Goal: Information Seeking & Learning: Learn about a topic

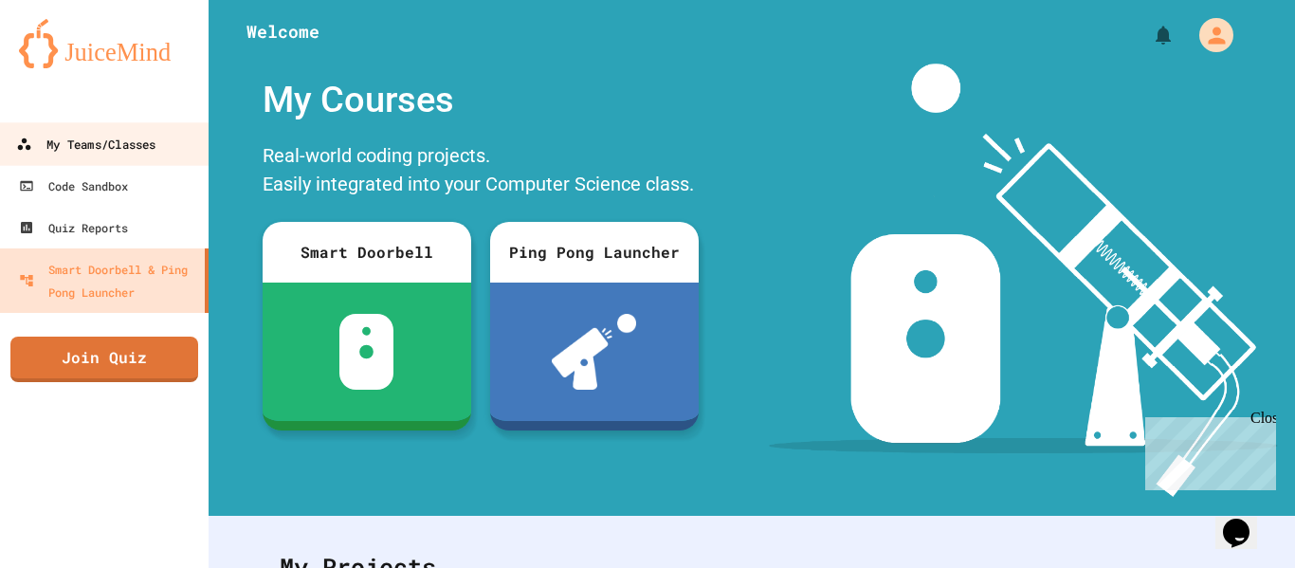
click at [124, 153] on div "My Teams/Classes" at bounding box center [85, 145] width 139 height 24
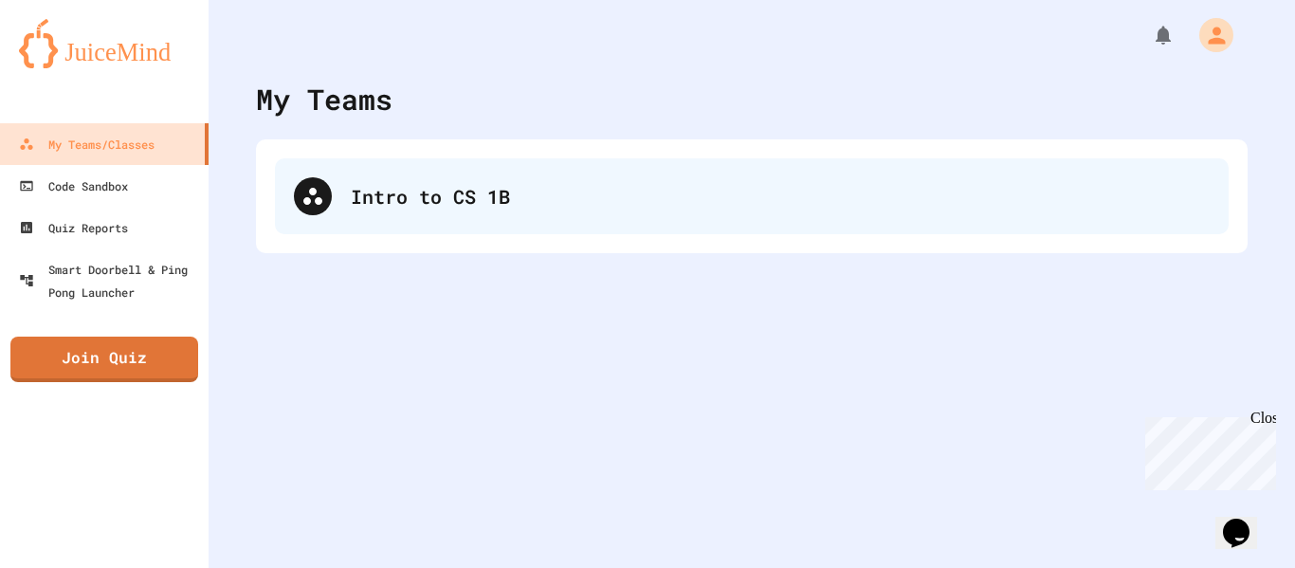
click at [325, 202] on div at bounding box center [313, 196] width 38 height 38
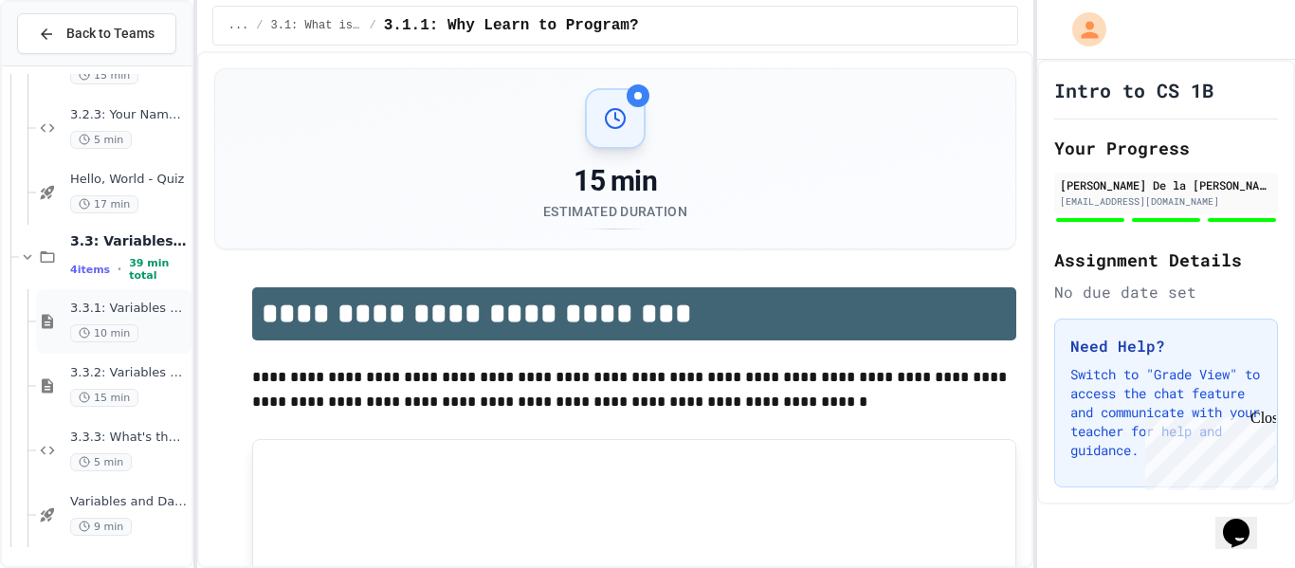
click at [131, 351] on div "3.3.1: Variables and Data Types 10 min" at bounding box center [113, 321] width 155 height 64
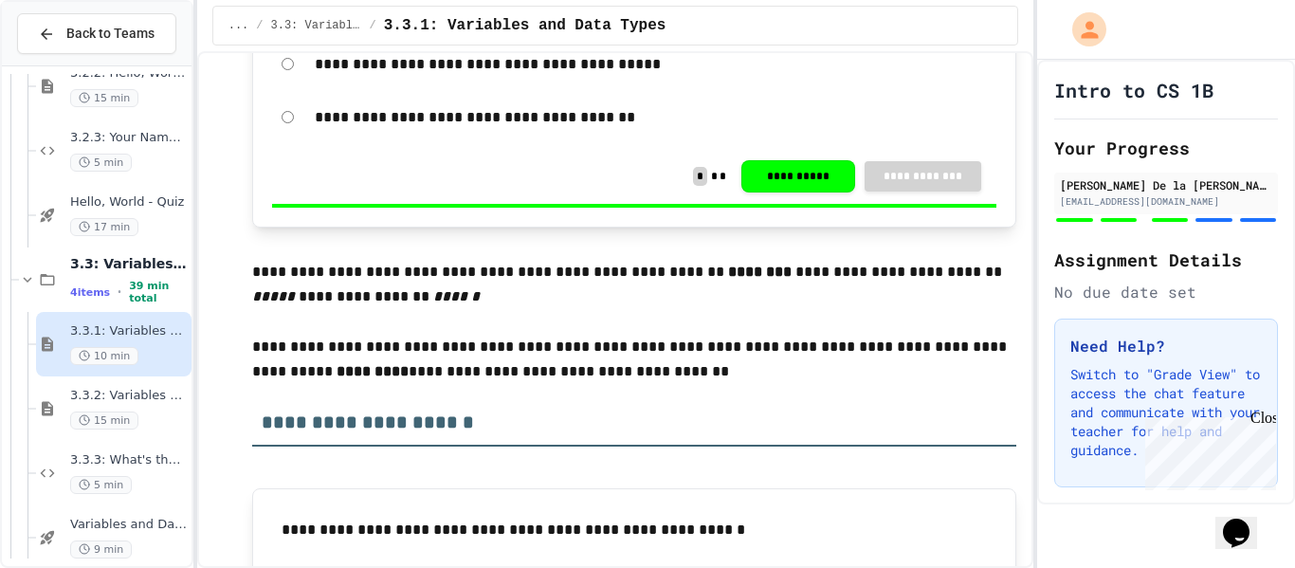
scroll to position [2528, 0]
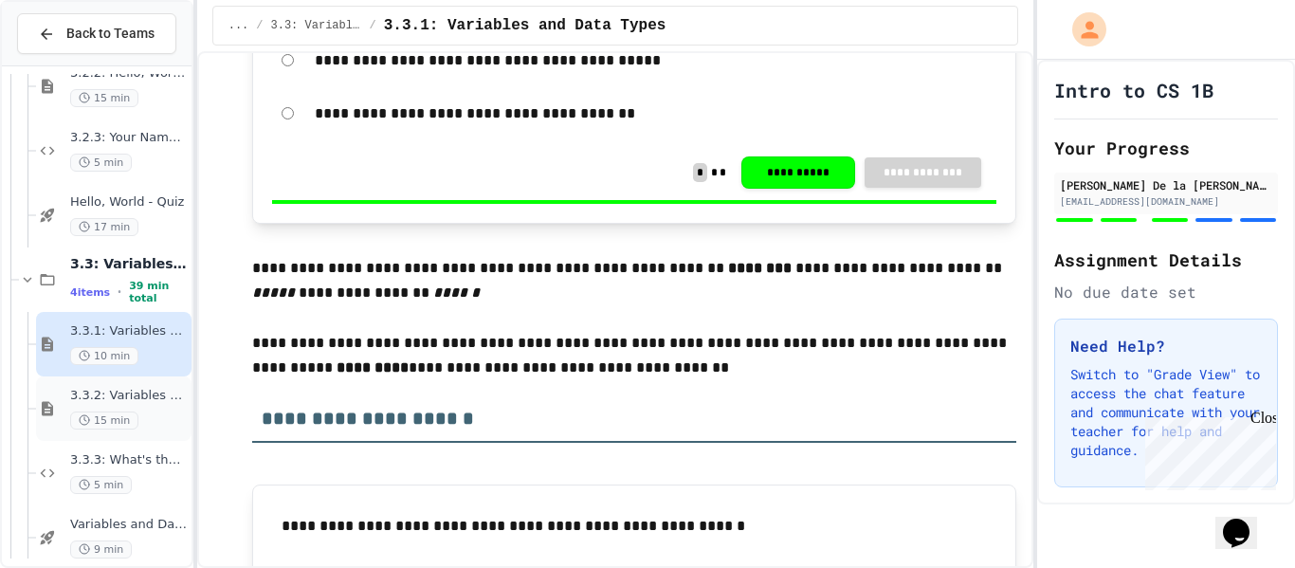
click at [111, 393] on span "3.3.2: Variables and Data Types - Review" at bounding box center [129, 396] width 118 height 16
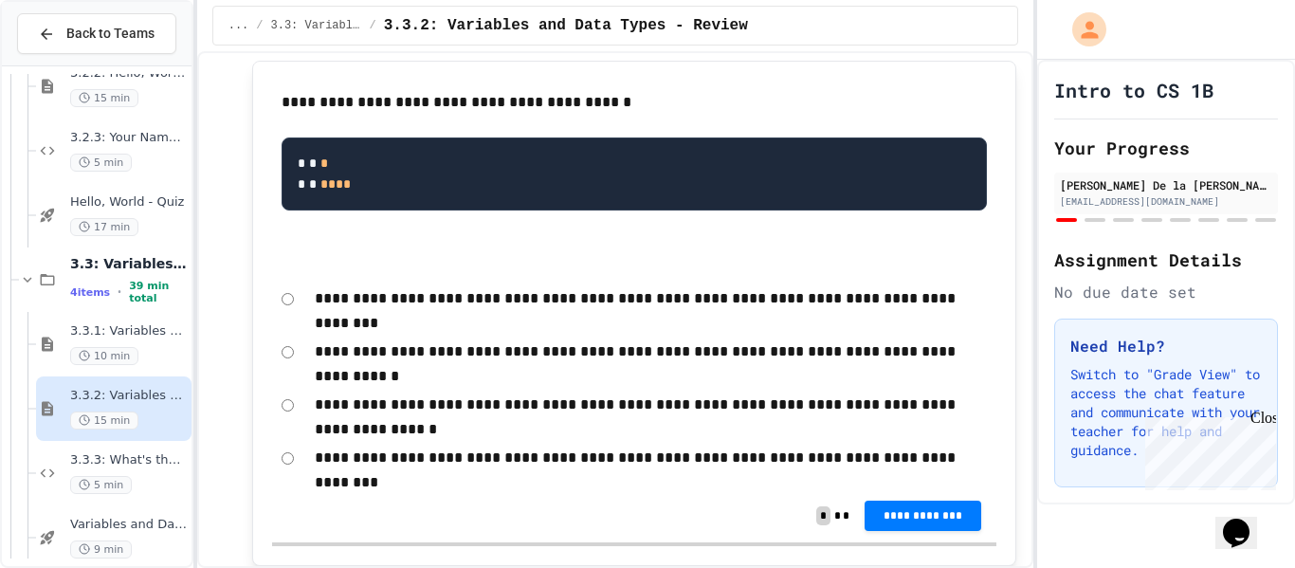
scroll to position [885, 0]
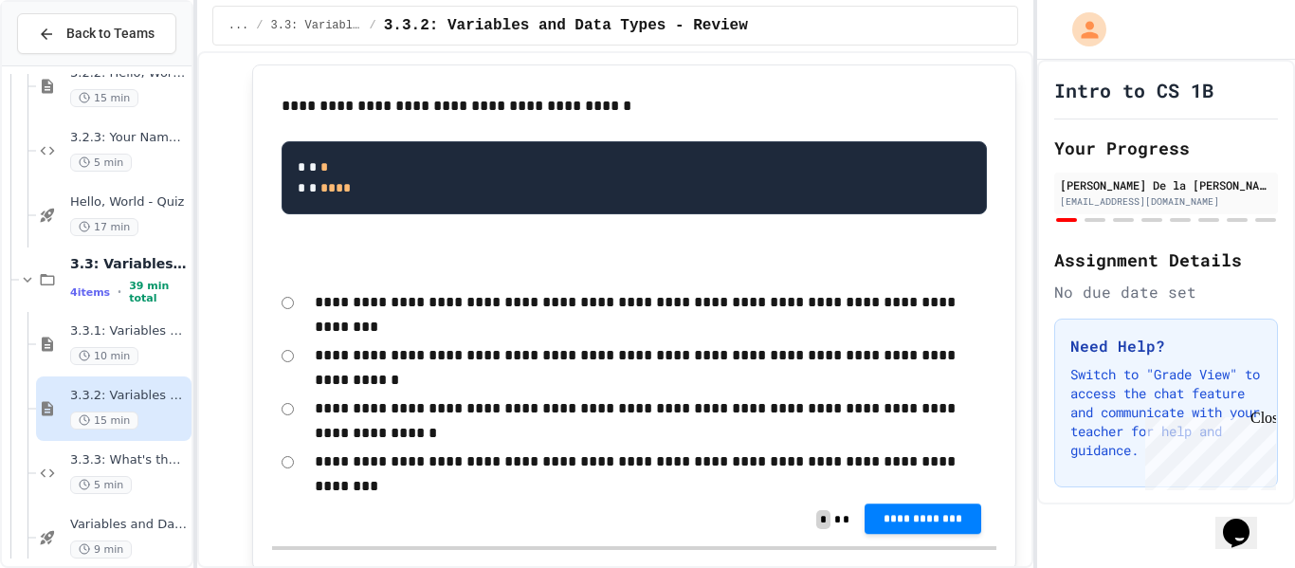
click at [923, 526] on span "**********" at bounding box center [923, 518] width 86 height 15
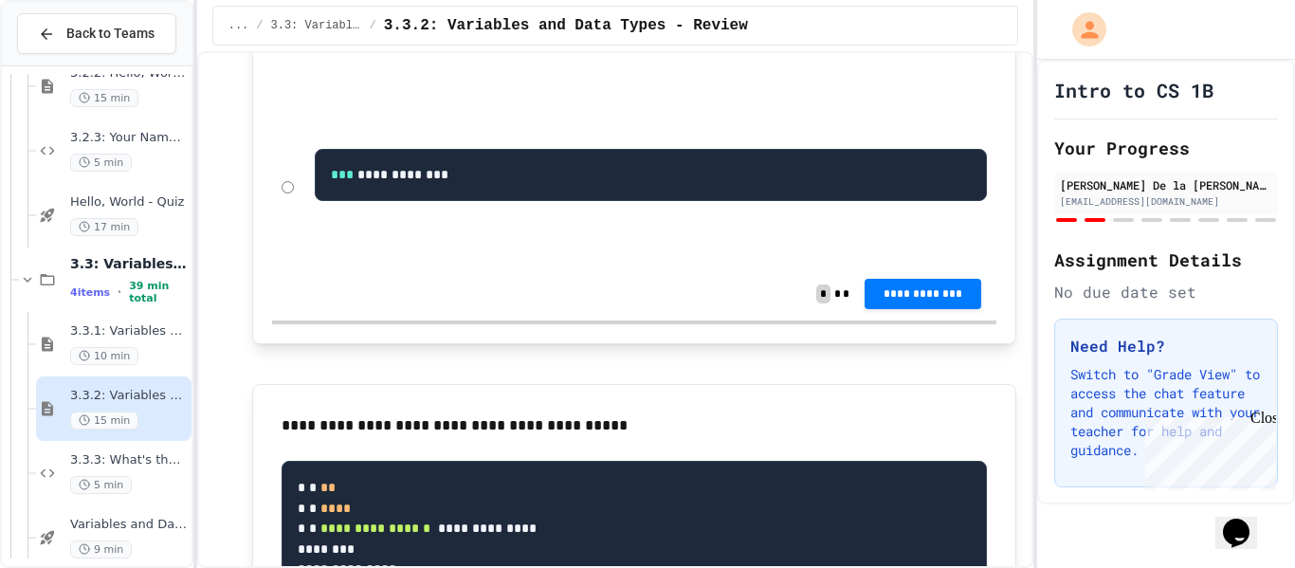
scroll to position [2128, 0]
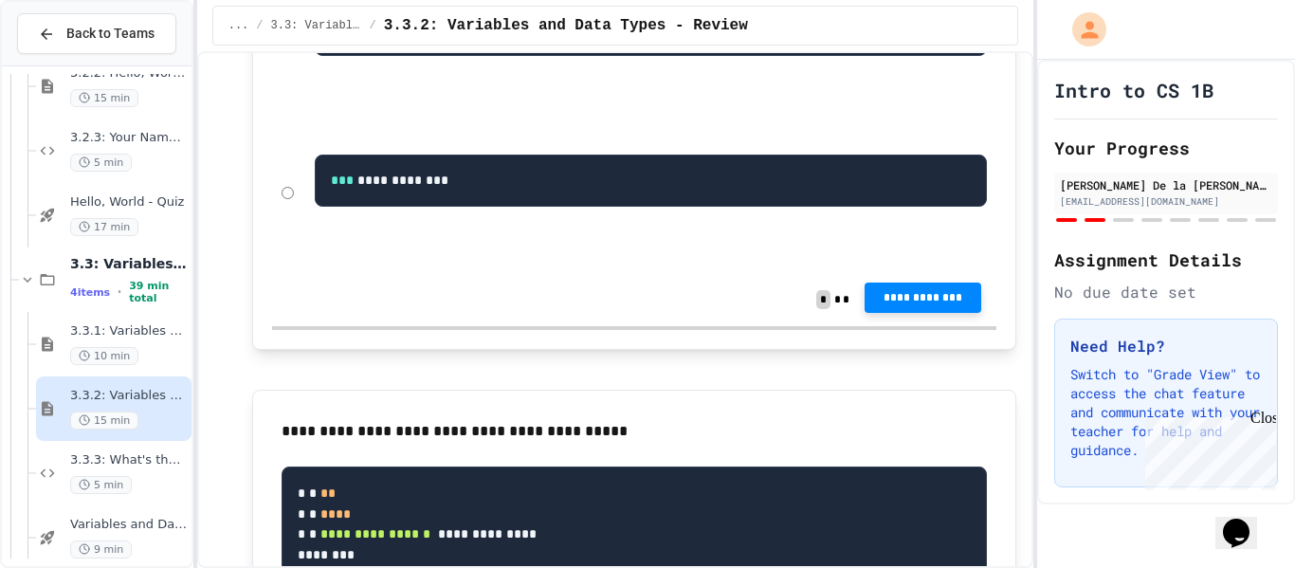
click at [912, 305] on span "**********" at bounding box center [923, 297] width 86 height 15
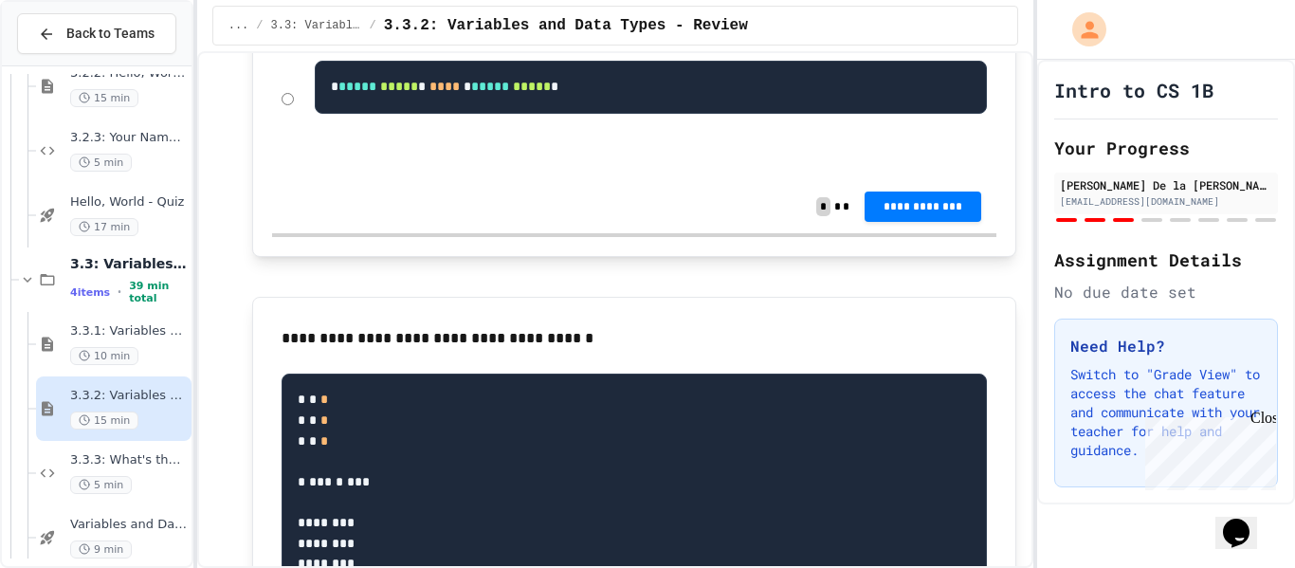
scroll to position [3349, 0]
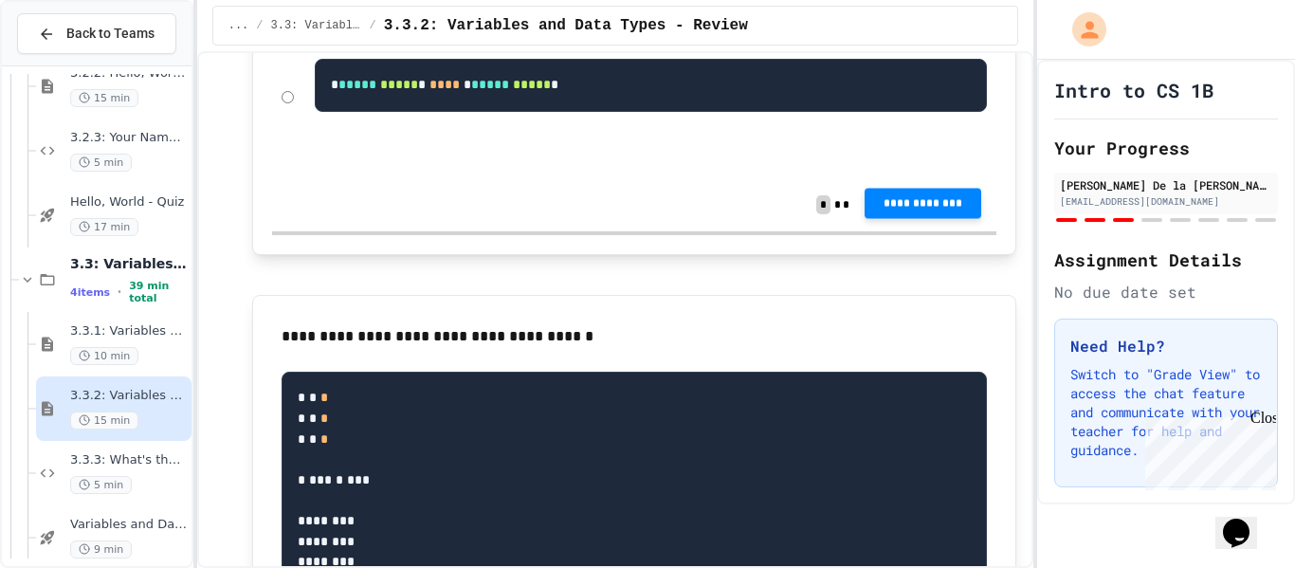
click at [900, 218] on button "**********" at bounding box center [923, 203] width 117 height 30
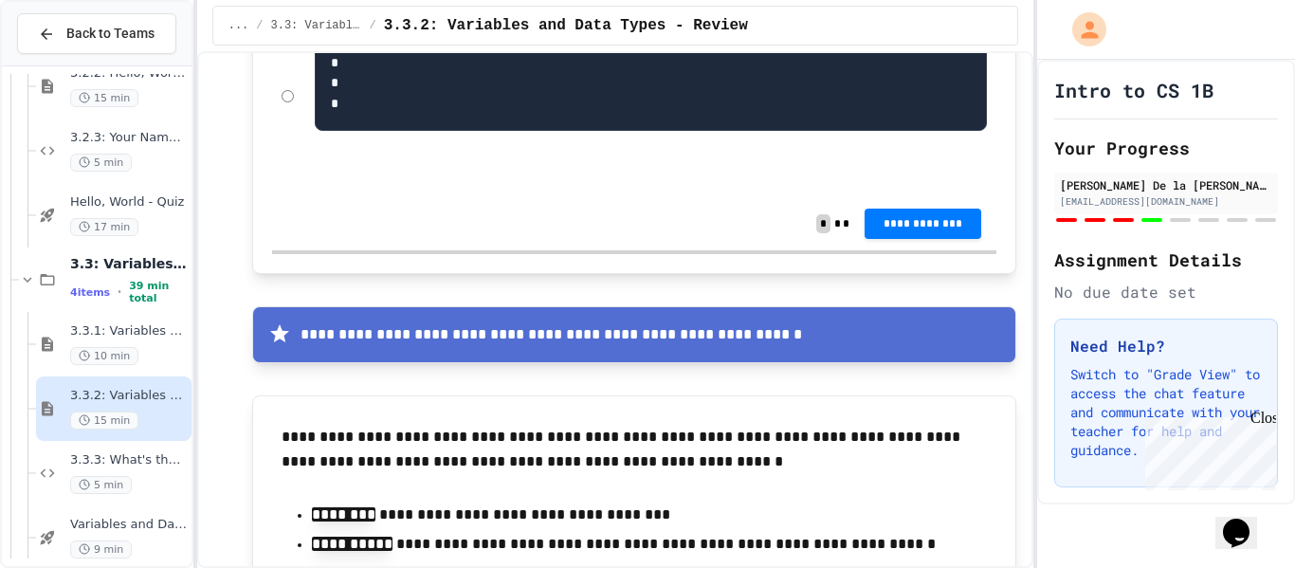
scroll to position [4587, 0]
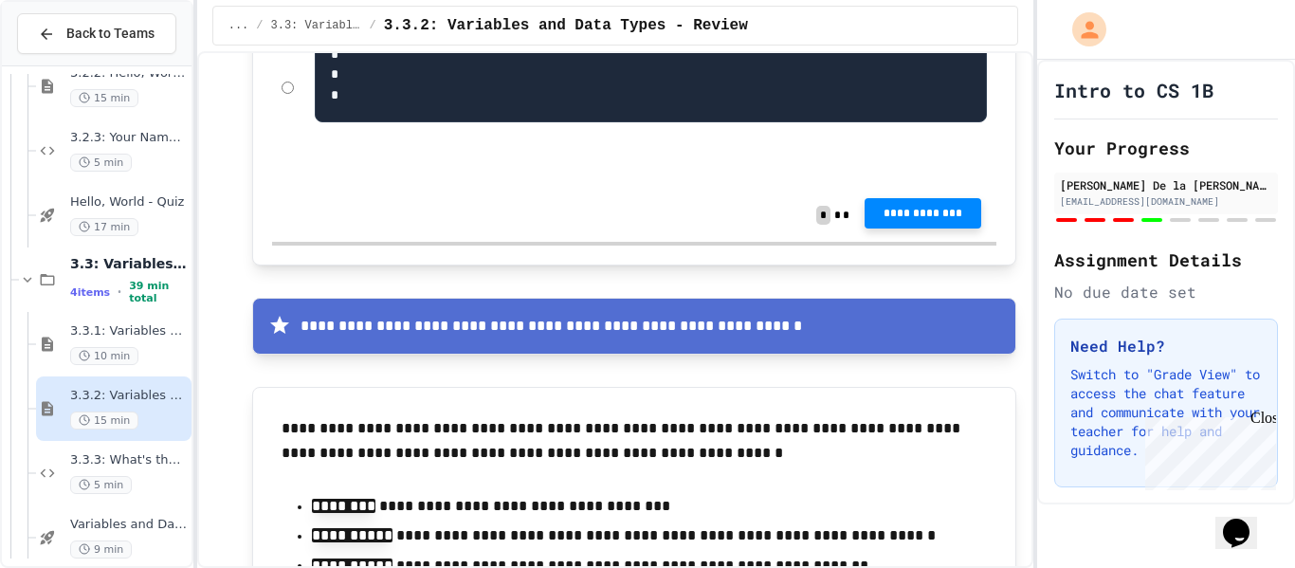
click at [886, 221] on span "**********" at bounding box center [923, 213] width 86 height 15
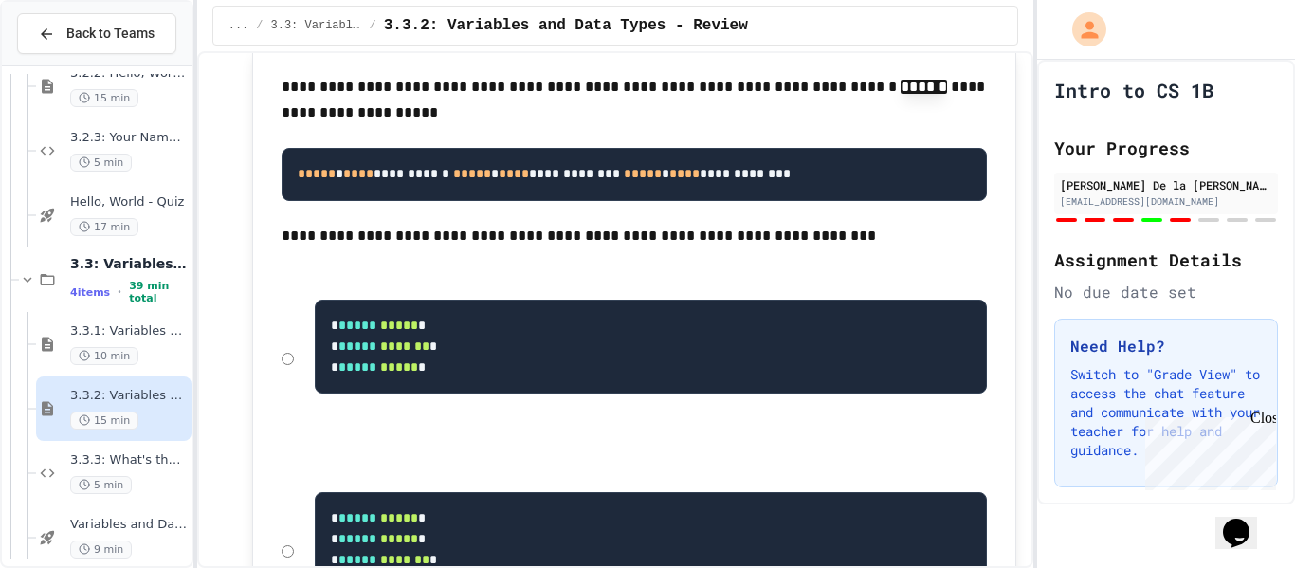
scroll to position [6677, 0]
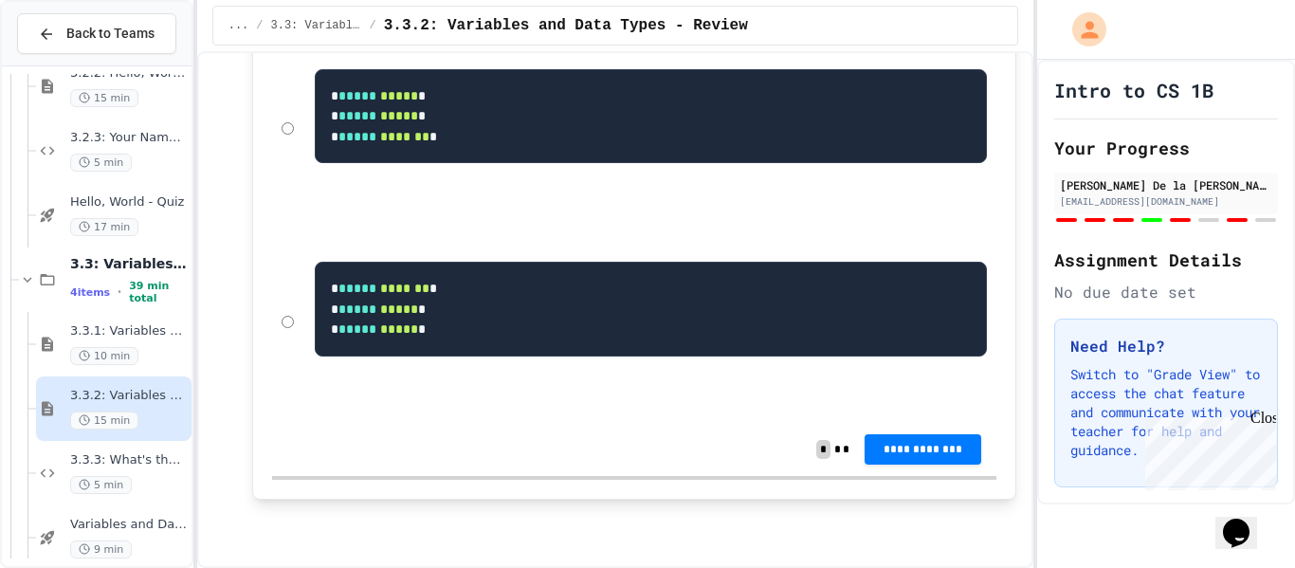
scroll to position [7582, 0]
click at [900, 446] on span "**********" at bounding box center [923, 447] width 86 height 15
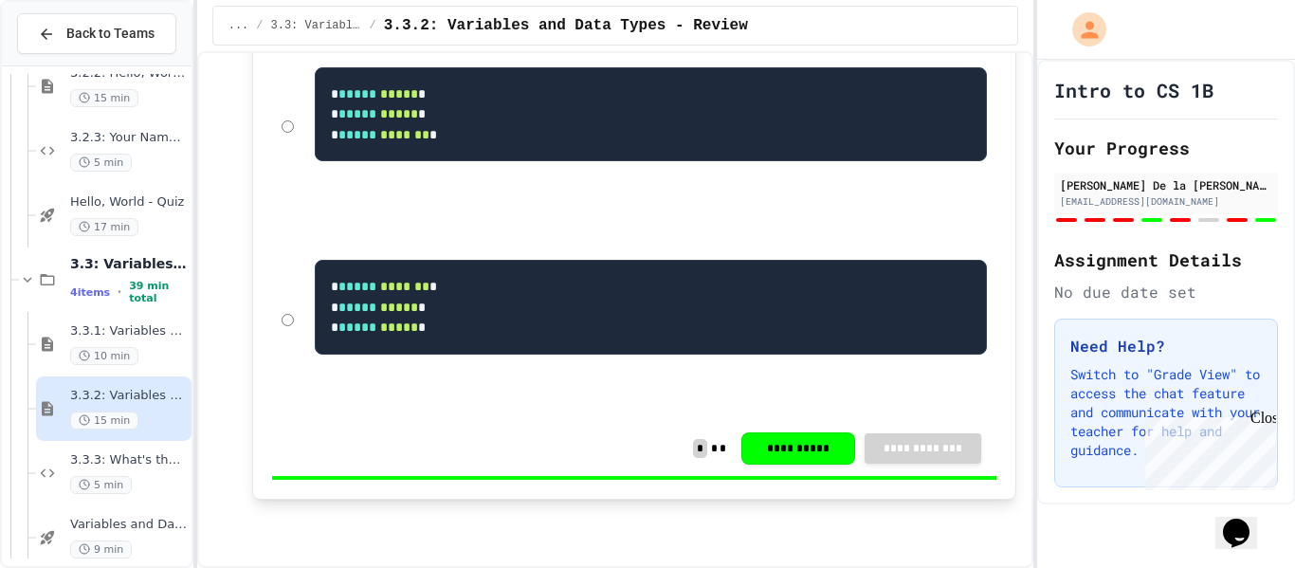
click at [182, 471] on div "3.3.3: What's the Type? 5 min" at bounding box center [129, 473] width 118 height 42
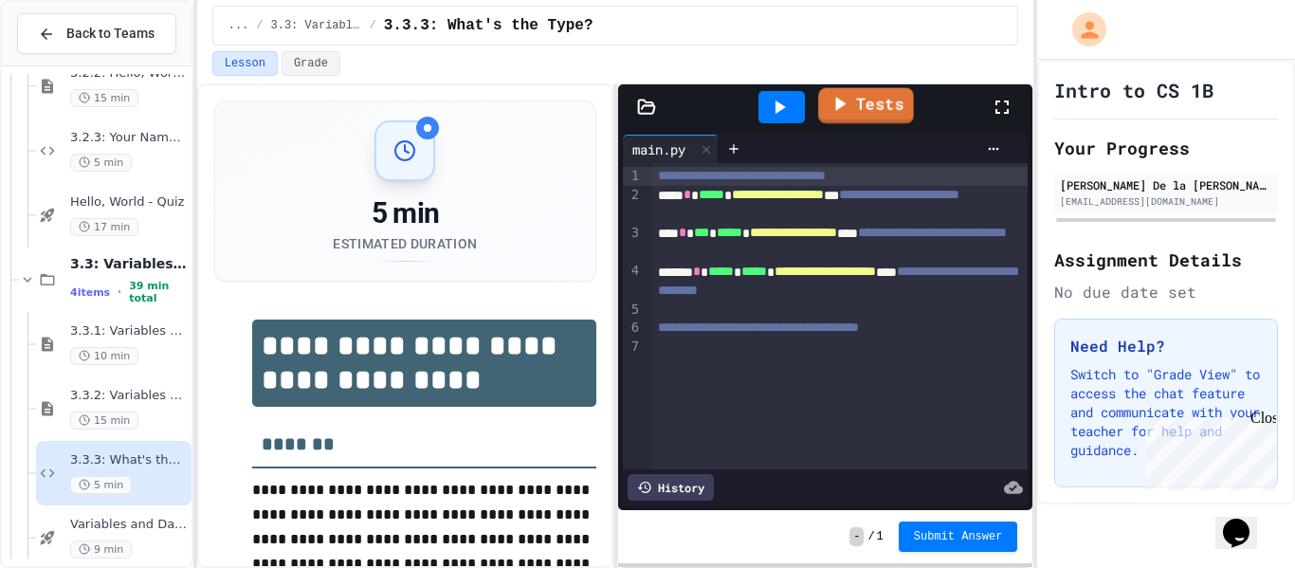
click at [901, 112] on link "Tests" at bounding box center [866, 106] width 96 height 36
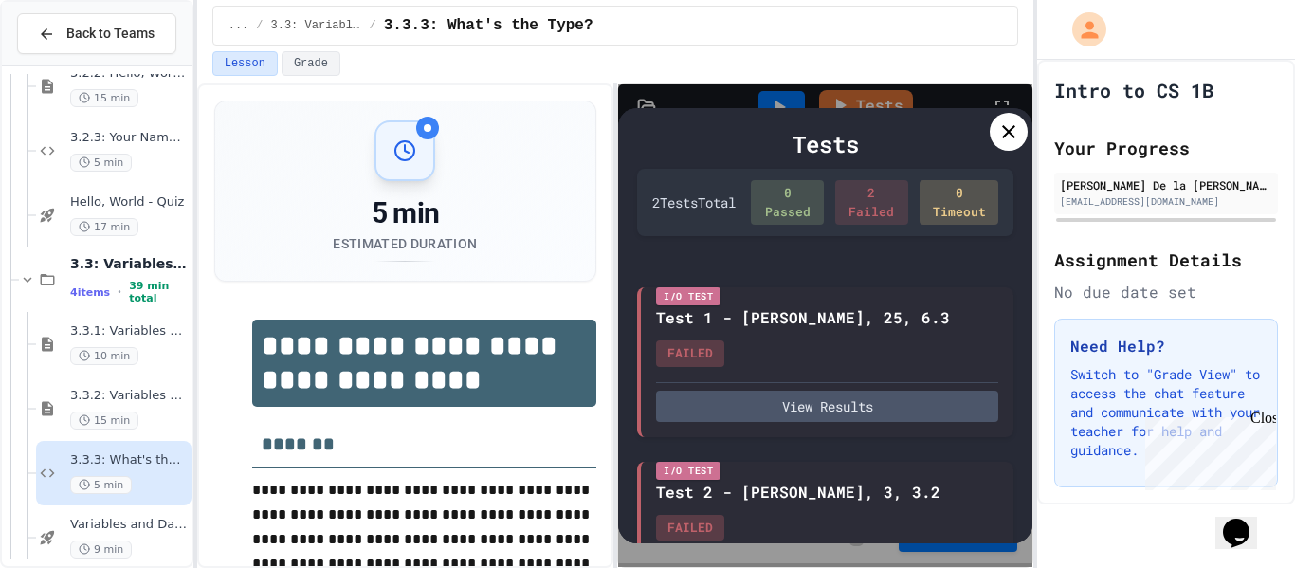
click at [1017, 115] on div at bounding box center [1009, 132] width 38 height 38
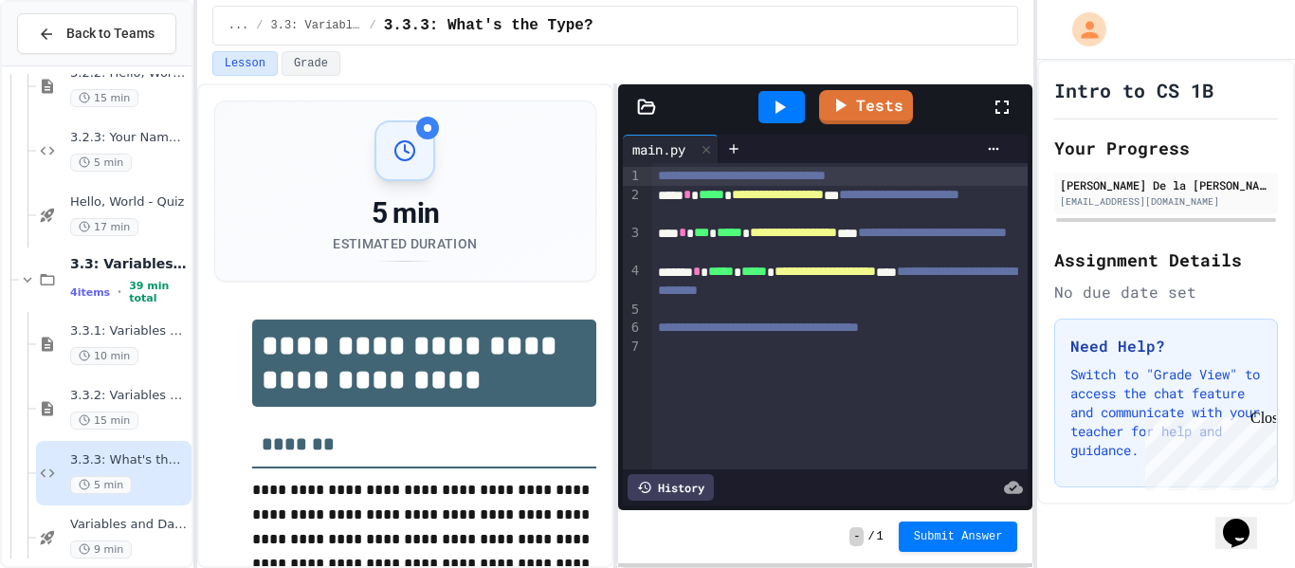
click at [767, 98] on div at bounding box center [781, 107] width 46 height 32
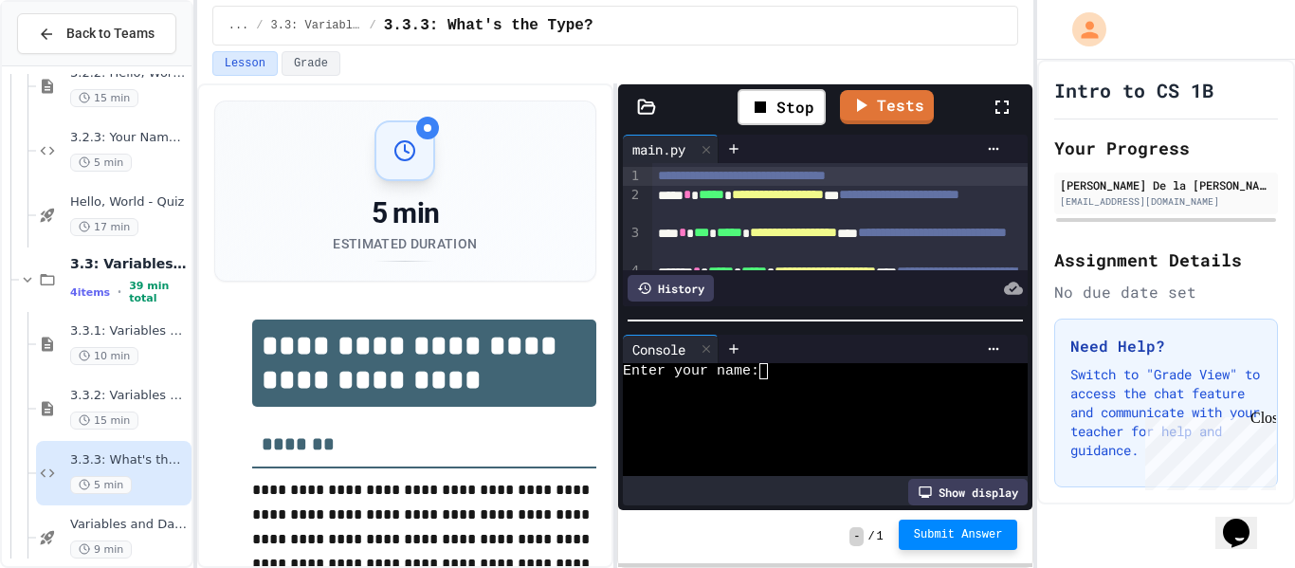
click at [959, 543] on button "Submit Answer" at bounding box center [958, 535] width 119 height 30
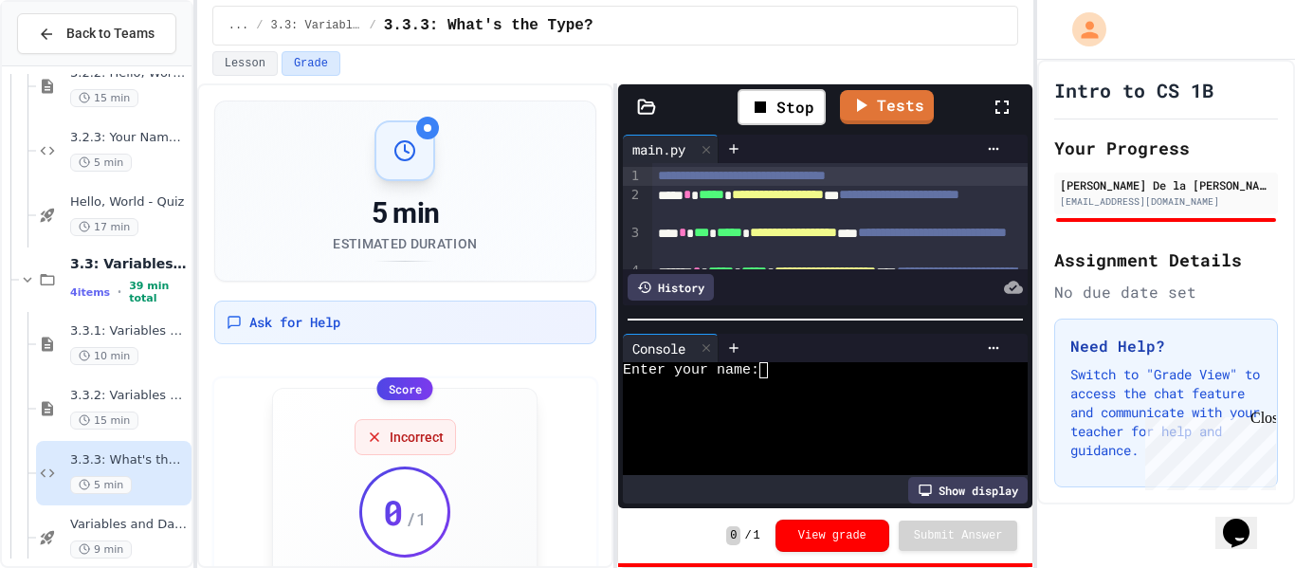
scroll to position [132, 0]
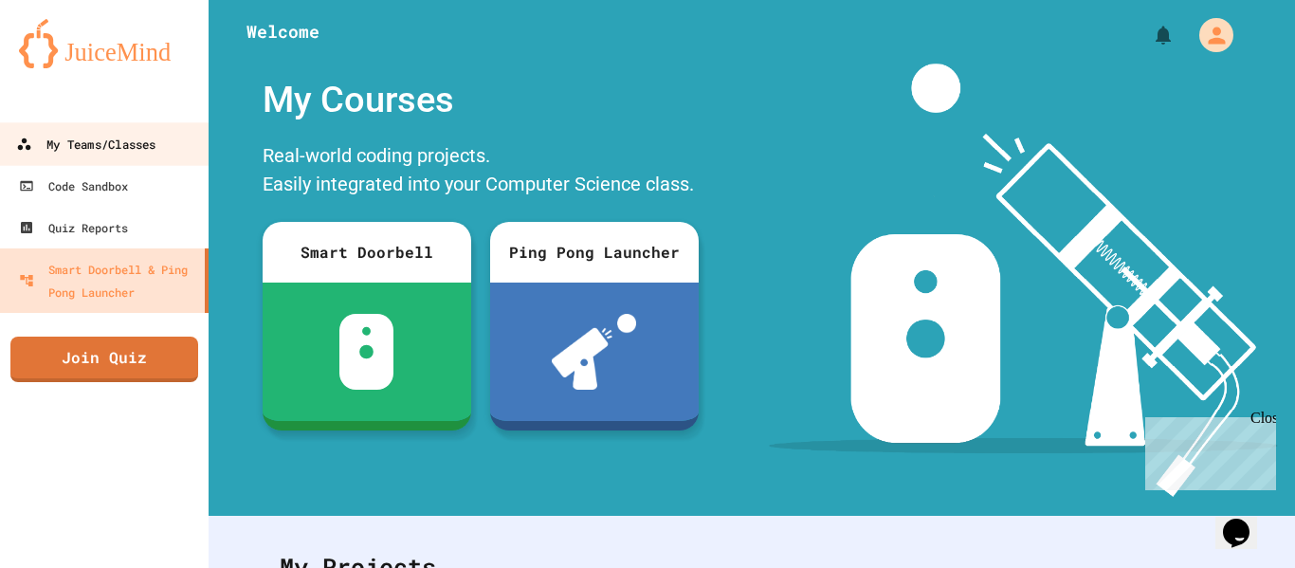
click at [139, 149] on div "My Teams/Classes" at bounding box center [85, 145] width 139 height 24
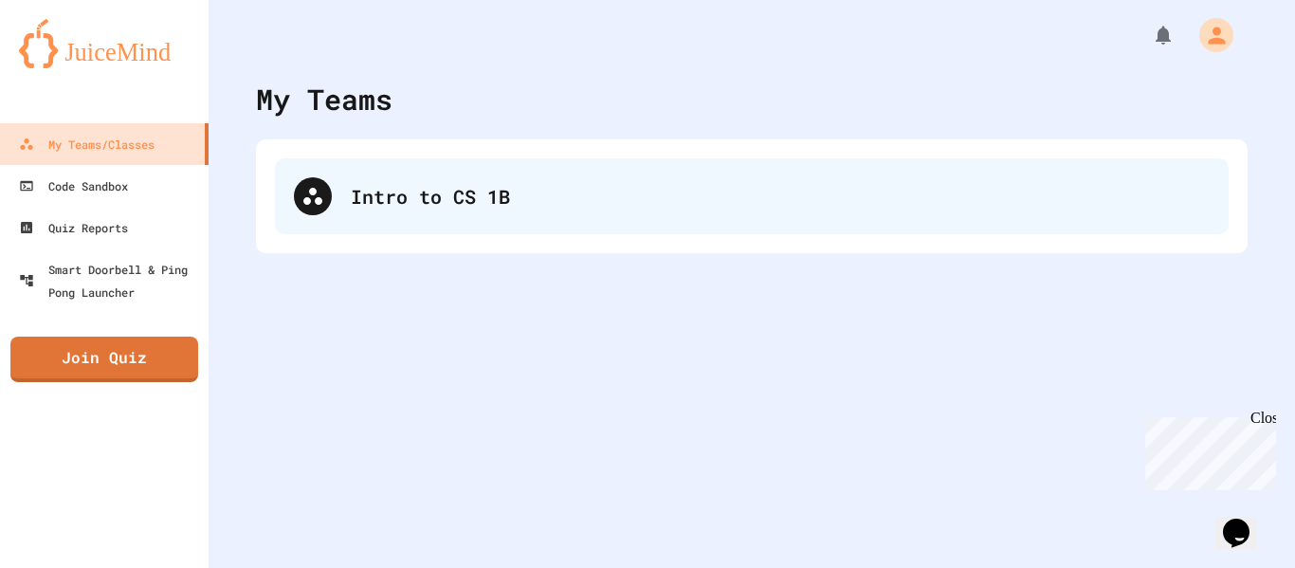
click at [442, 217] on div "Intro to CS 1B" at bounding box center [752, 196] width 954 height 76
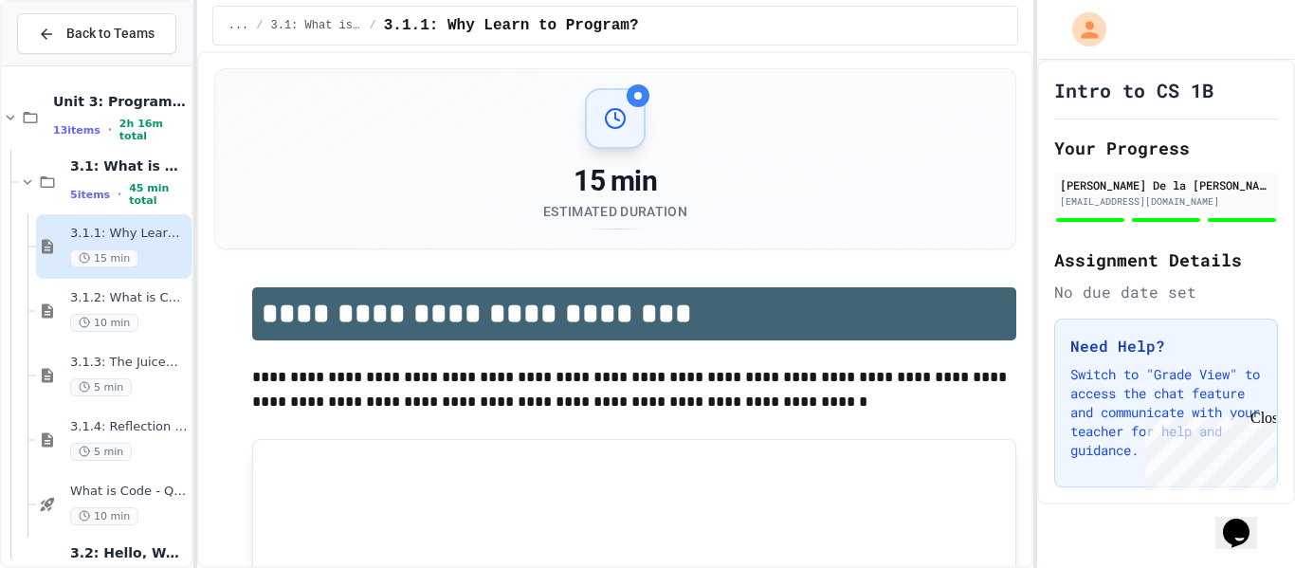
scroll to position [634, 0]
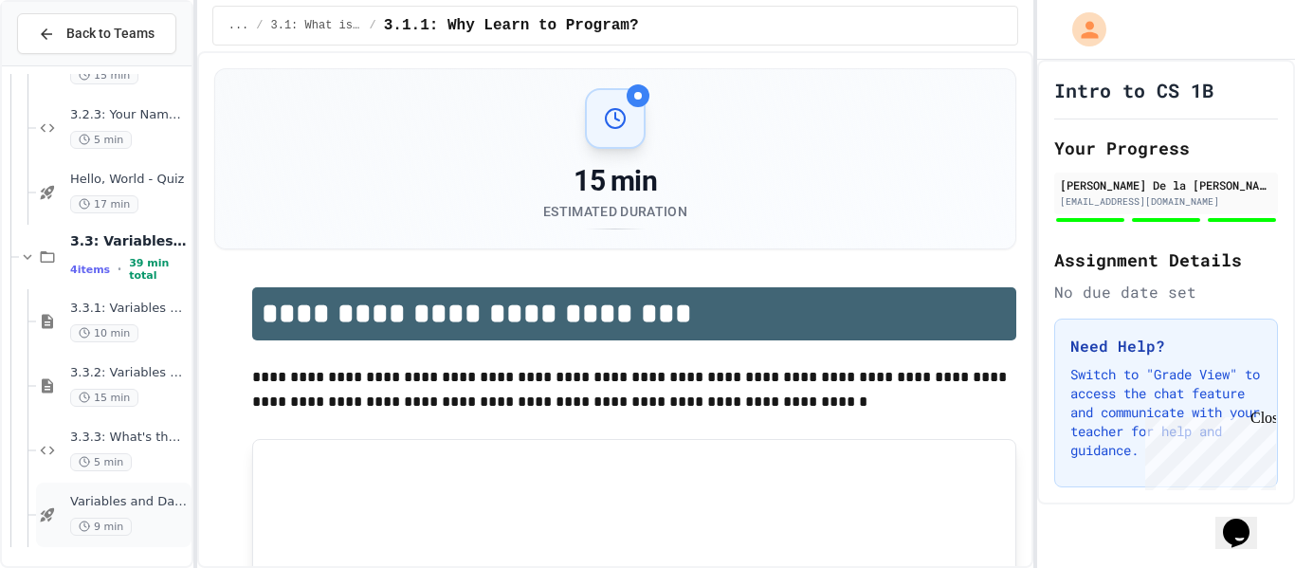
click at [139, 485] on div "Variables and Data types - quiz 9 min" at bounding box center [113, 515] width 155 height 64
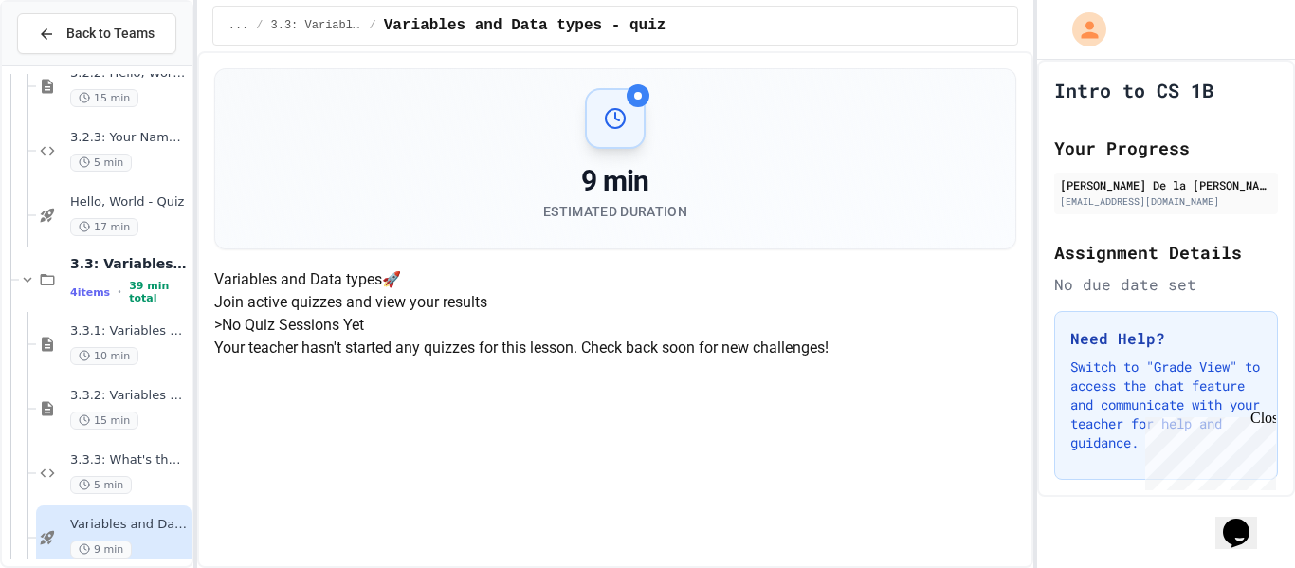
scroll to position [285, 0]
click at [137, 466] on span "3.3.3: What's the Type?" at bounding box center [129, 460] width 118 height 16
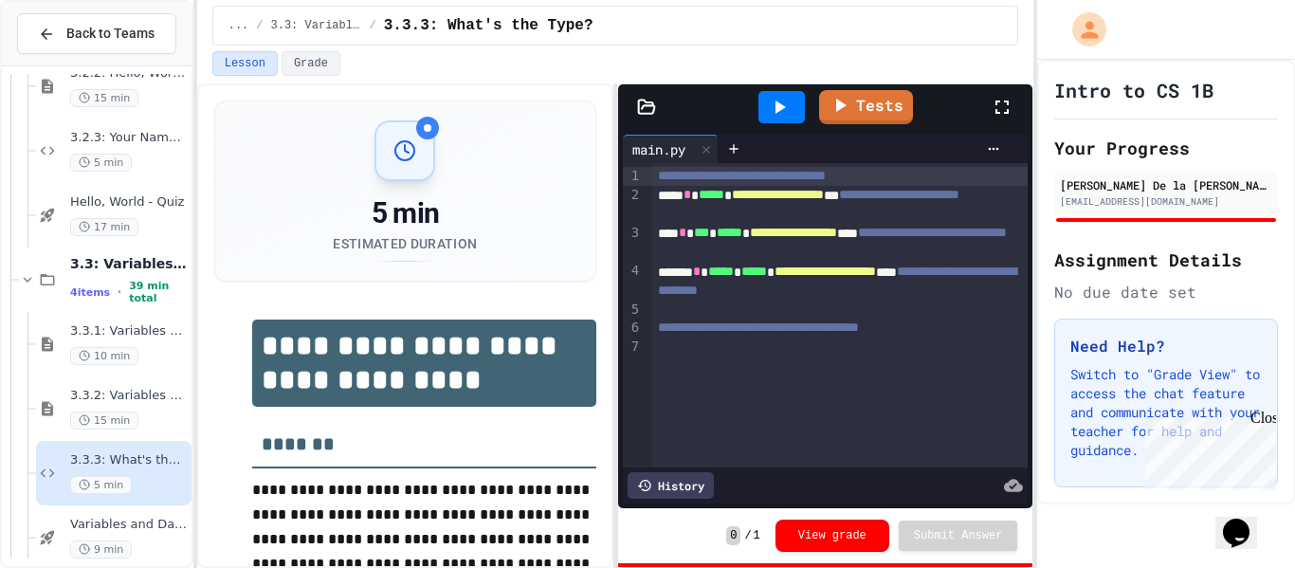
click at [1266, 421] on div "Close" at bounding box center [1263, 422] width 24 height 24
click at [844, 99] on icon at bounding box center [839, 104] width 23 height 24
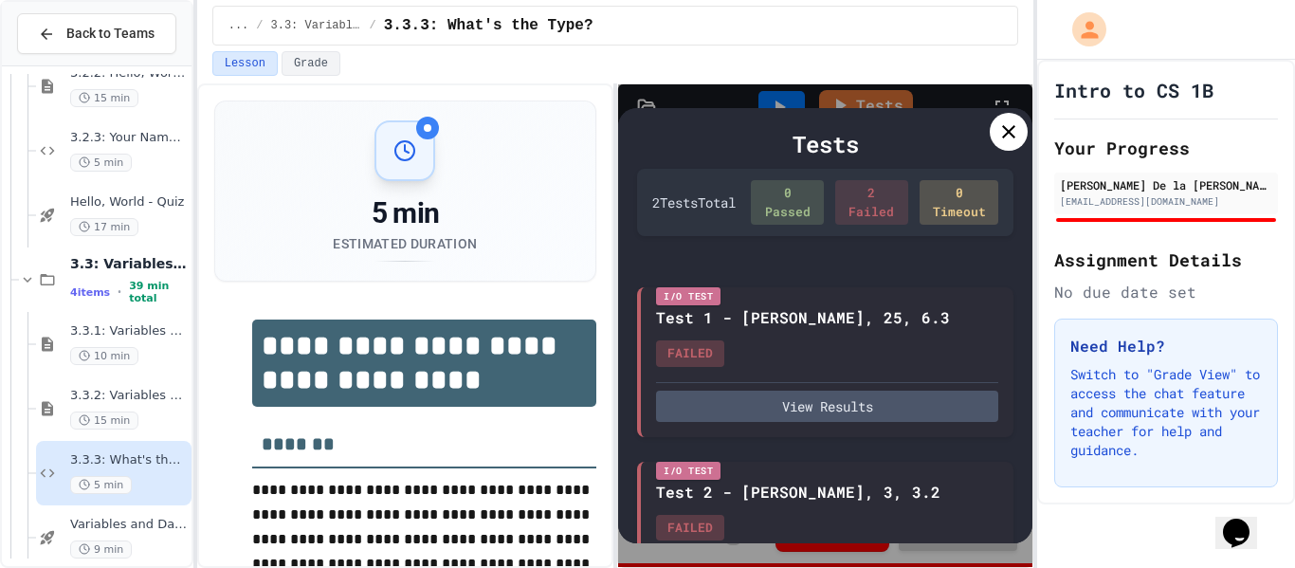
click at [840, 228] on div "2 Test s Total 0 Passed 2 Failed 0 Timeout" at bounding box center [825, 202] width 376 height 67
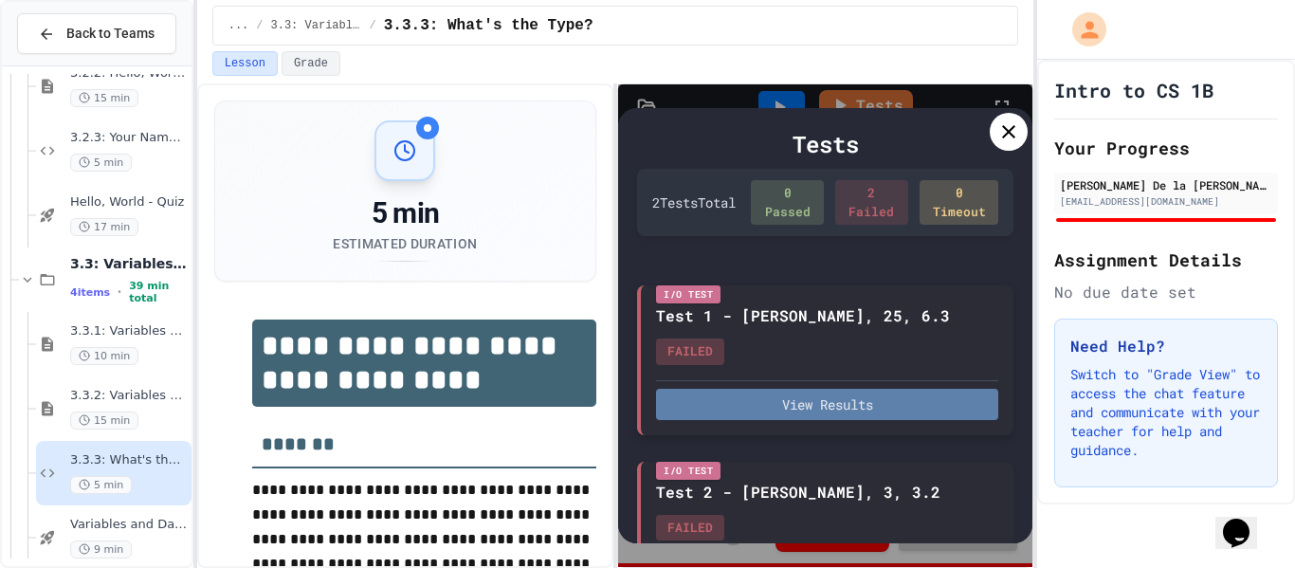
click at [815, 389] on button "View Results" at bounding box center [827, 404] width 342 height 31
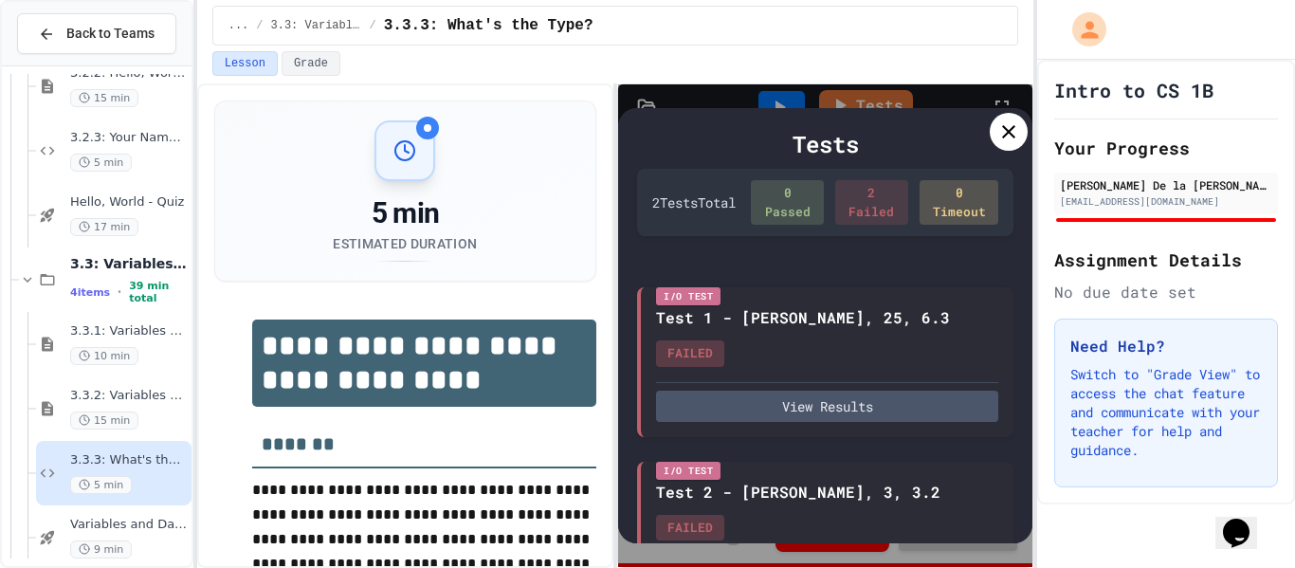
click at [1030, 135] on div "Tests 2 Test s Total 0 Passed 2 Failed 0 Timeout I/O Test Test 1 - [PERSON_NAME…" at bounding box center [825, 325] width 414 height 434
click at [1022, 132] on div at bounding box center [1009, 132] width 38 height 38
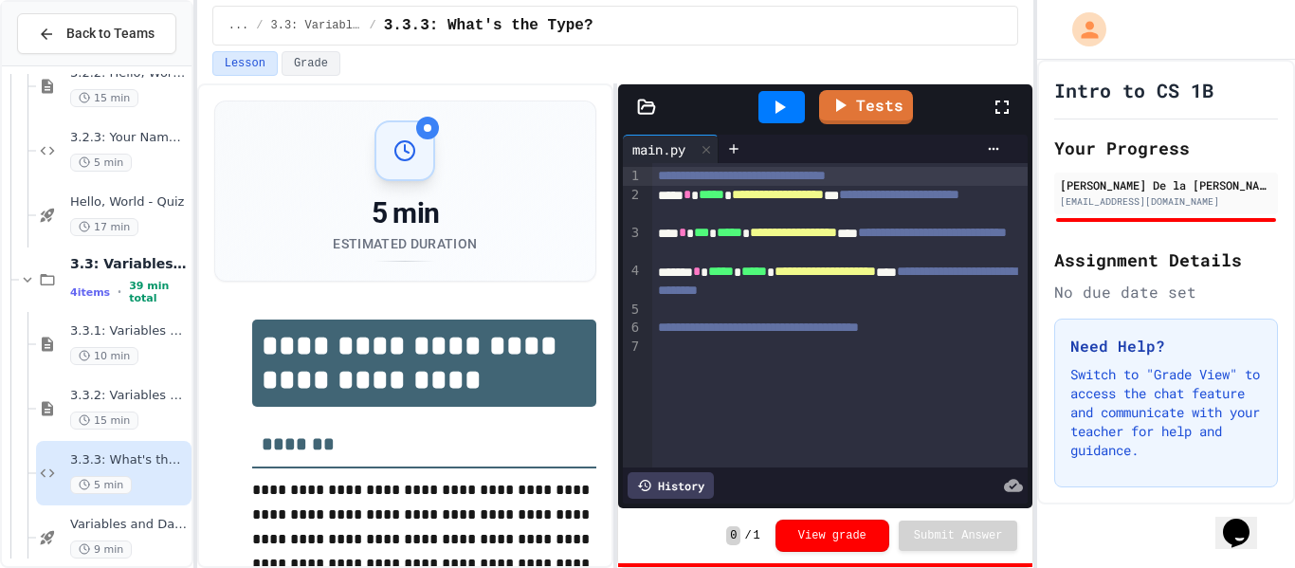
click at [795, 112] on div at bounding box center [781, 107] width 46 height 32
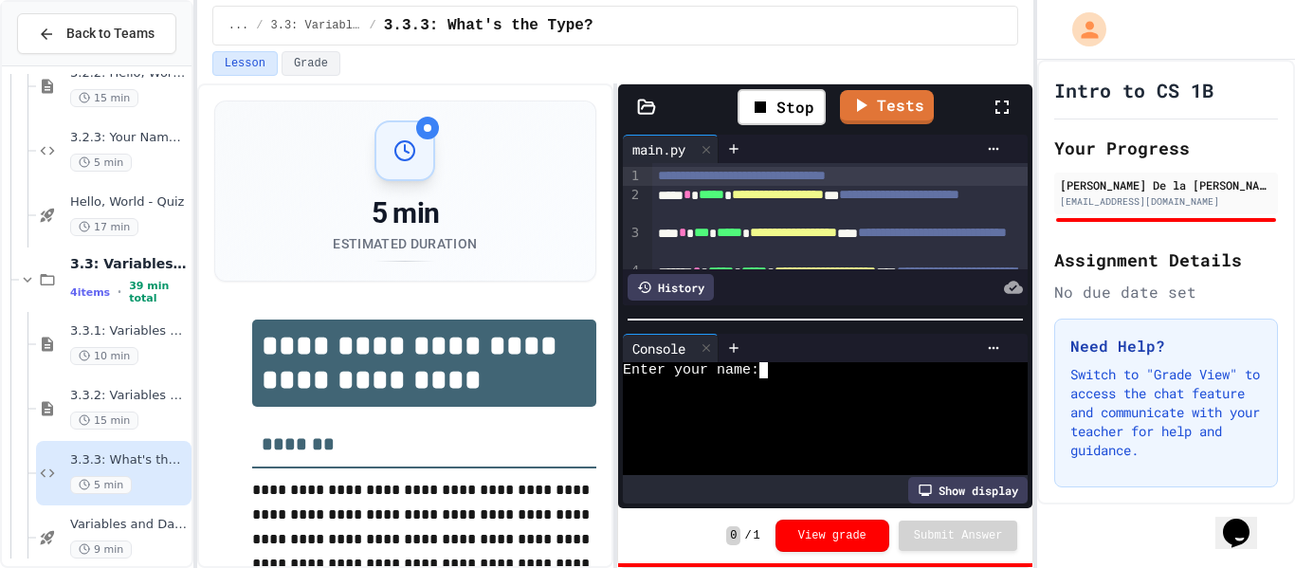
type textarea "*"
click at [969, 424] on div at bounding box center [815, 419] width 384 height 16
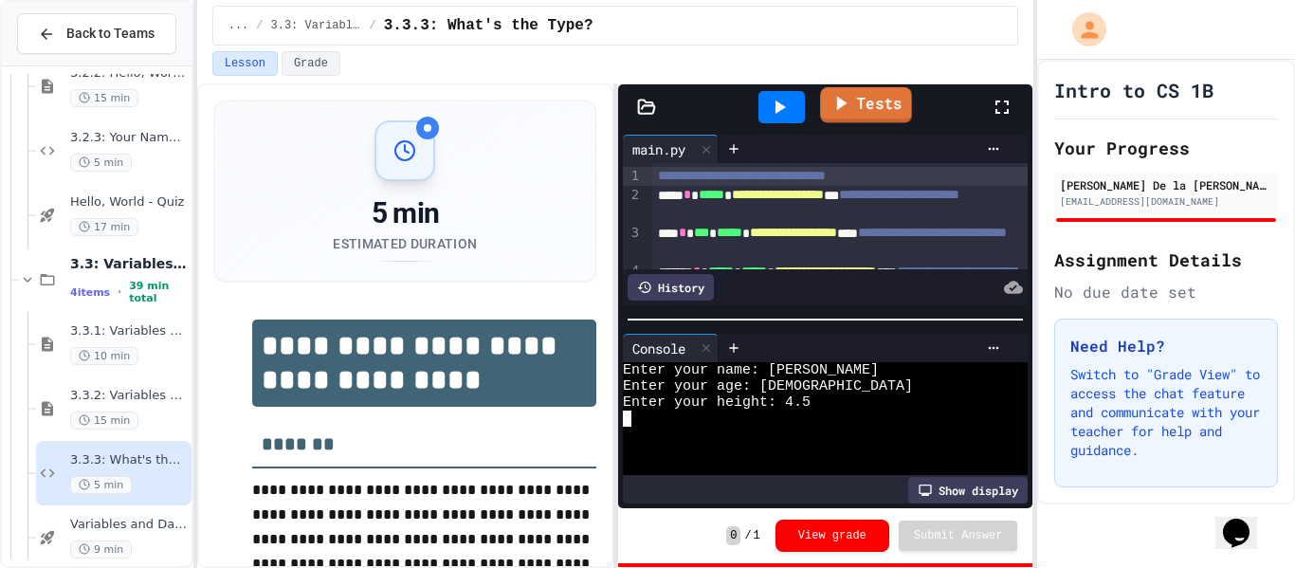
click at [868, 115] on link "Tests" at bounding box center [866, 105] width 92 height 36
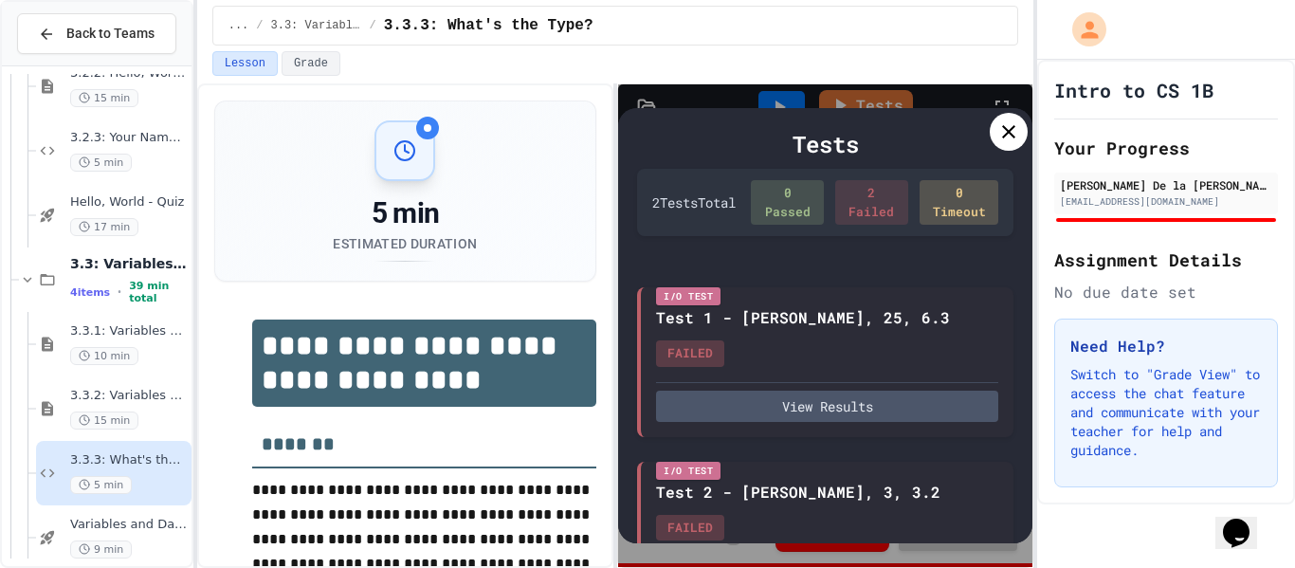
click at [1023, 144] on div "Tests 2 Test s Total 0 Passed 2 Failed 0 Timeout I/O Test Test 1 - [PERSON_NAME…" at bounding box center [825, 325] width 414 height 434
click at [1013, 142] on icon at bounding box center [1008, 131] width 23 height 23
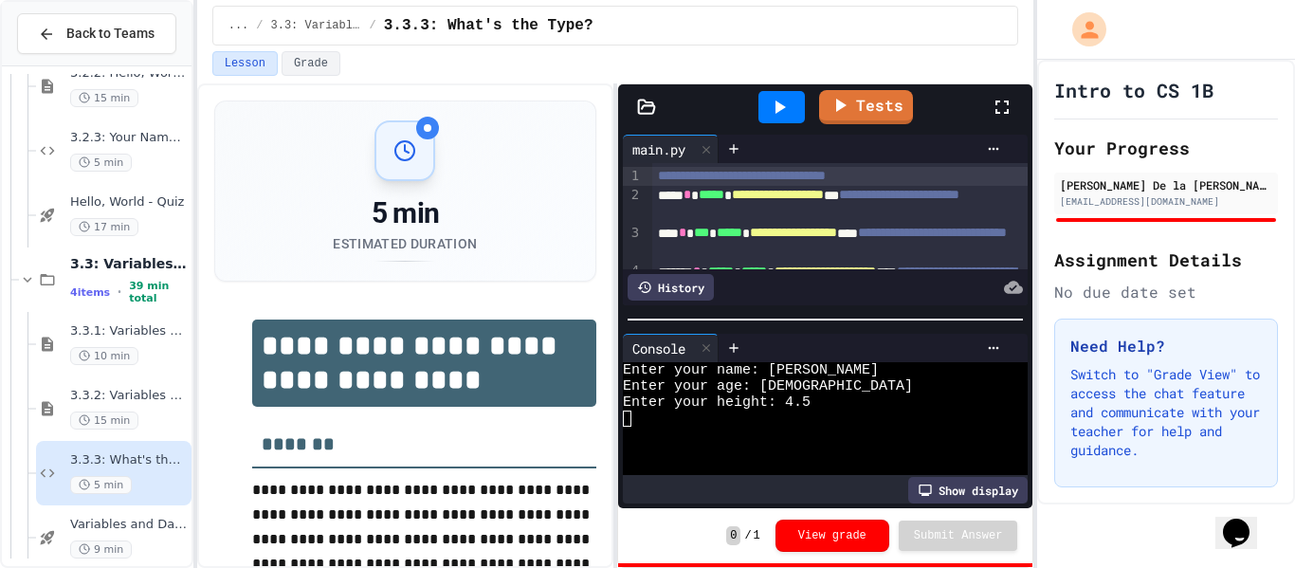
click at [787, 105] on icon at bounding box center [779, 107] width 23 height 23
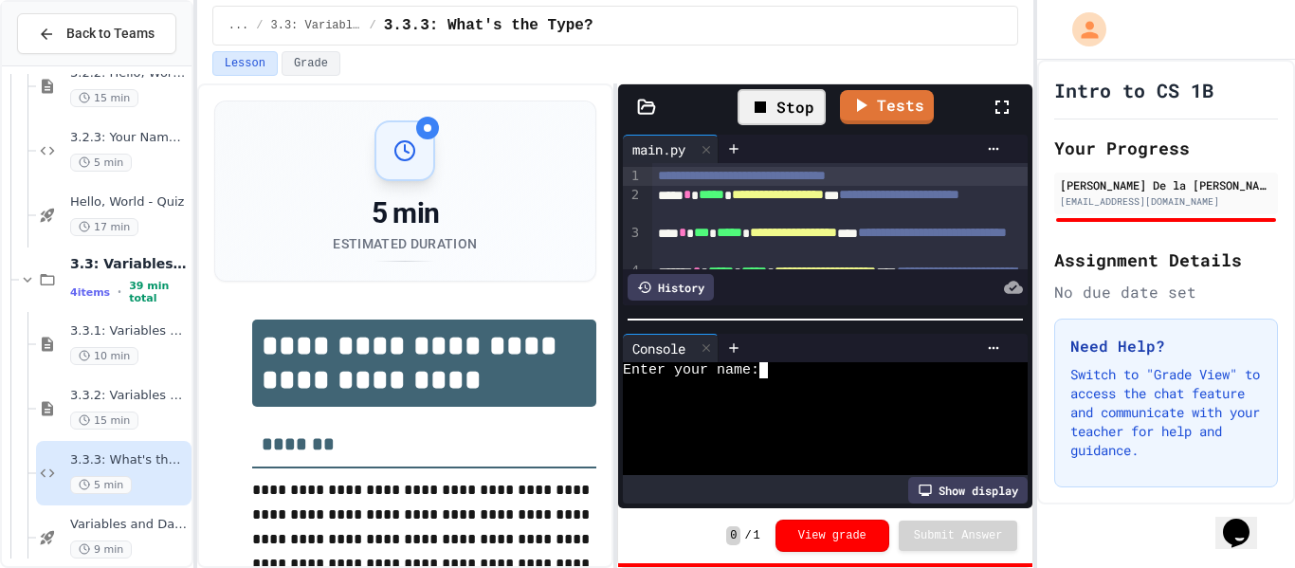
click at [773, 367] on textarea "Terminal input" at bounding box center [772, 370] width 9 height 16
type textarea "*"
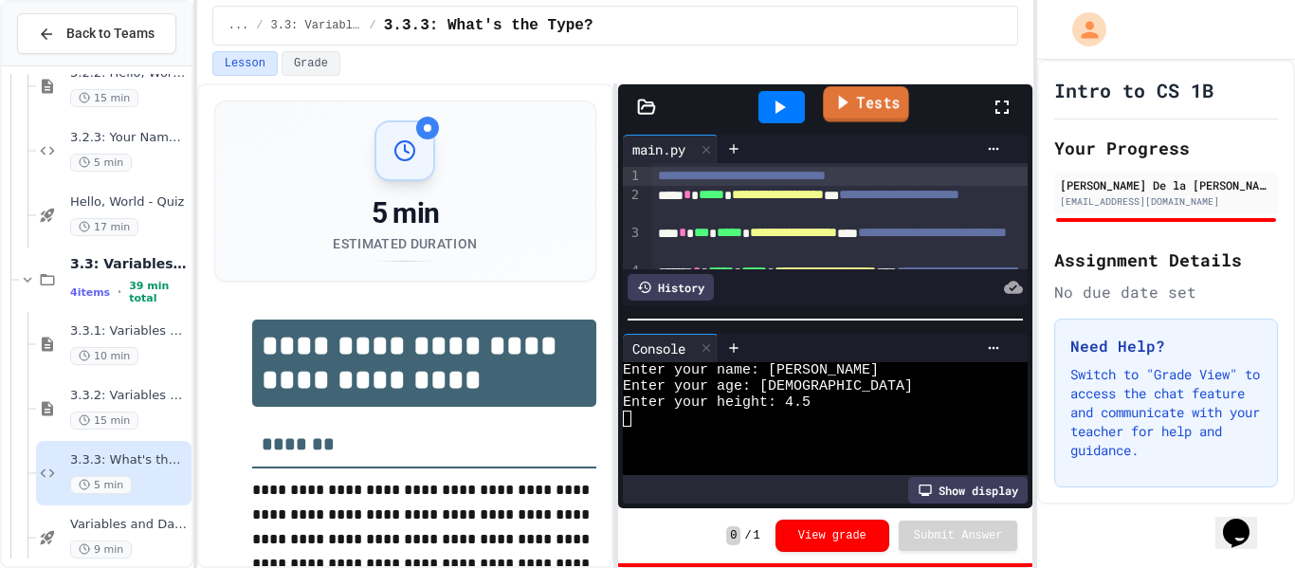
click at [839, 118] on link "Tests" at bounding box center [865, 104] width 85 height 36
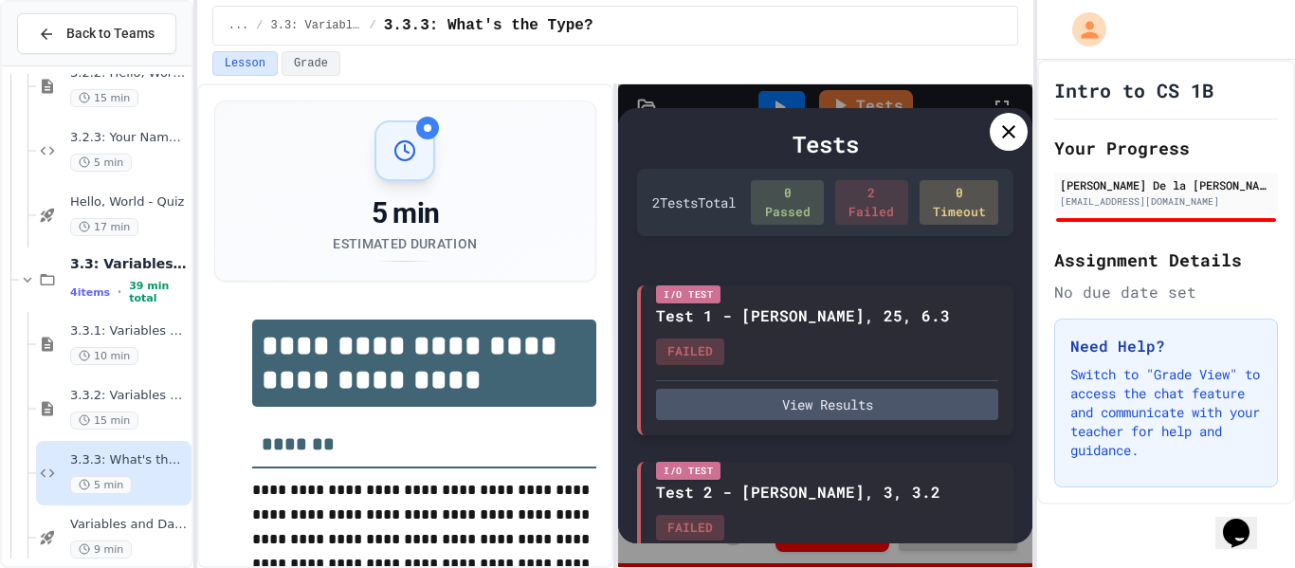
scroll to position [14, 0]
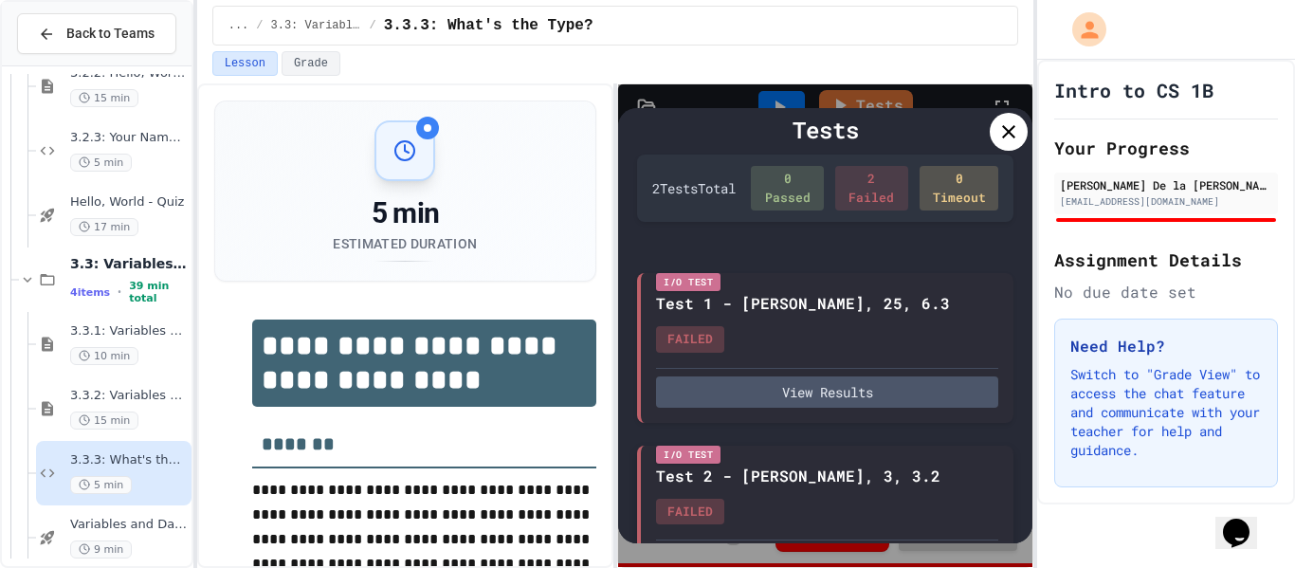
click at [844, 548] on button "View Results" at bounding box center [827, 563] width 342 height 31
click at [1012, 147] on div at bounding box center [1009, 132] width 38 height 38
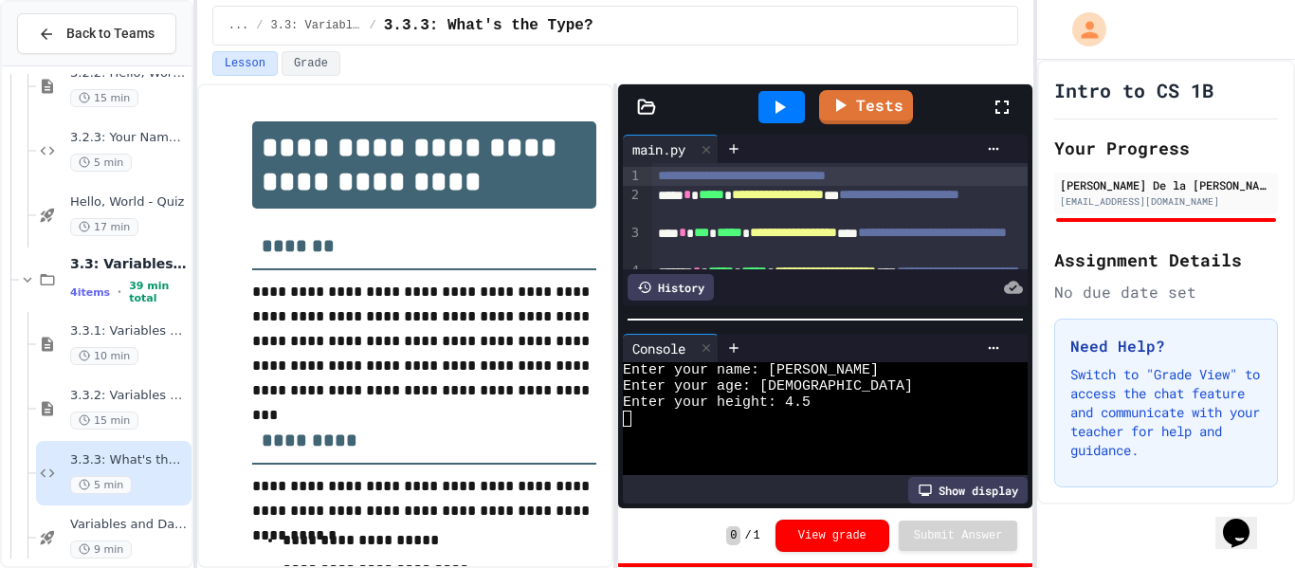
scroll to position [0, 0]
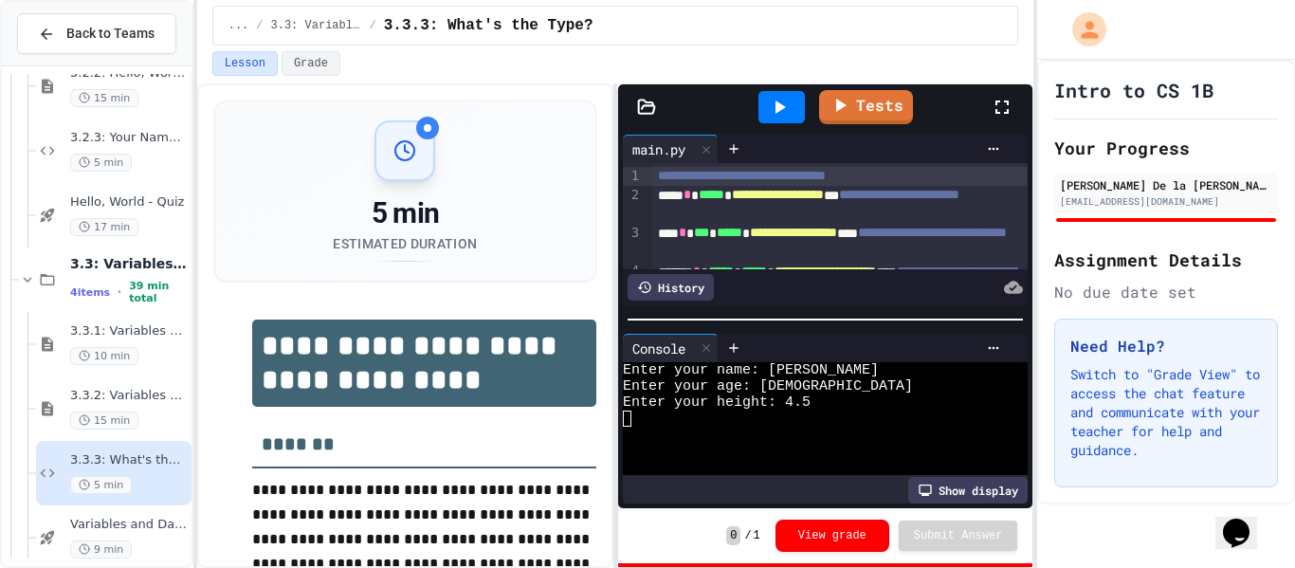
click at [1195, 426] on p "Switch to "Grade View" to access the chat feature and communicate with your tea…" at bounding box center [1166, 412] width 192 height 95
click at [1128, 225] on div "Intro to CS 1B Your Progress [PERSON_NAME] De la [PERSON_NAME] [EMAIL_ADDRESS][…" at bounding box center [1166, 282] width 258 height 445
click at [153, 416] on div "15 min" at bounding box center [129, 420] width 118 height 18
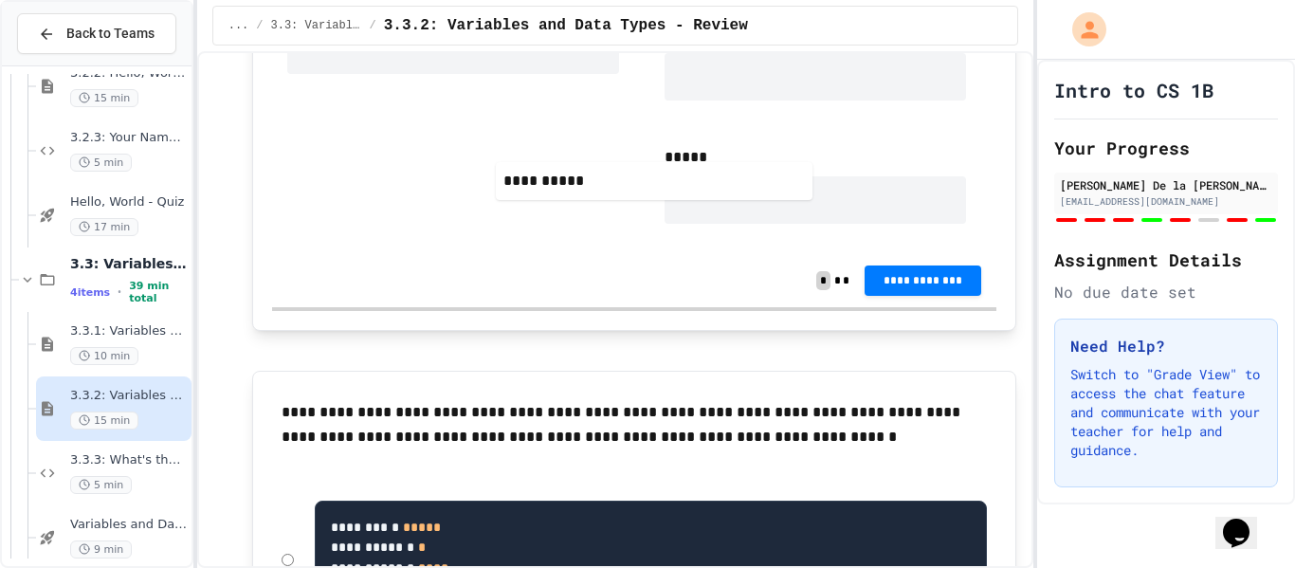
scroll to position [5352, 0]
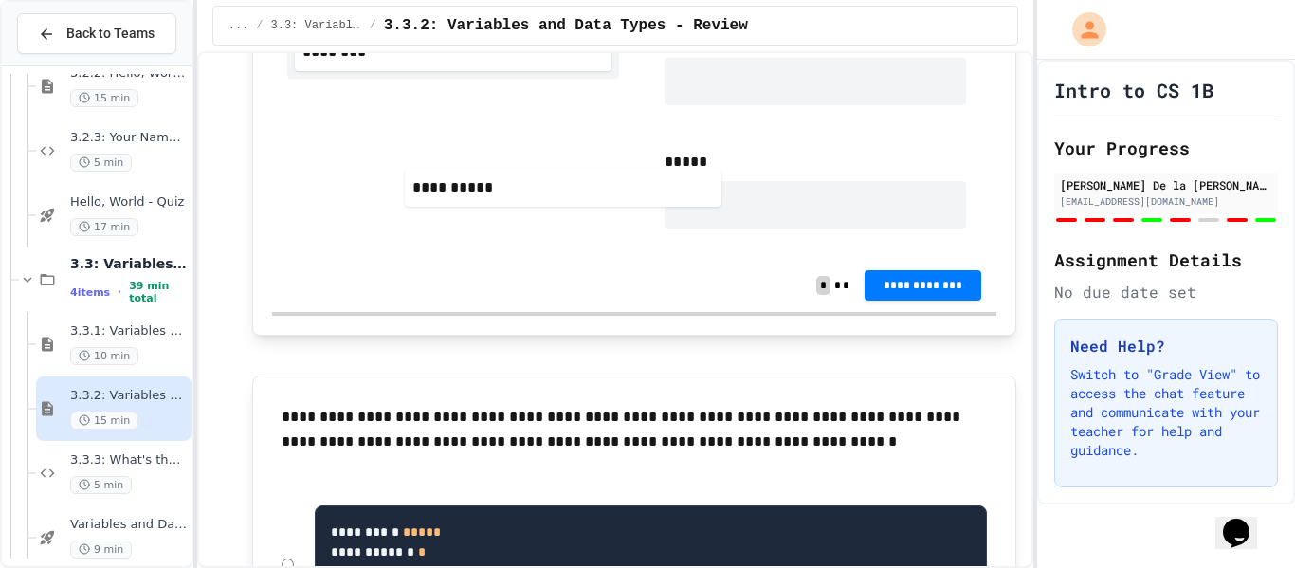
drag, startPoint x: 442, startPoint y: 185, endPoint x: 519, endPoint y: 196, distance: 77.6
click at [519, 79] on div "**********" at bounding box center [453, 7] width 332 height 144
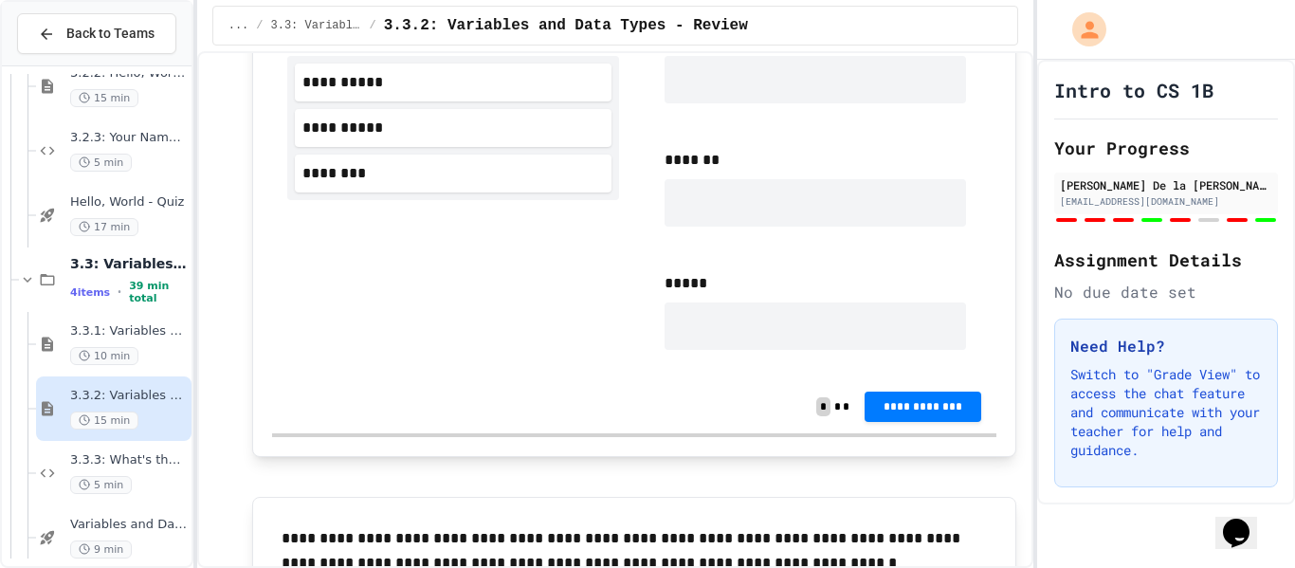
scroll to position [5233, 0]
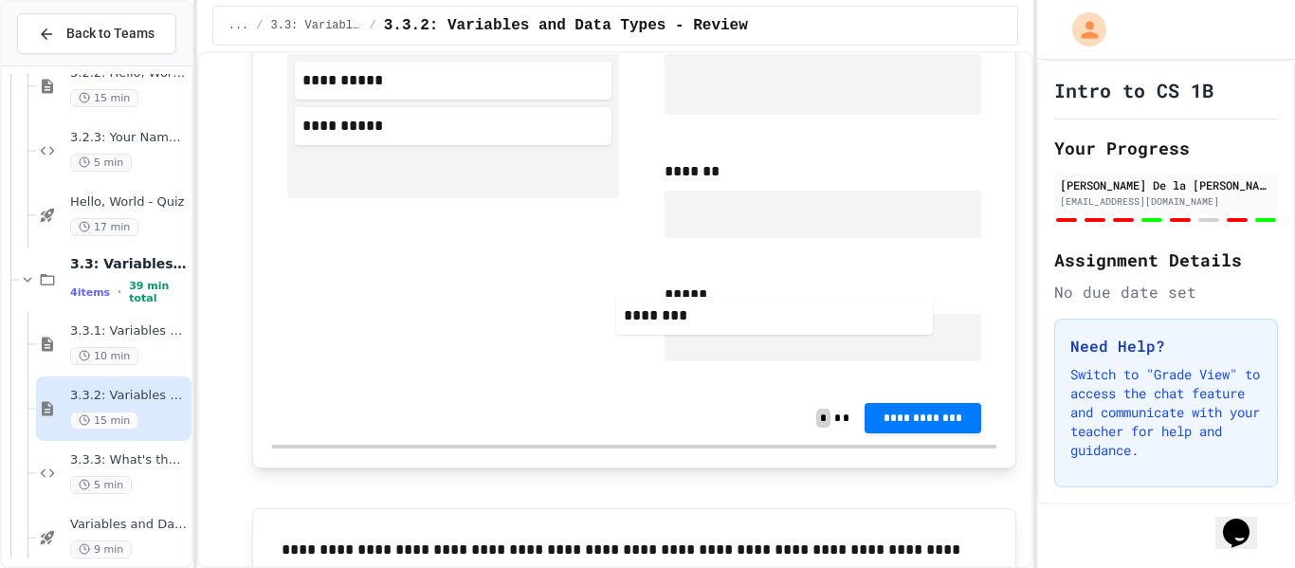
drag, startPoint x: 463, startPoint y: 404, endPoint x: 804, endPoint y: 303, distance: 355.8
click at [804, 303] on div "**********" at bounding box center [634, 192] width 725 height 398
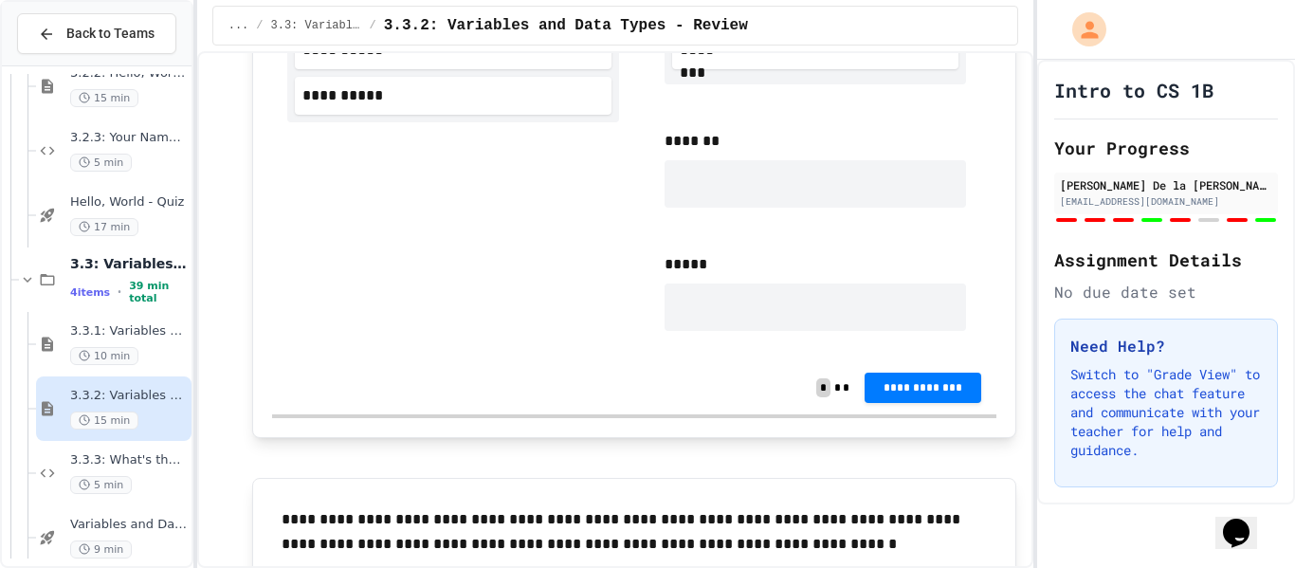
scroll to position [5265, 0]
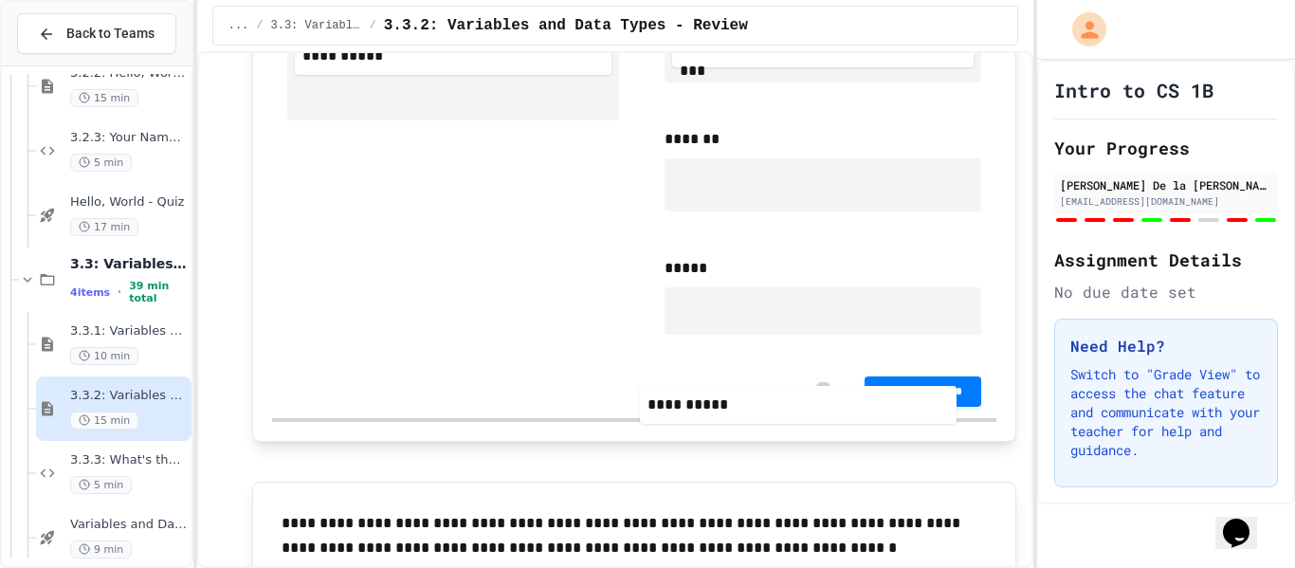
drag, startPoint x: 509, startPoint y: 279, endPoint x: 862, endPoint y: 397, distance: 372.1
click at [862, 365] on div "**********" at bounding box center [634, 163] width 725 height 404
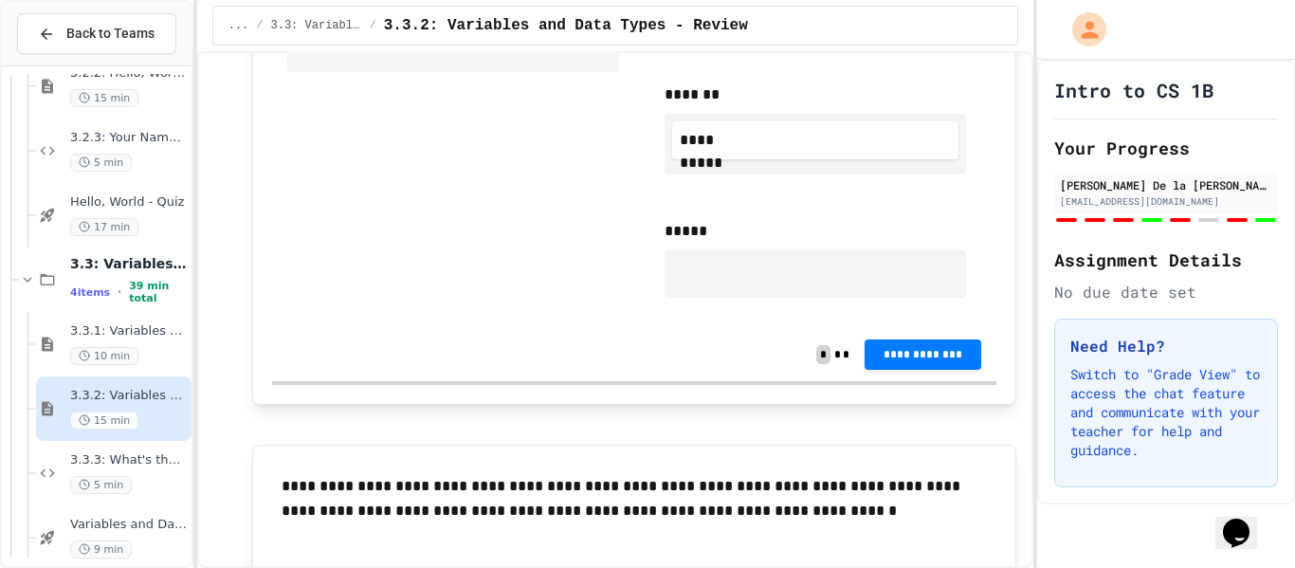
scroll to position [5311, 0]
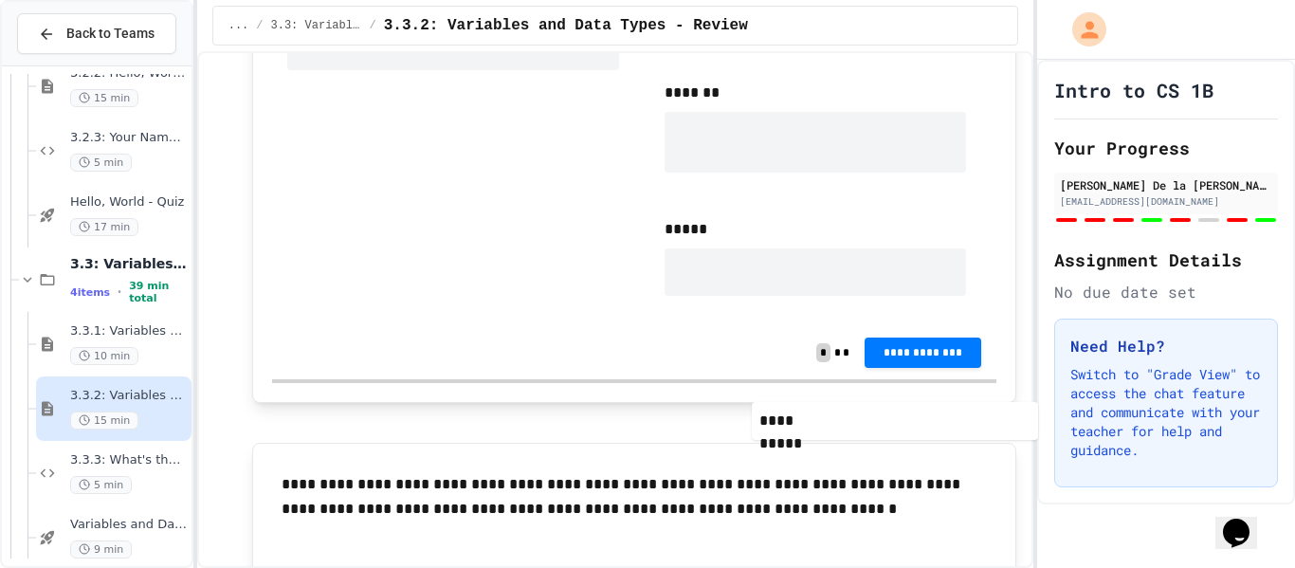
drag, startPoint x: 774, startPoint y: 366, endPoint x: 861, endPoint y: 413, distance: 99.3
click at [861, 188] on div "**********" at bounding box center [815, 126] width 332 height 121
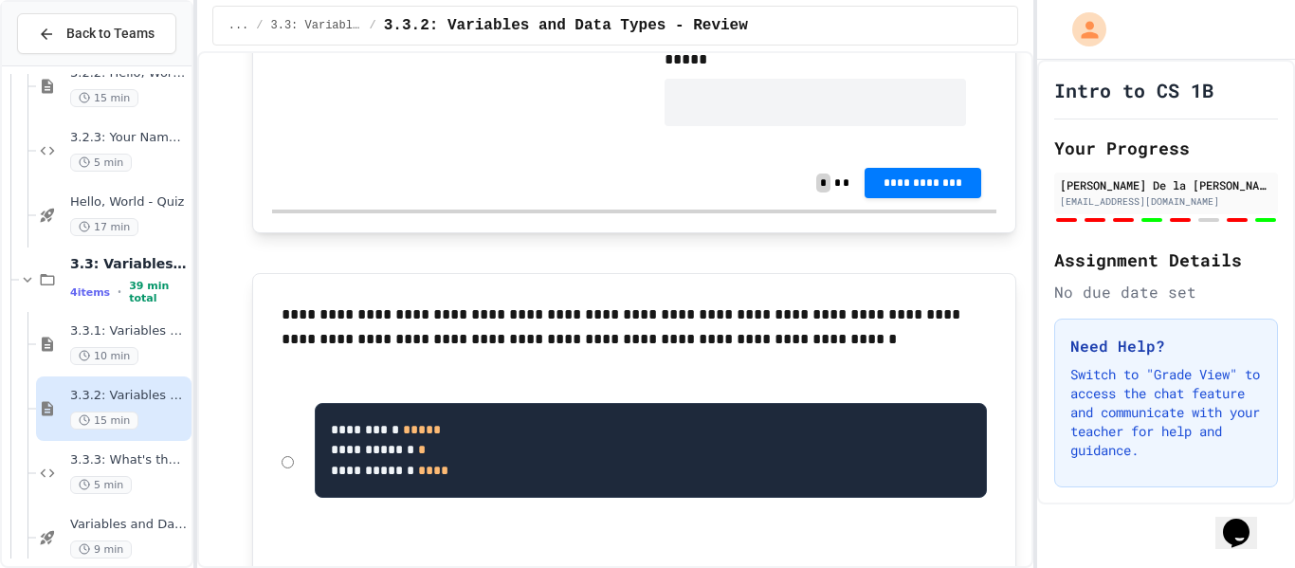
scroll to position [5488, 0]
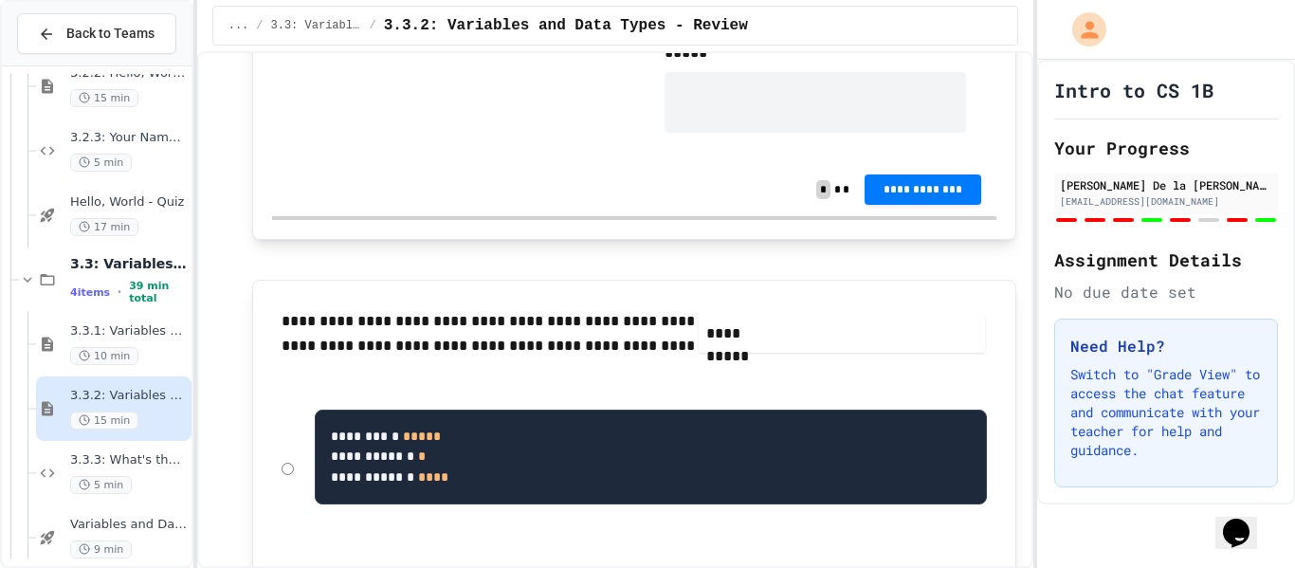
drag, startPoint x: 766, startPoint y: 204, endPoint x: 796, endPoint y: 345, distance: 144.5
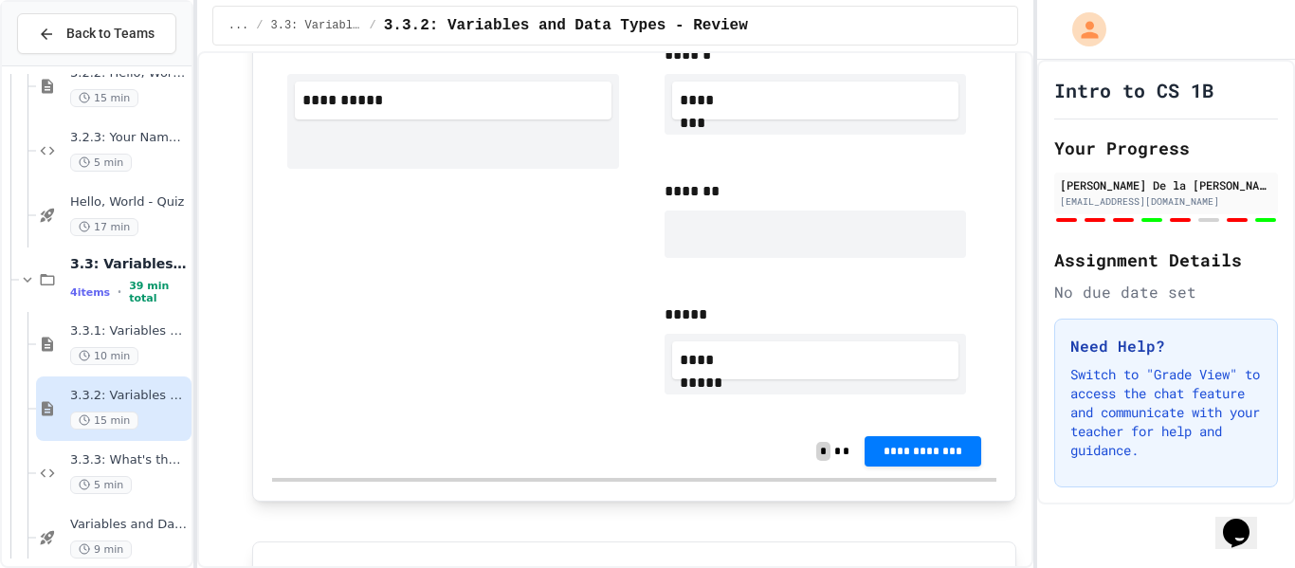
scroll to position [5212, 0]
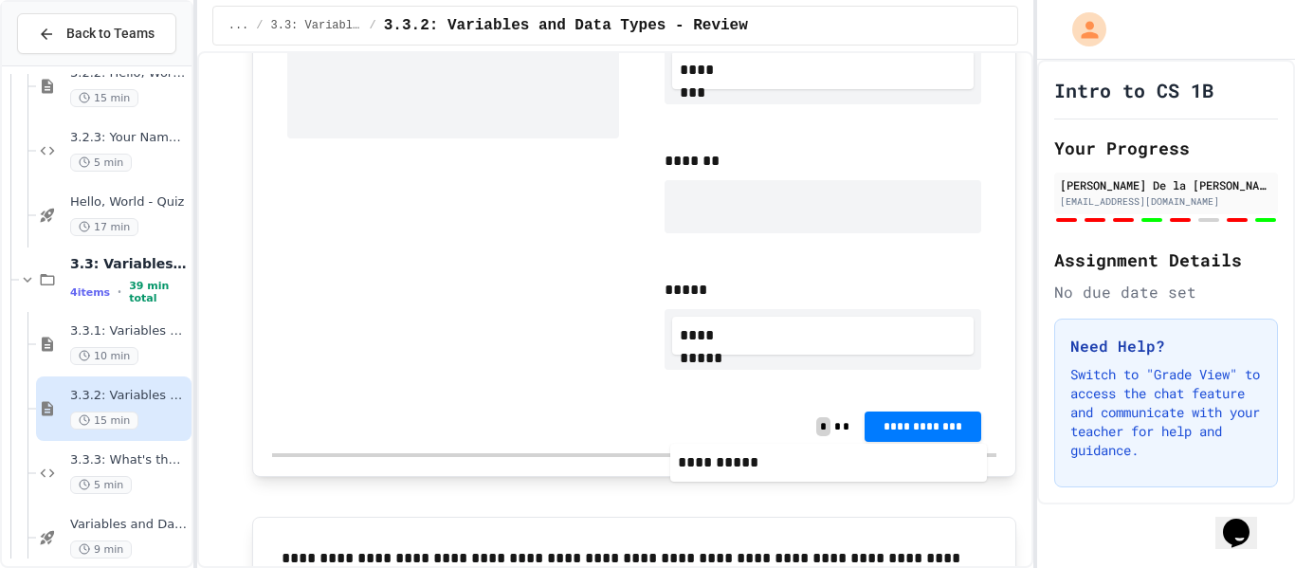
drag, startPoint x: 428, startPoint y: 342, endPoint x: 868, endPoint y: 483, distance: 462.7
click at [868, 400] on div "**********" at bounding box center [634, 191] width 725 height 417
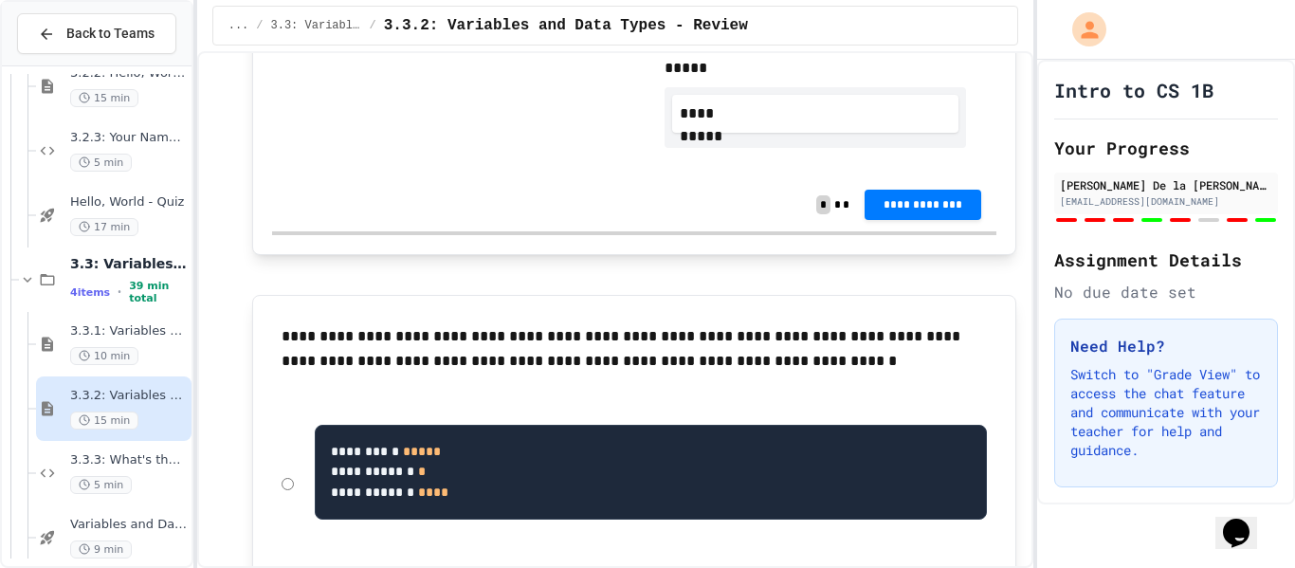
scroll to position [5478, 0]
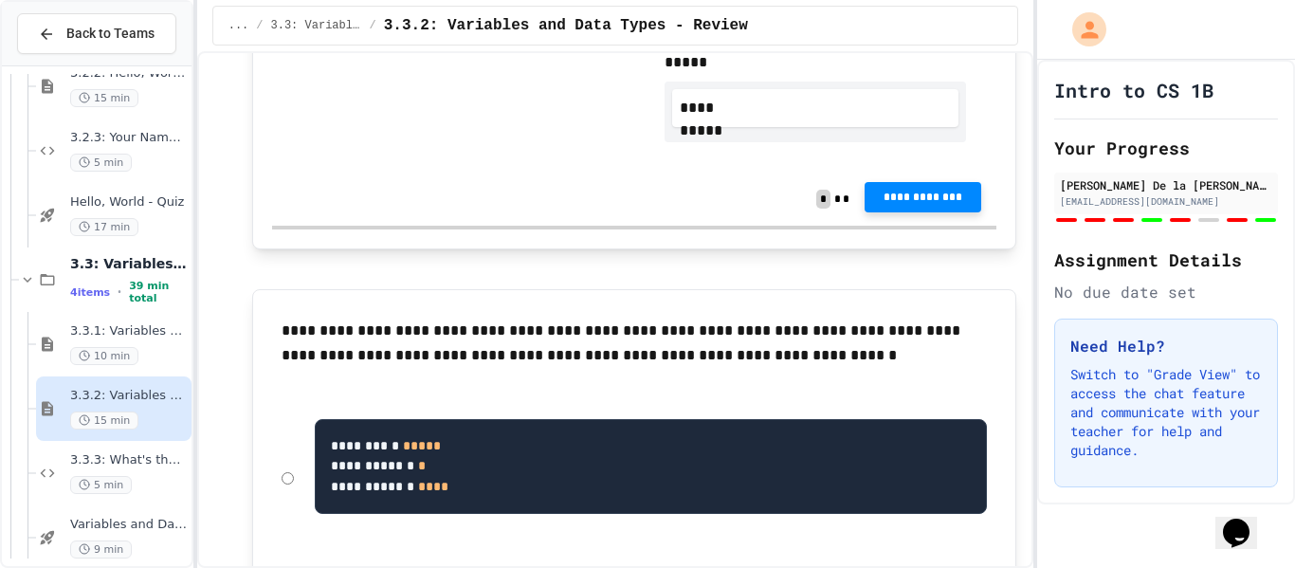
click at [931, 205] on span "**********" at bounding box center [923, 197] width 86 height 15
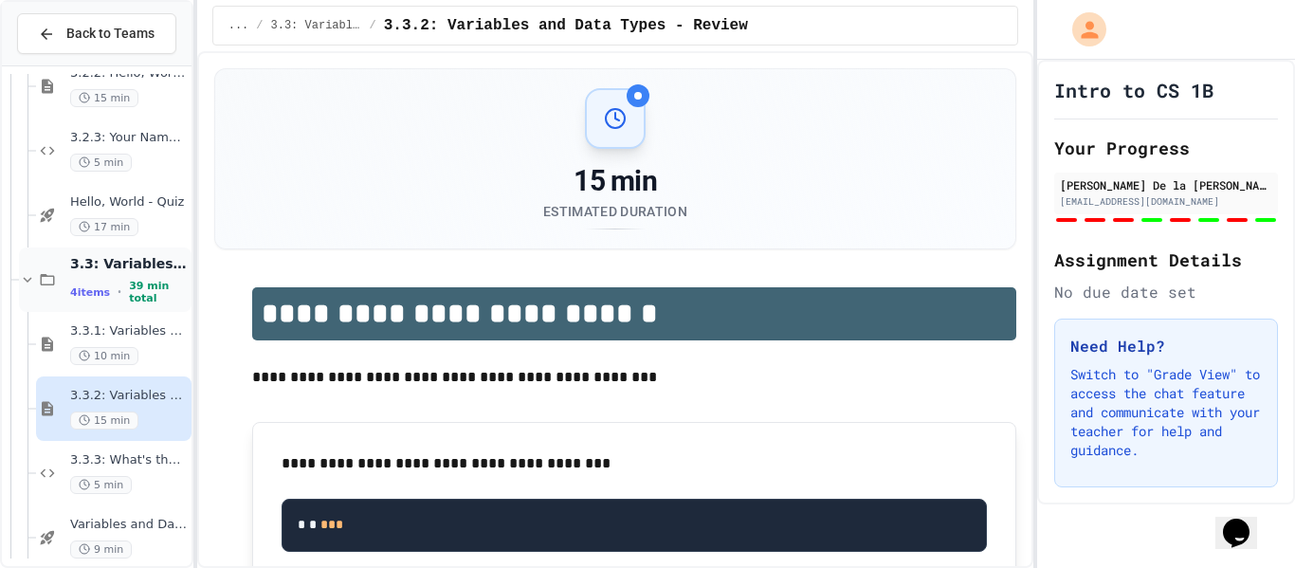
scroll to position [634, 0]
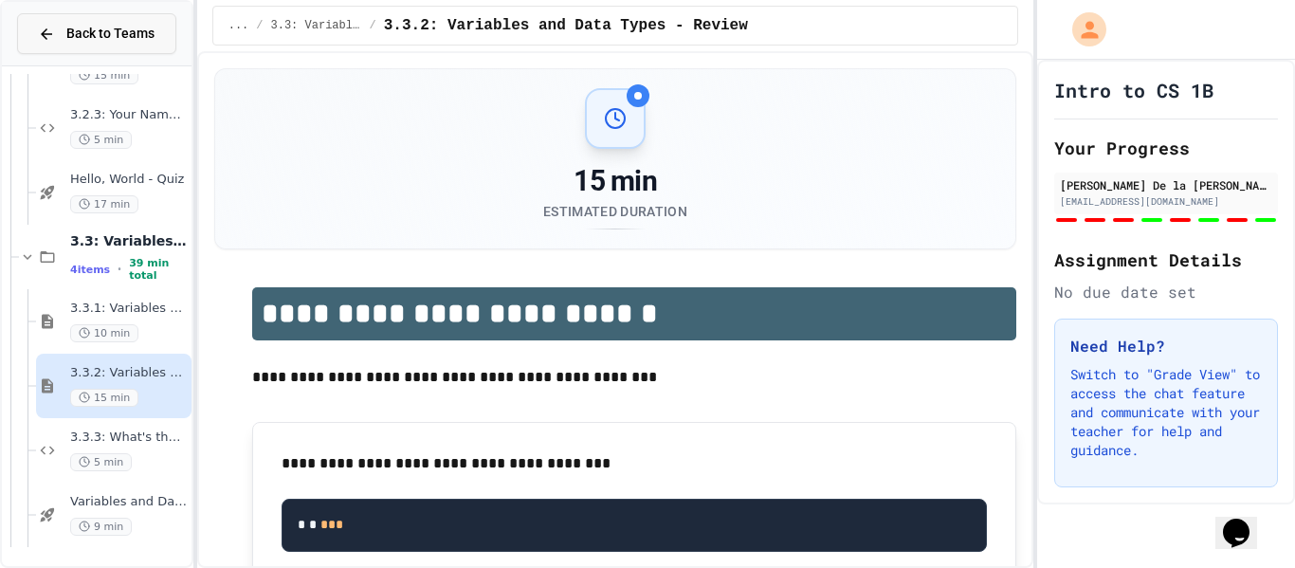
click at [124, 24] on span "Back to Teams" at bounding box center [110, 34] width 88 height 20
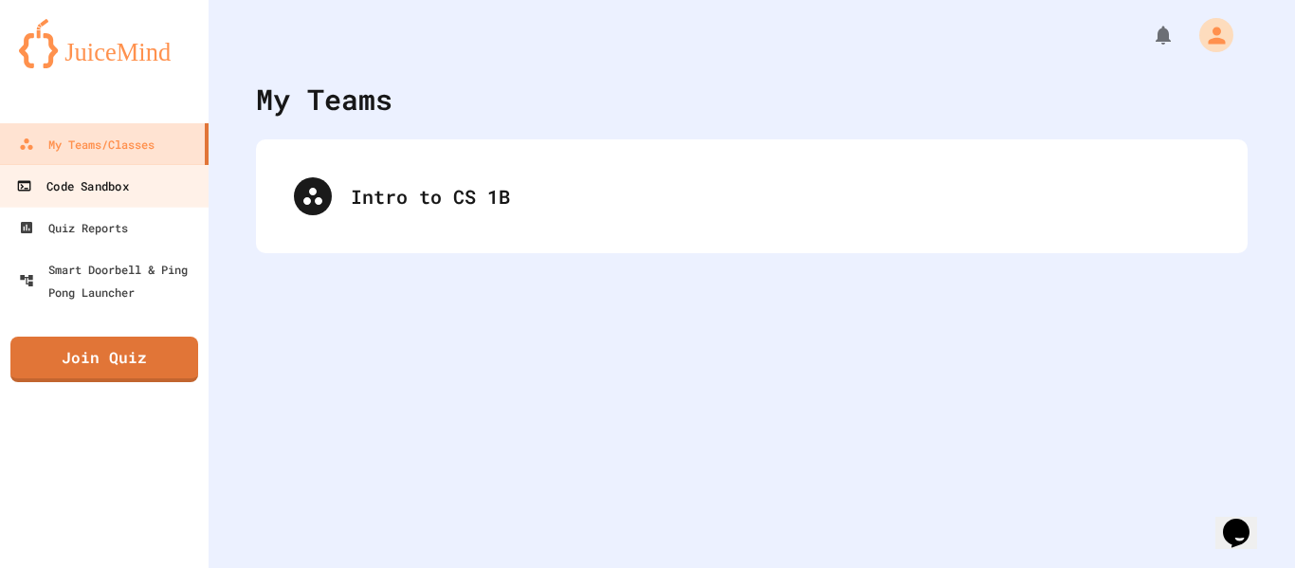
click at [112, 199] on link "Code Sandbox" at bounding box center [104, 185] width 215 height 43
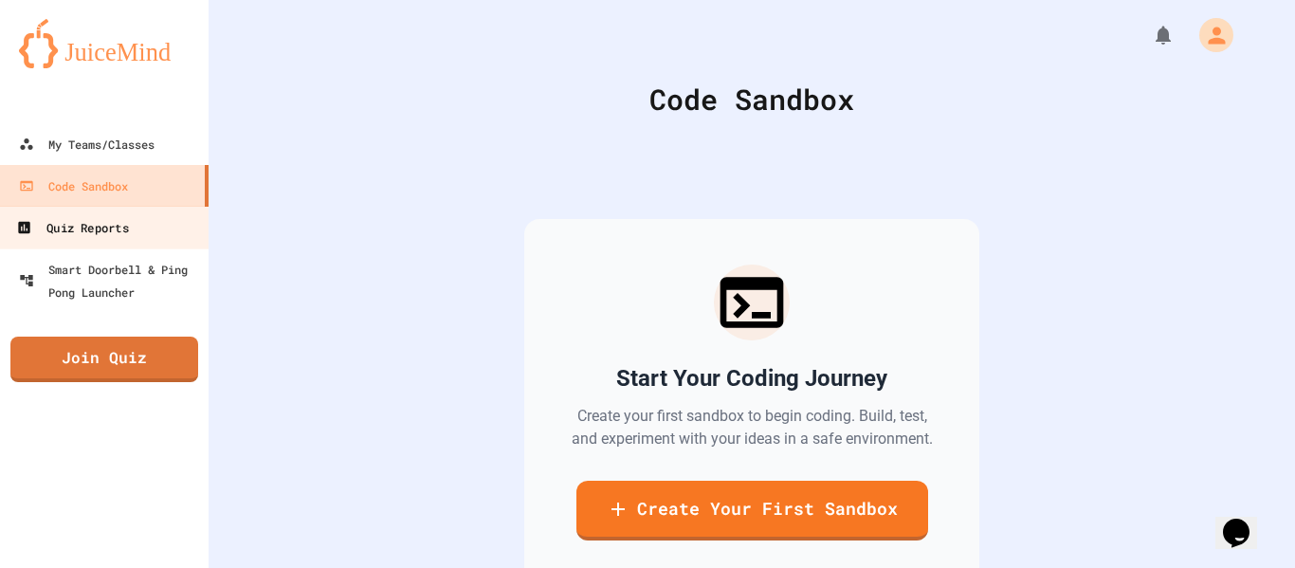
click at [116, 240] on link "Quiz Reports" at bounding box center [104, 227] width 215 height 43
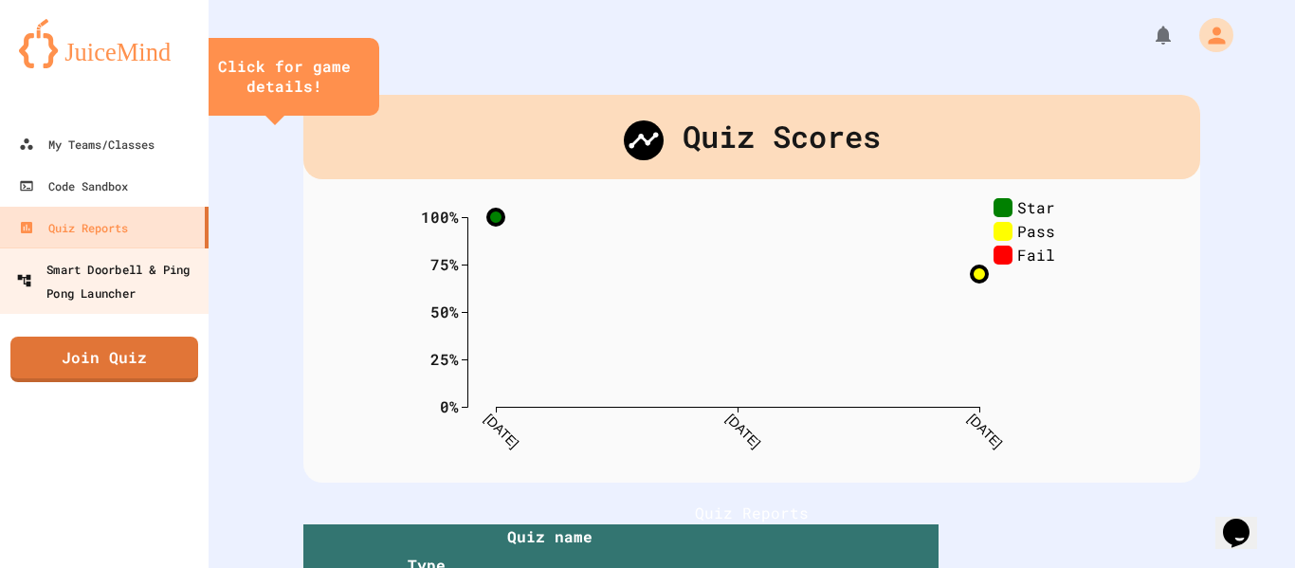
click at [117, 297] on div "Smart Doorbell & Ping Pong Launcher" at bounding box center [110, 280] width 188 height 46
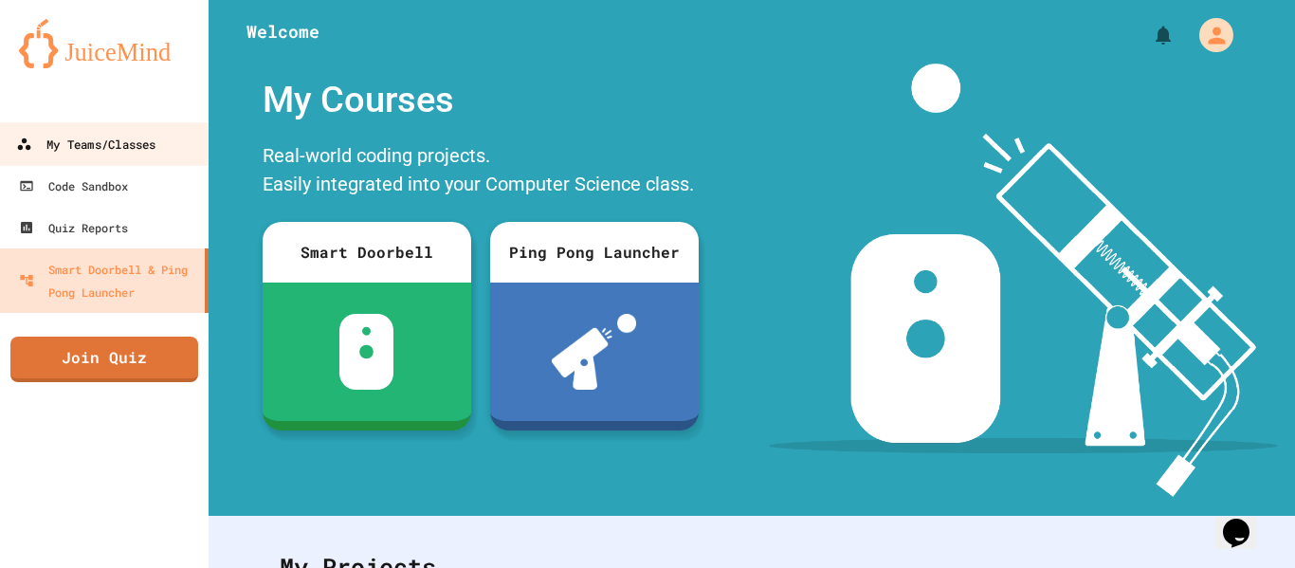
click at [135, 136] on div "My Teams/Classes" at bounding box center [85, 145] width 139 height 24
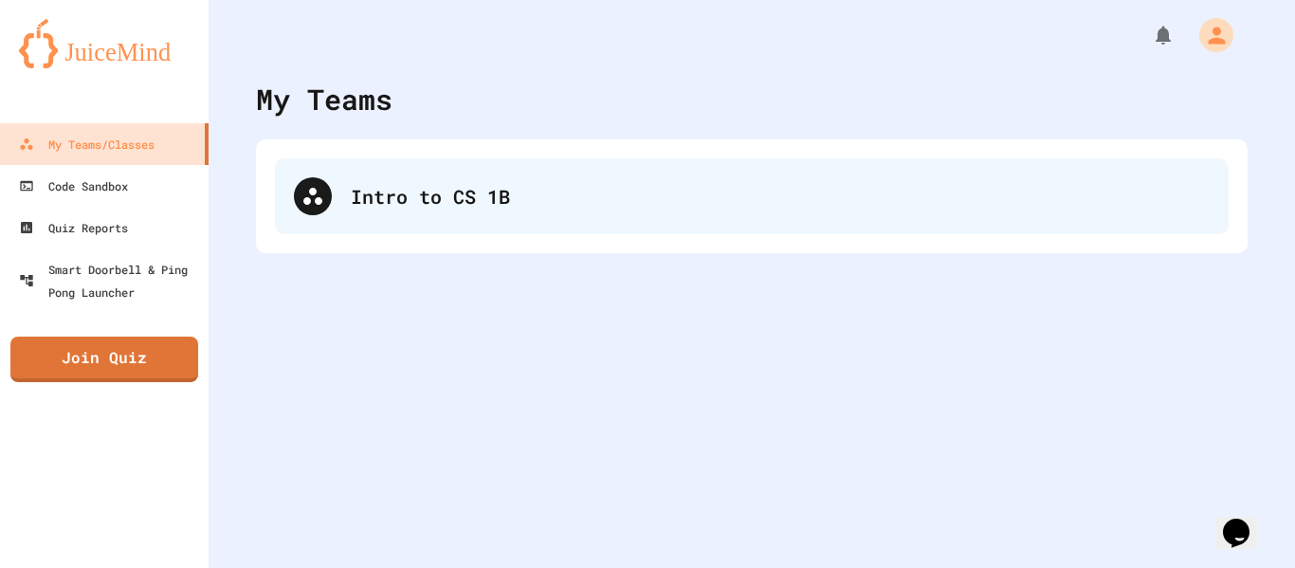
click at [437, 185] on div "Intro to CS 1B" at bounding box center [780, 196] width 859 height 28
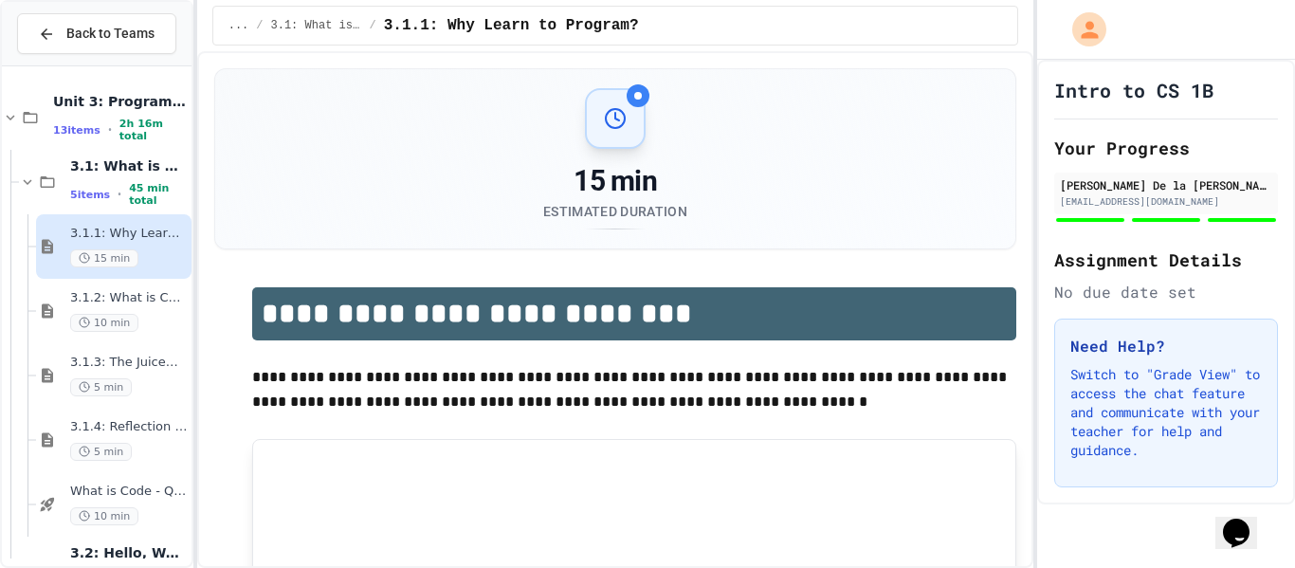
scroll to position [634, 0]
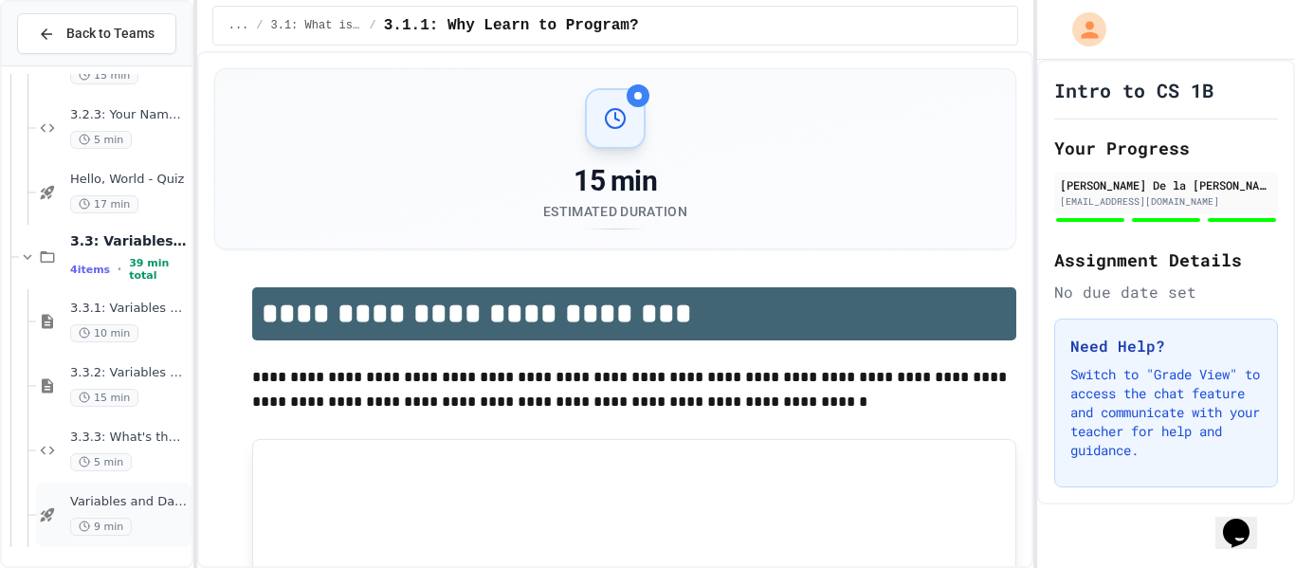
click at [149, 498] on span "Variables and Data types - quiz" at bounding box center [129, 502] width 118 height 16
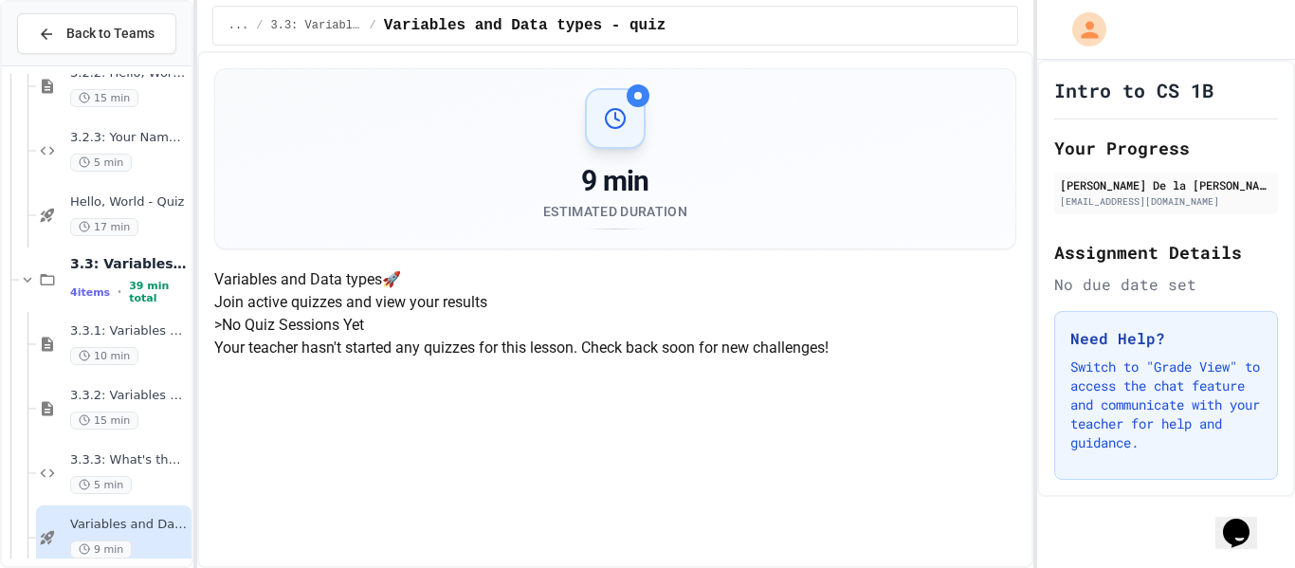
scroll to position [285, 0]
click at [101, 455] on span "3.3.3: What's the Type?" at bounding box center [129, 460] width 118 height 16
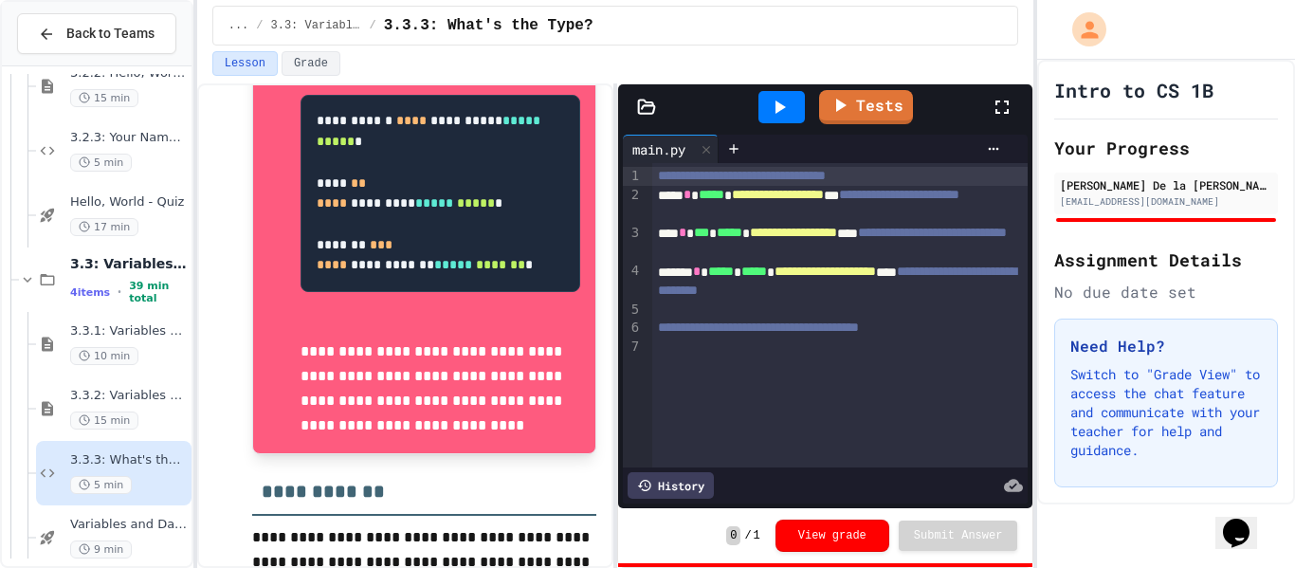
scroll to position [1530, 0]
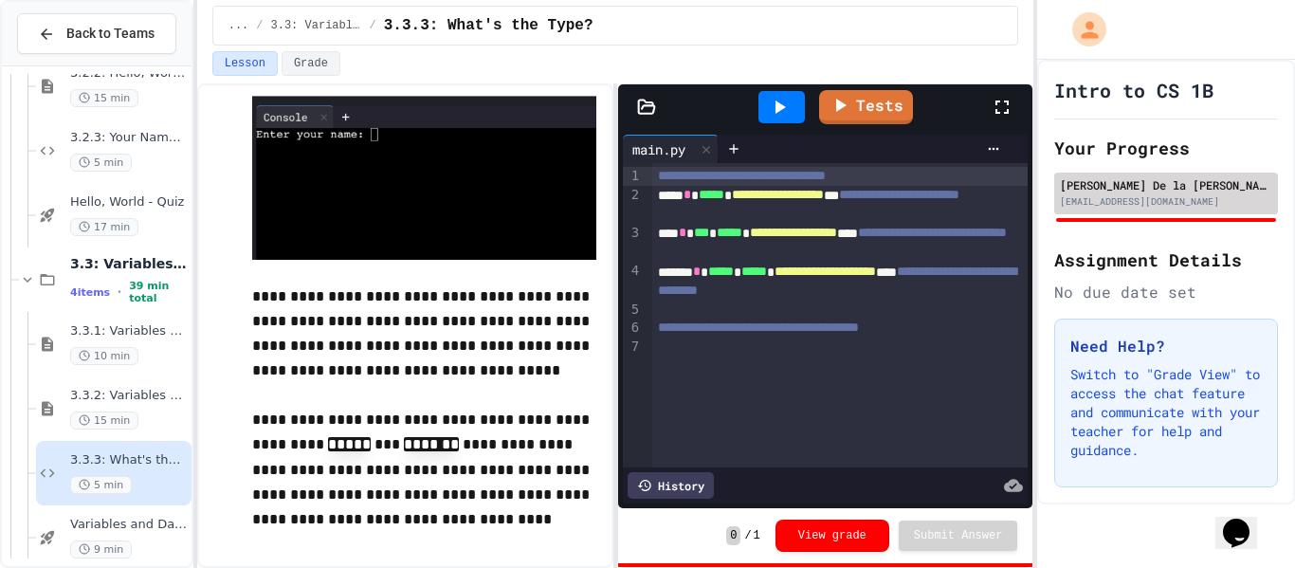
click at [1121, 199] on div "[EMAIL_ADDRESS][DOMAIN_NAME]" at bounding box center [1166, 201] width 212 height 14
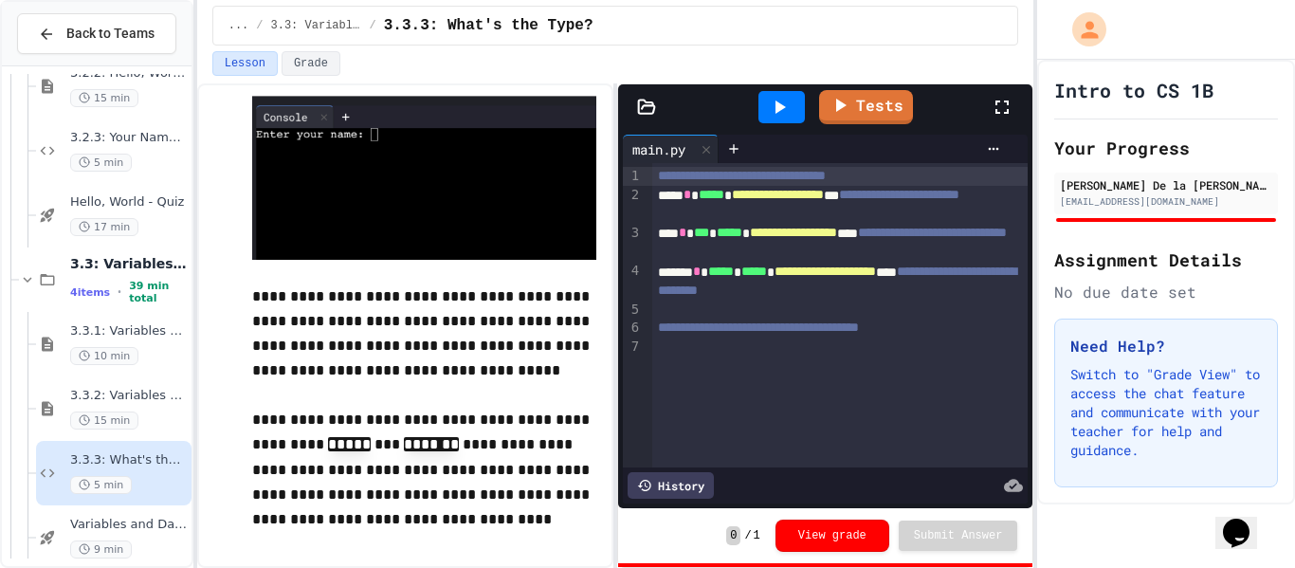
click at [1122, 273] on div "Assignment Details No due date set" at bounding box center [1166, 275] width 224 height 57
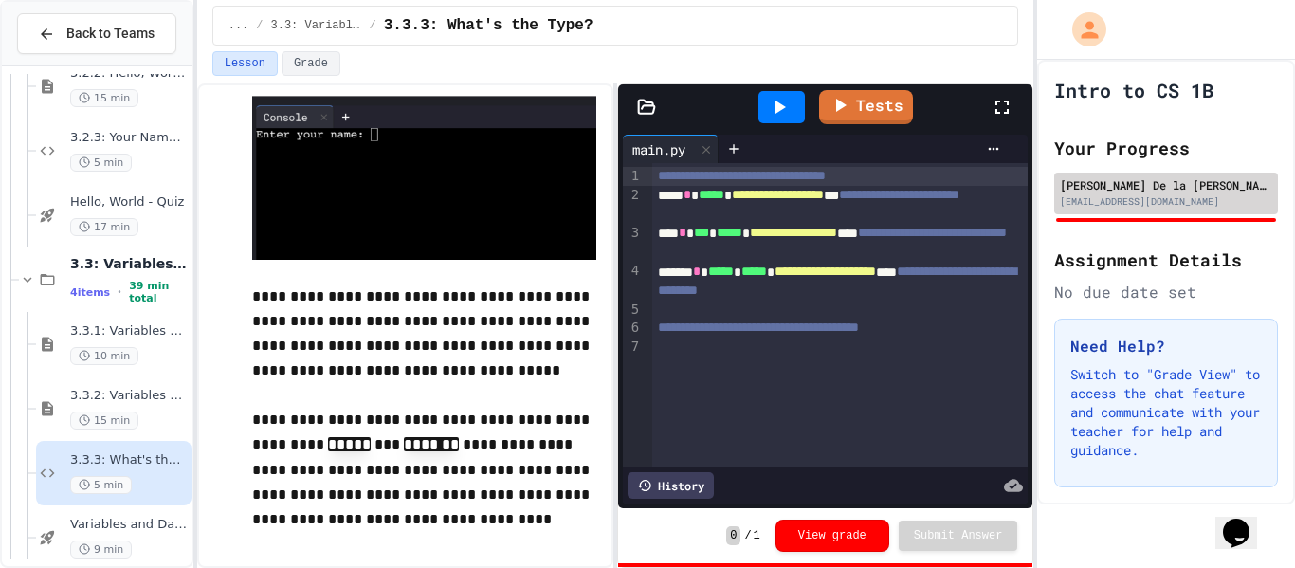
click at [1113, 182] on div "[PERSON_NAME] De la [PERSON_NAME]" at bounding box center [1166, 184] width 212 height 17
click at [1147, 179] on div "[PERSON_NAME] De la [PERSON_NAME]" at bounding box center [1166, 184] width 212 height 17
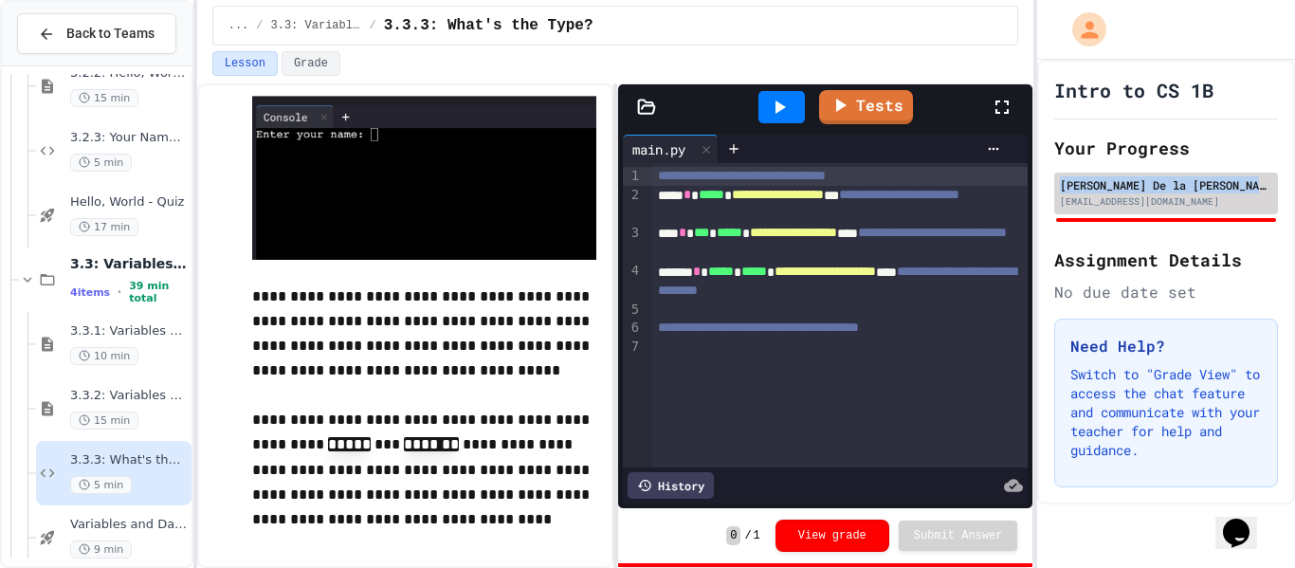
click at [1147, 179] on div "[PERSON_NAME] De la [PERSON_NAME]" at bounding box center [1166, 184] width 212 height 17
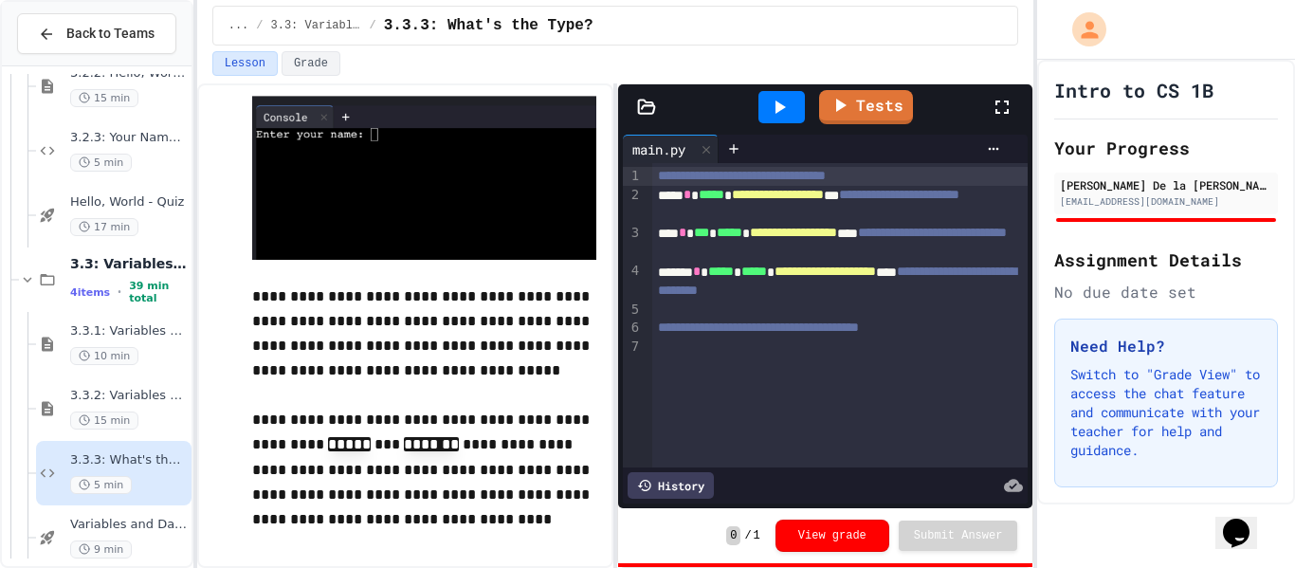
click at [784, 108] on icon at bounding box center [781, 107] width 10 height 13
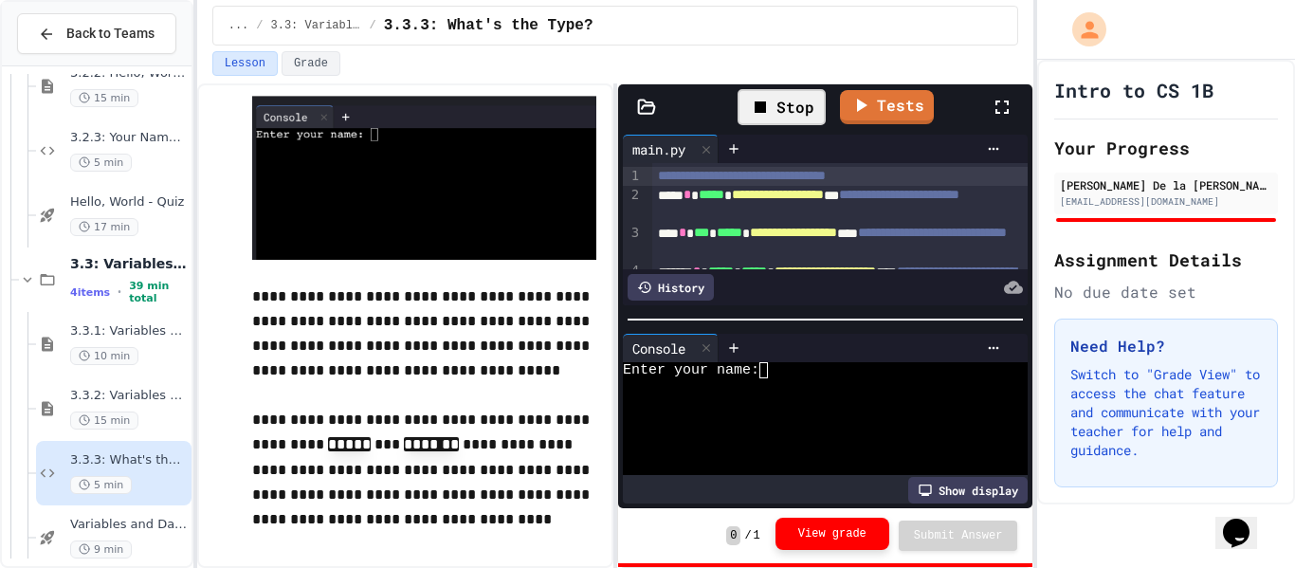
click at [870, 538] on button "View grade" at bounding box center [833, 534] width 114 height 32
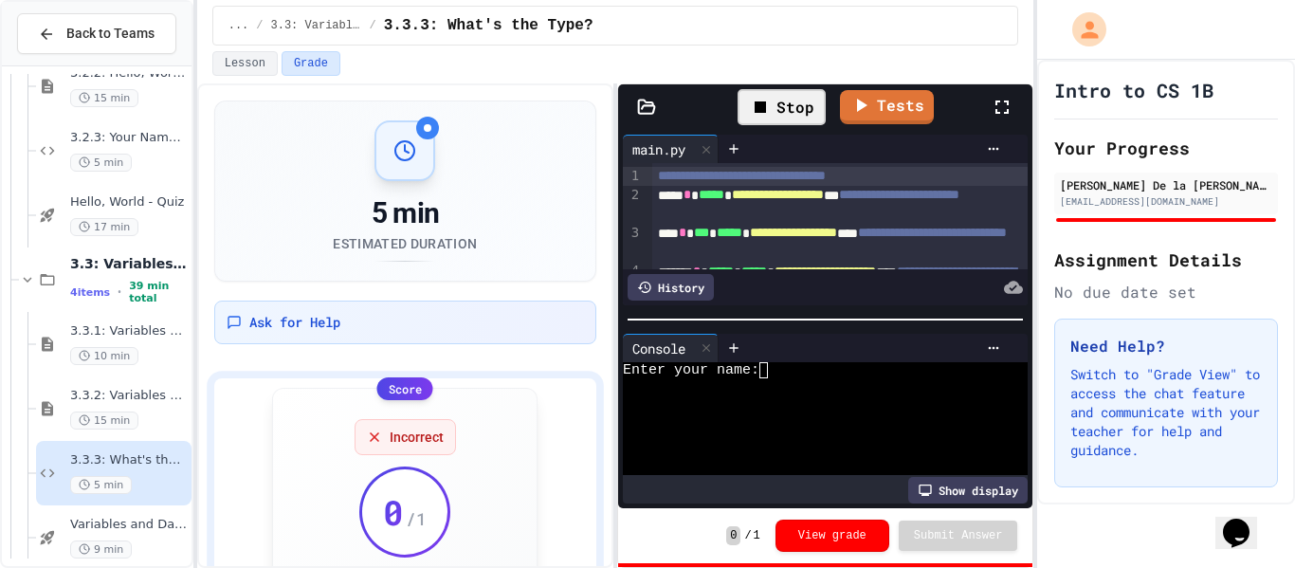
scroll to position [132, 0]
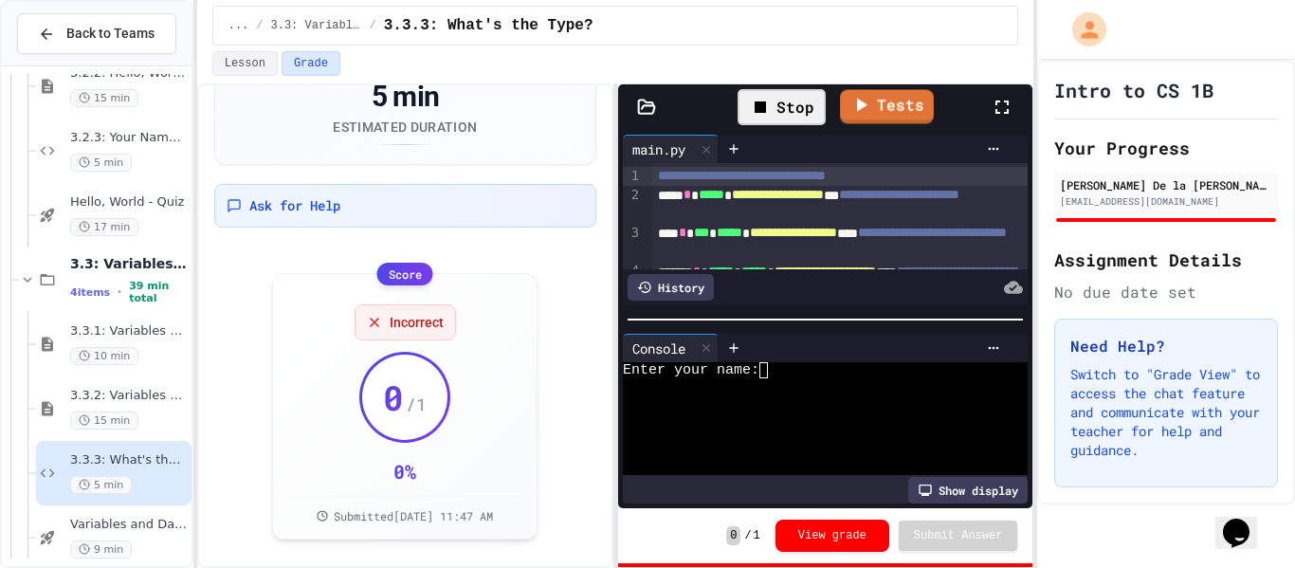
click at [784, 98] on div "Stop" at bounding box center [782, 107] width 88 height 36
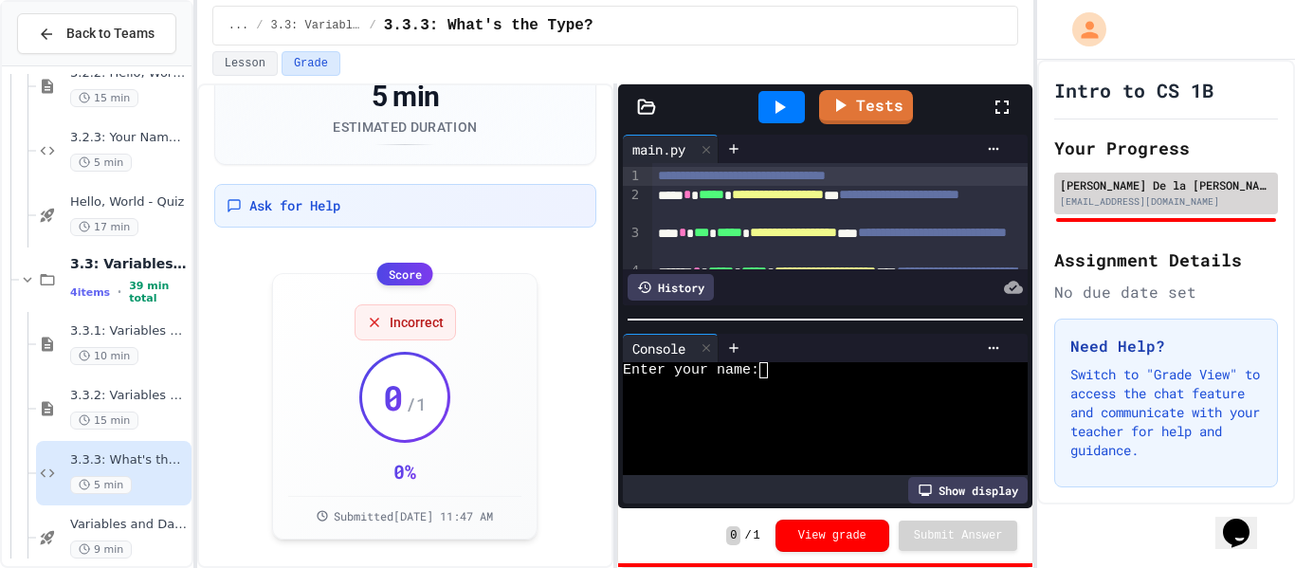
click at [1101, 212] on div "[PERSON_NAME] De la [PERSON_NAME] [EMAIL_ADDRESS][DOMAIN_NAME]" at bounding box center [1166, 194] width 224 height 42
click at [1102, 173] on div "[PERSON_NAME] De la [PERSON_NAME] [EMAIL_ADDRESS][DOMAIN_NAME]" at bounding box center [1166, 194] width 224 height 42
click at [1099, 402] on div "Intro to CS 1B Your Progress [PERSON_NAME] De la [PERSON_NAME] [EMAIL_ADDRESS][…" at bounding box center [1166, 282] width 258 height 445
click at [1109, 200] on div "[EMAIL_ADDRESS][DOMAIN_NAME]" at bounding box center [1166, 201] width 212 height 14
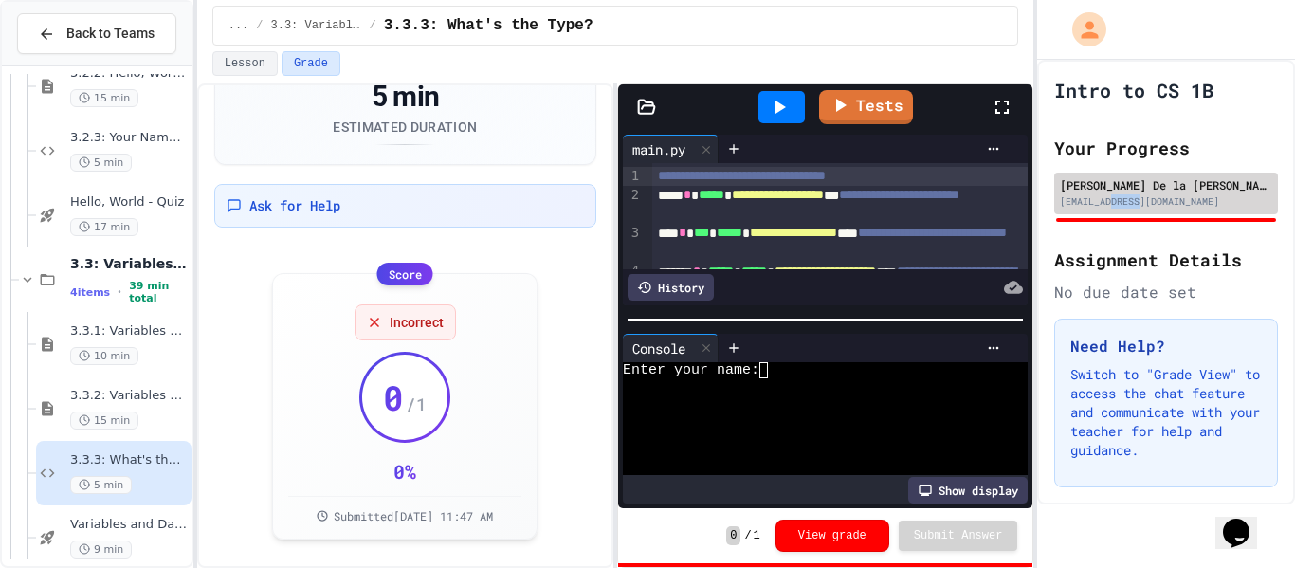
click at [1109, 200] on div "[EMAIL_ADDRESS][DOMAIN_NAME]" at bounding box center [1166, 201] width 212 height 14
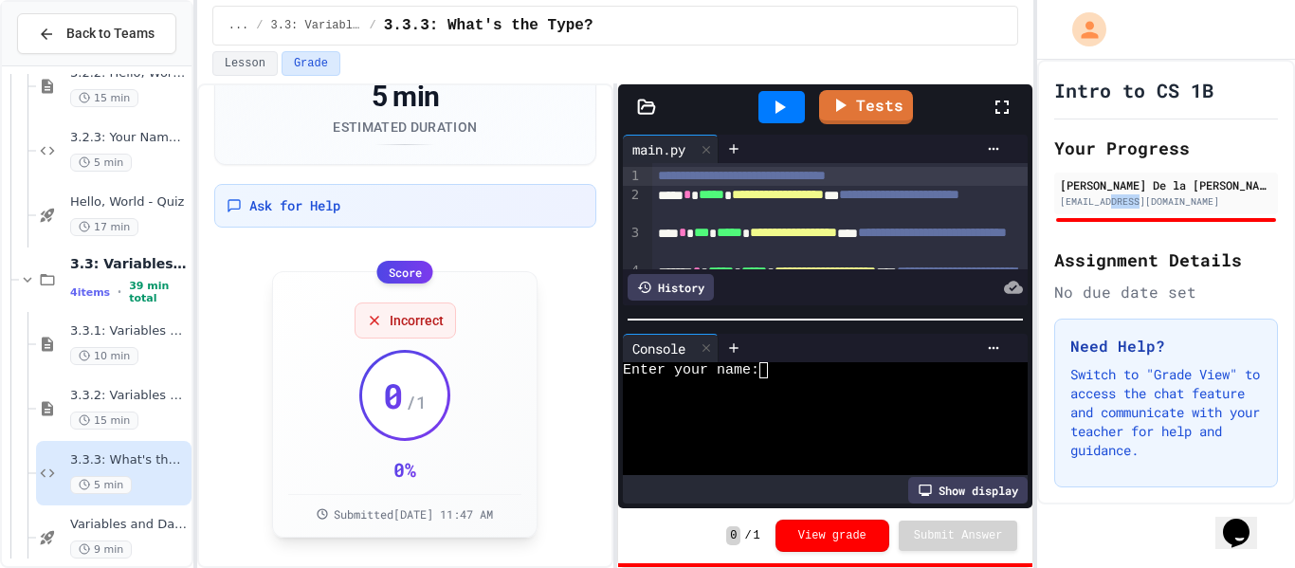
scroll to position [0, 0]
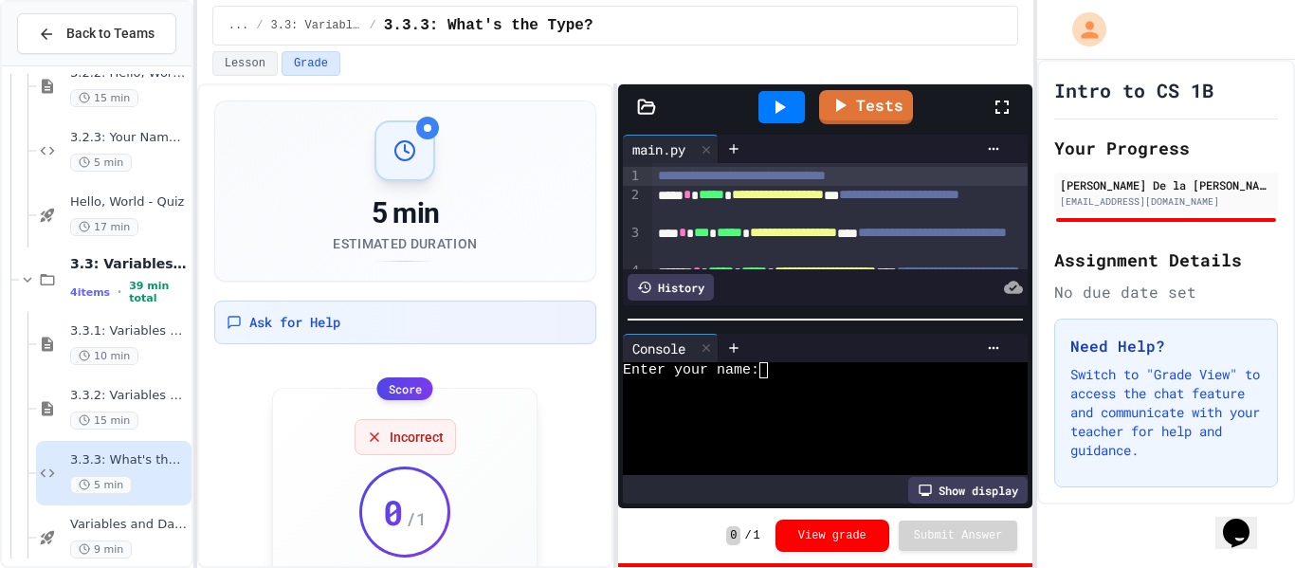
click at [399, 394] on div "Score" at bounding box center [405, 388] width 56 height 23
click at [394, 432] on span "Incorrect" at bounding box center [417, 437] width 54 height 19
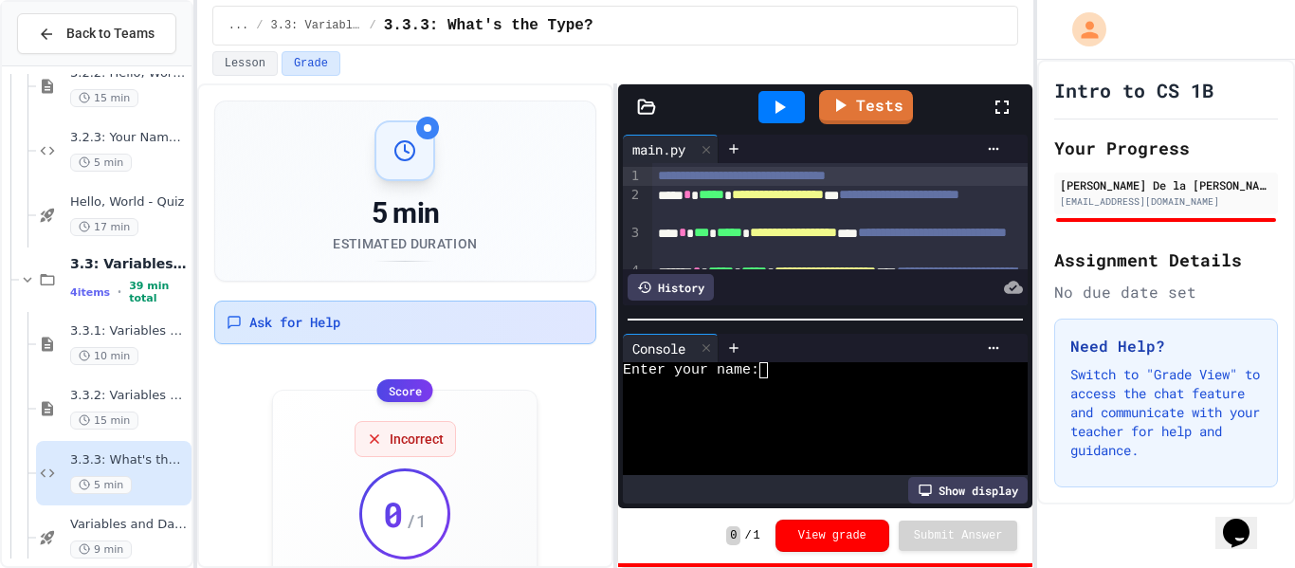
click at [346, 324] on div "Ask for Help" at bounding box center [405, 322] width 357 height 19
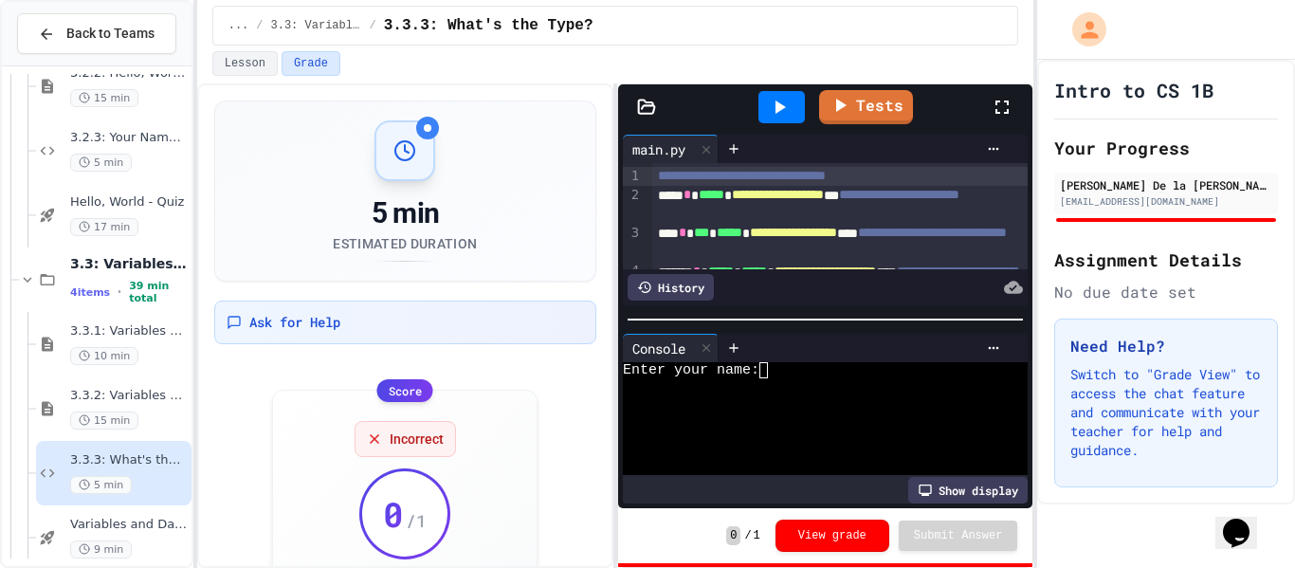
click at [302, 56] on button "Grade" at bounding box center [311, 63] width 59 height 25
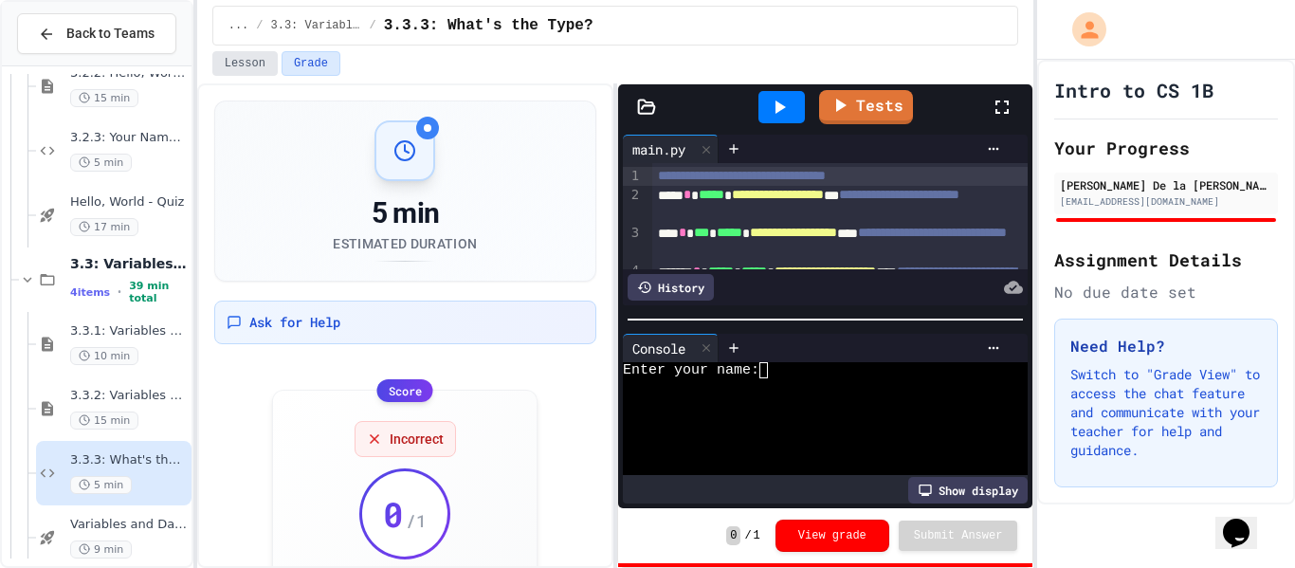
click at [266, 58] on button "Lesson" at bounding box center [244, 63] width 65 height 25
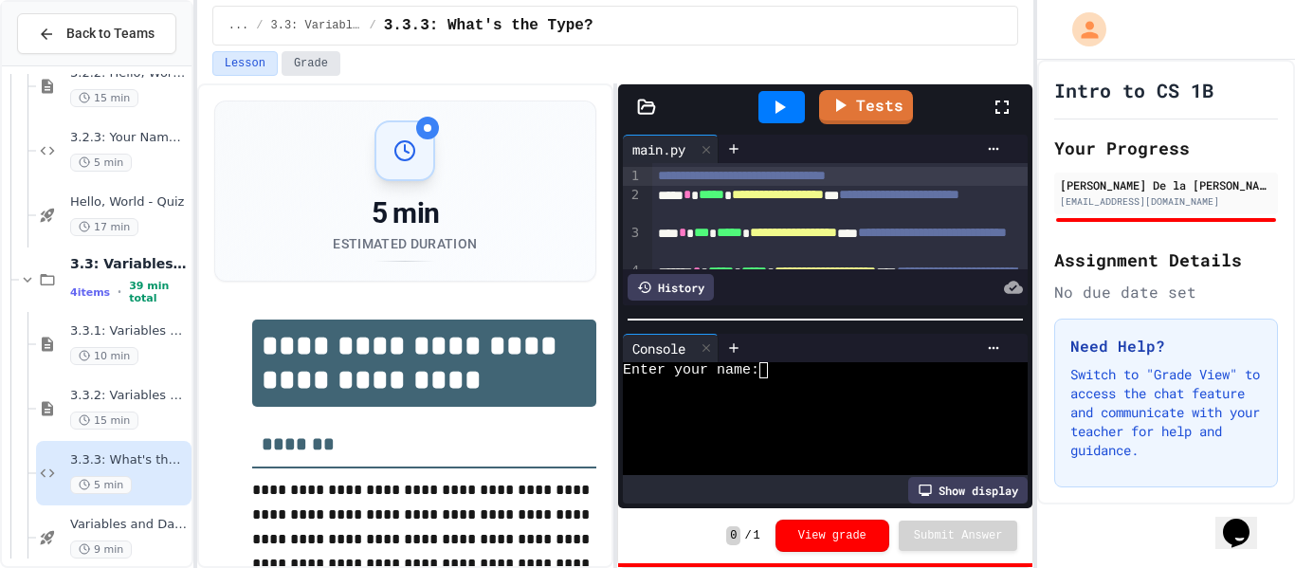
click at [286, 63] on button "Grade" at bounding box center [311, 63] width 59 height 25
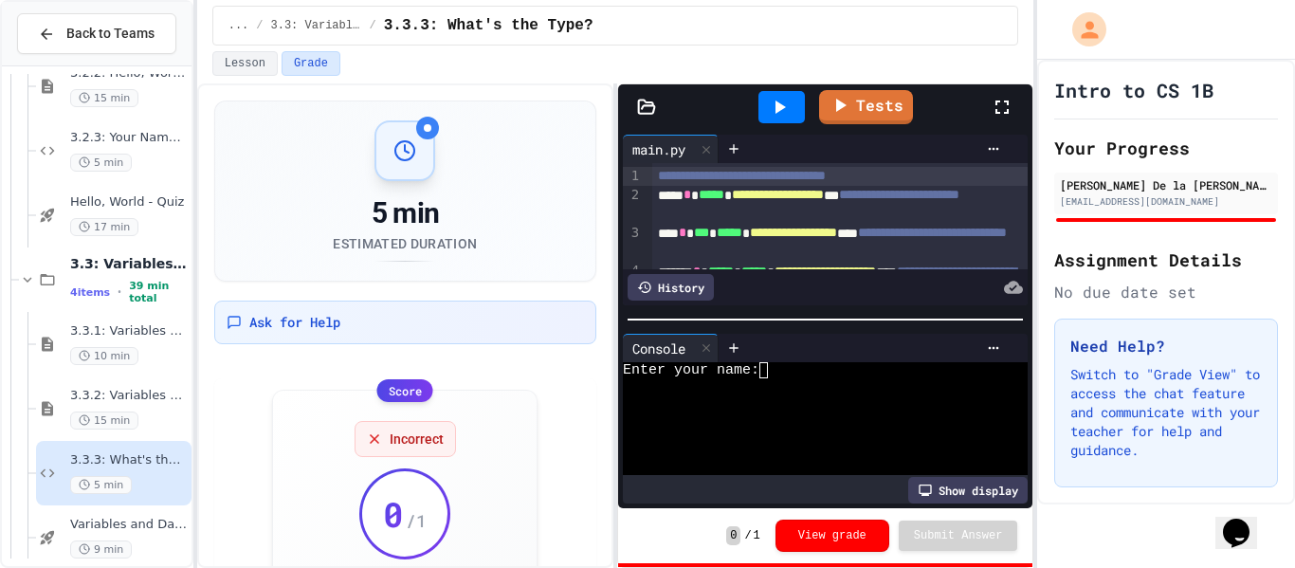
click at [286, 63] on button "Grade" at bounding box center [311, 63] width 59 height 25
click at [256, 67] on button "Lesson" at bounding box center [244, 63] width 65 height 25
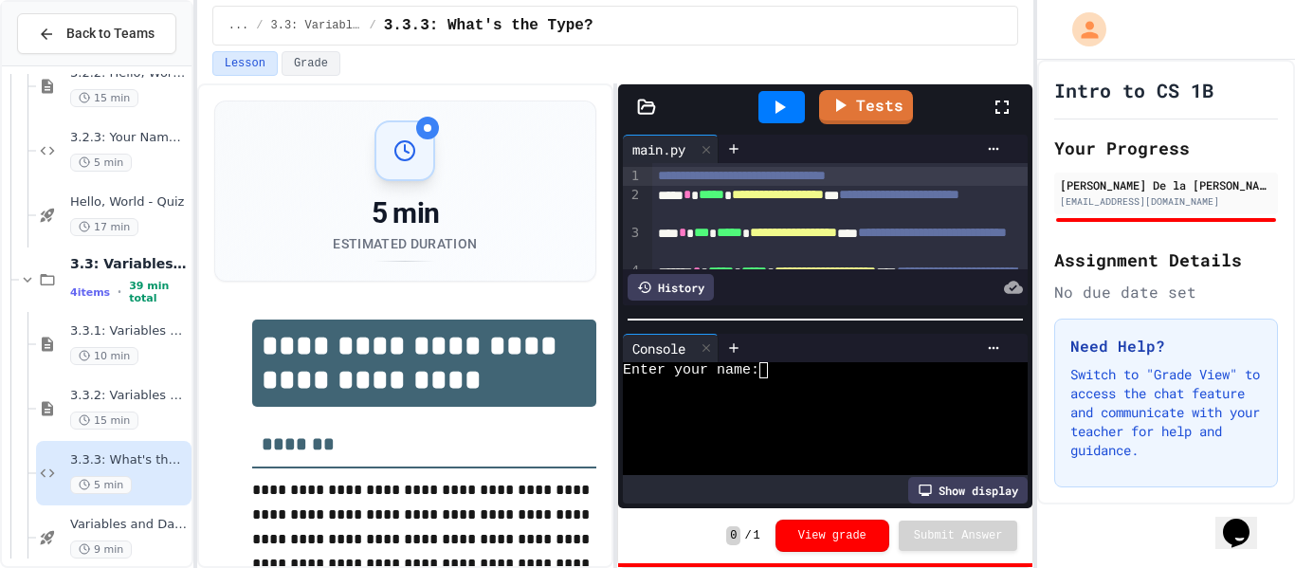
click at [393, 112] on div "5 min Estimated Duration" at bounding box center [405, 190] width 380 height 179
click at [418, 142] on div at bounding box center [405, 150] width 61 height 61
click at [426, 131] on div at bounding box center [428, 128] width 8 height 8
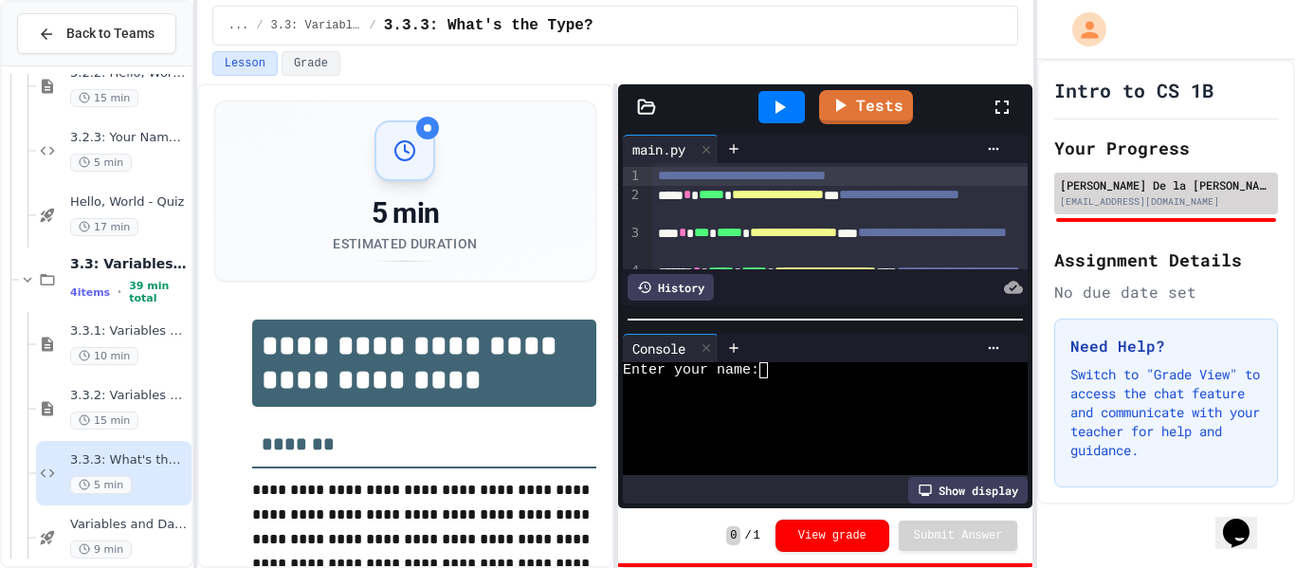
click at [1096, 197] on div "[EMAIL_ADDRESS][DOMAIN_NAME]" at bounding box center [1166, 201] width 212 height 14
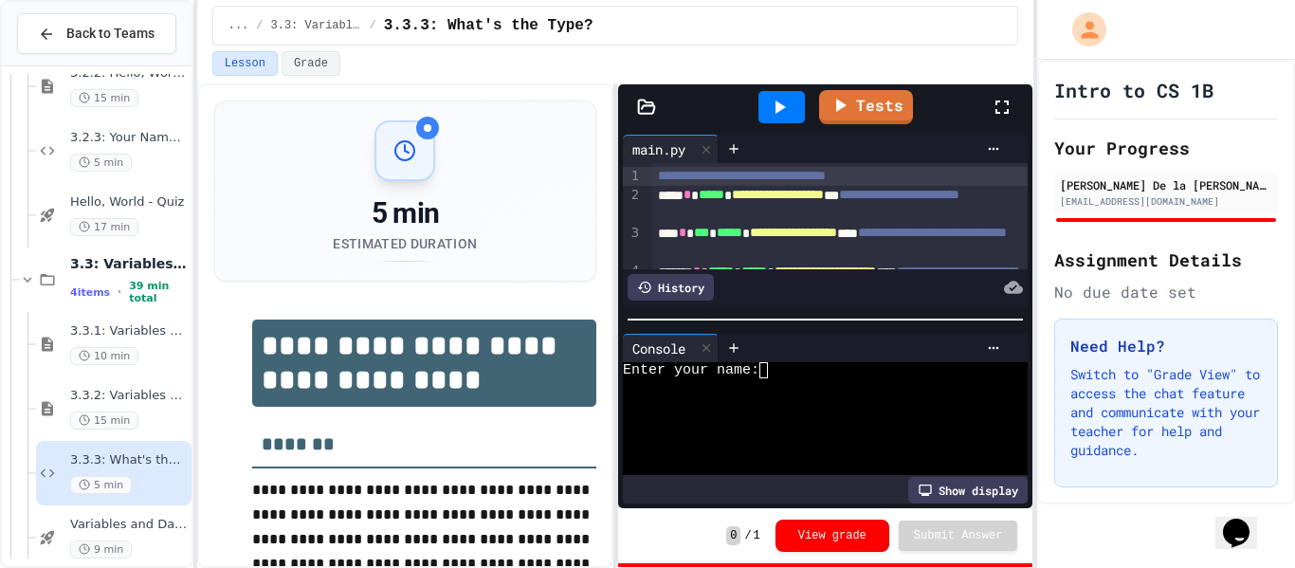
click at [1136, 433] on p "Switch to "Grade View" to access the chat feature and communicate with your tea…" at bounding box center [1166, 412] width 192 height 95
click at [1248, 546] on button "Opens Chat This icon Opens the chat window." at bounding box center [1236, 533] width 42 height 32
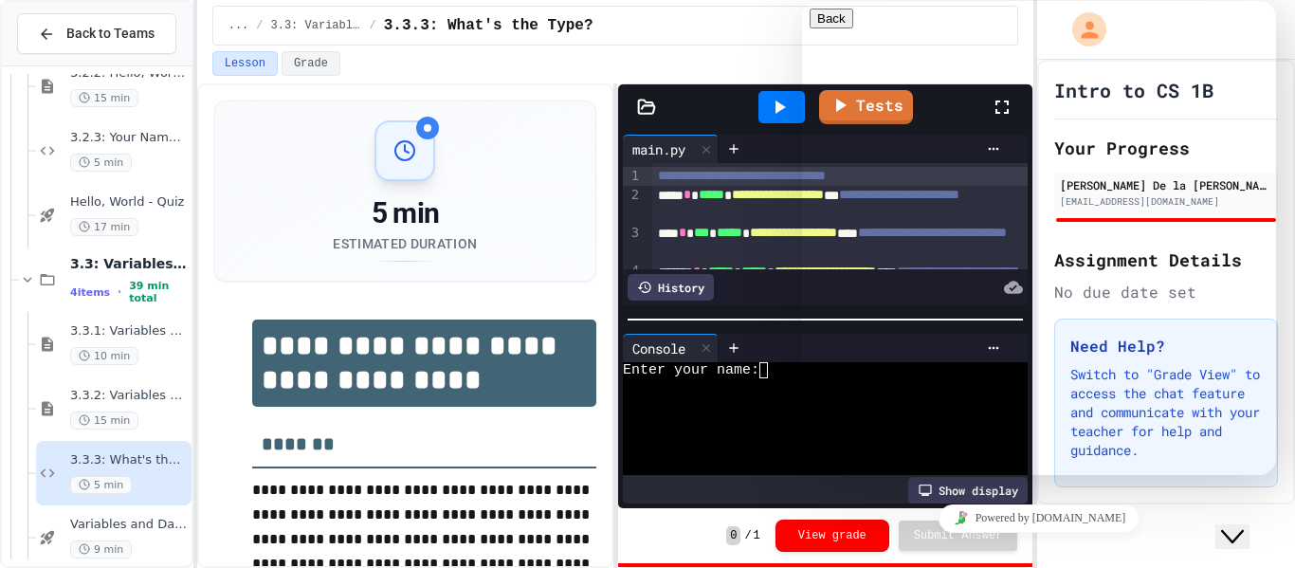
click at [1172, 532] on div "Powered by [DOMAIN_NAME]" at bounding box center [1039, 517] width 459 height 27
click at [1014, 511] on link "Powered by [DOMAIN_NAME]" at bounding box center [1040, 518] width 202 height 28
click at [1226, 524] on button "Close Chat This icon closes the chat window." at bounding box center [1232, 536] width 34 height 25
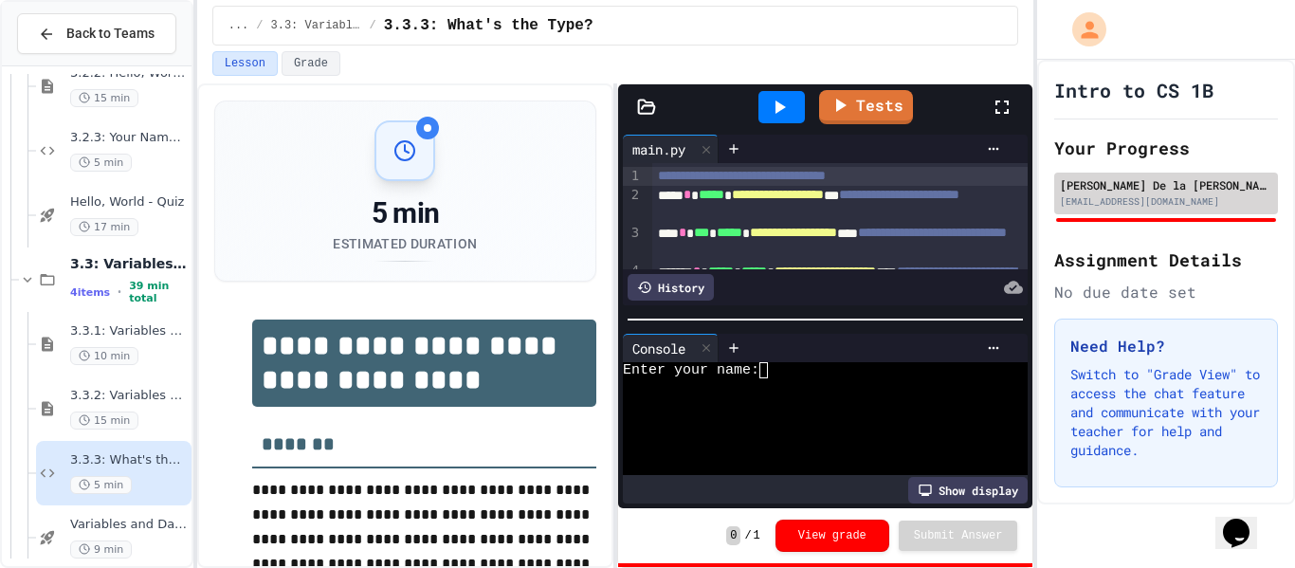
click at [1142, 186] on div "[PERSON_NAME] De la [PERSON_NAME]" at bounding box center [1166, 184] width 212 height 17
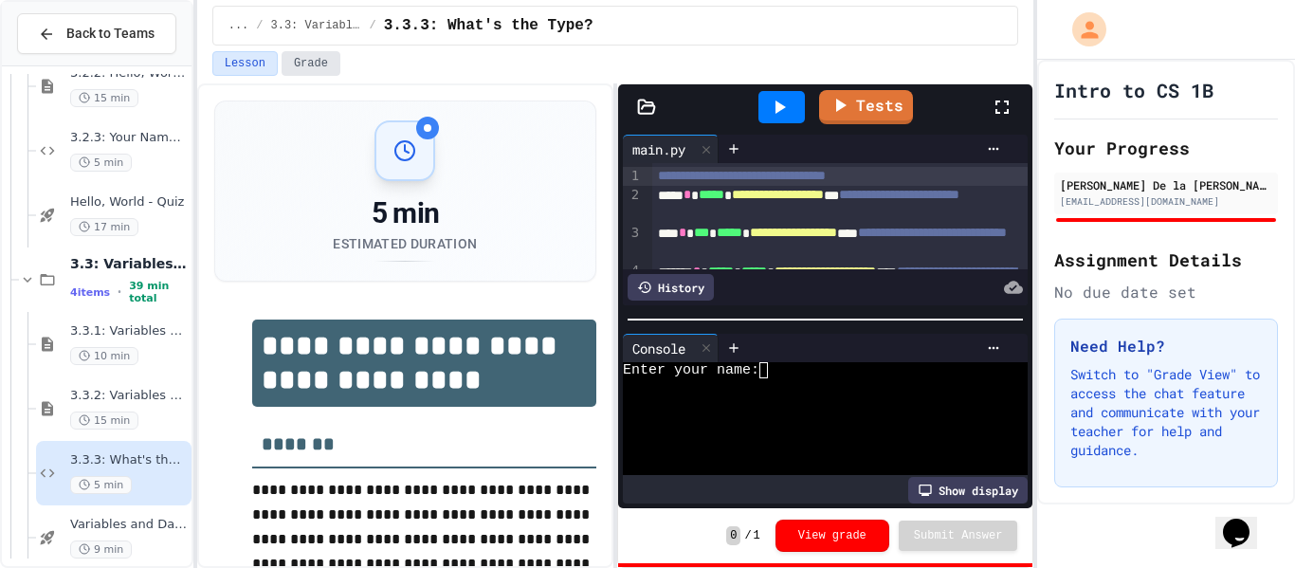
click at [309, 64] on button "Grade" at bounding box center [311, 63] width 59 height 25
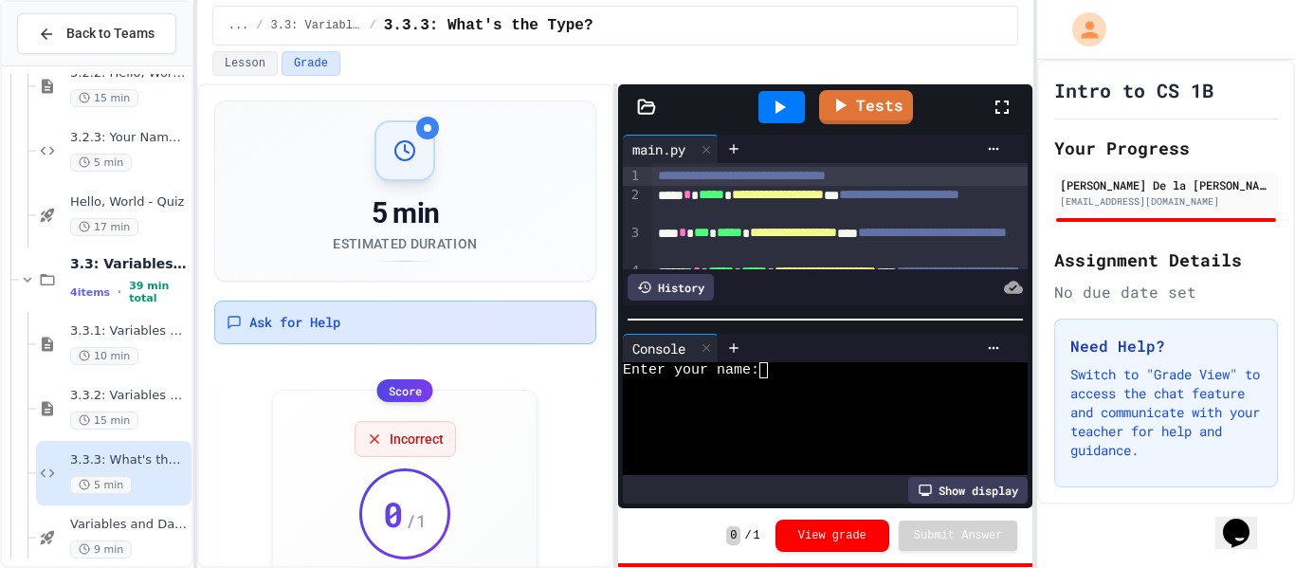
scroll to position [132, 0]
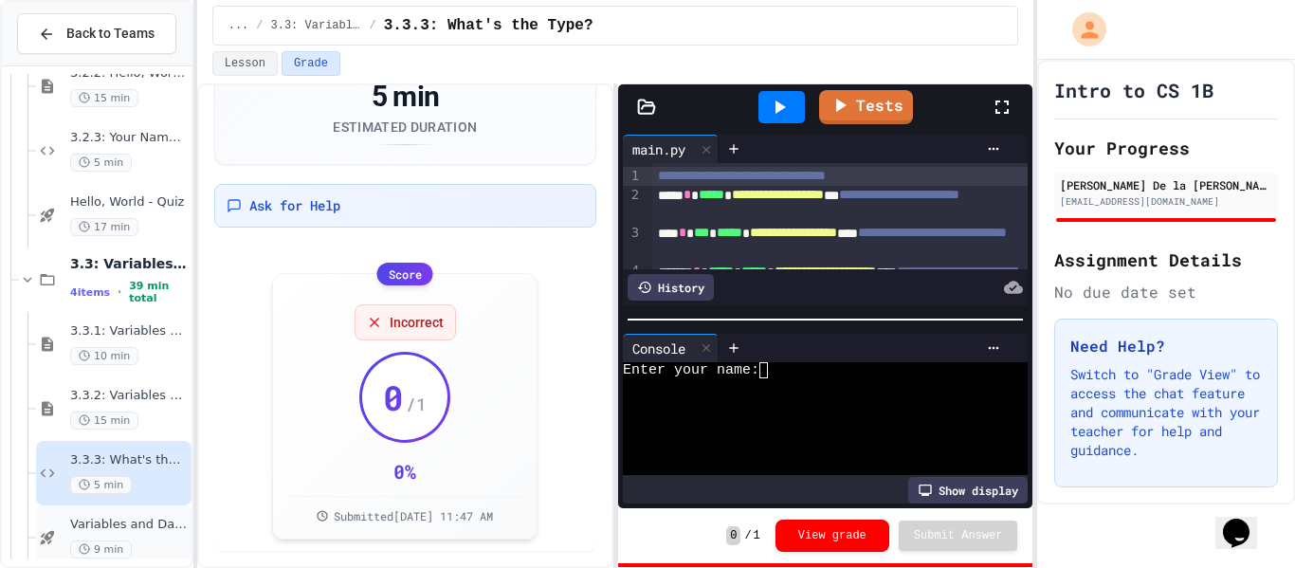
click at [166, 518] on span "Variables and Data types - quiz" at bounding box center [129, 525] width 118 height 16
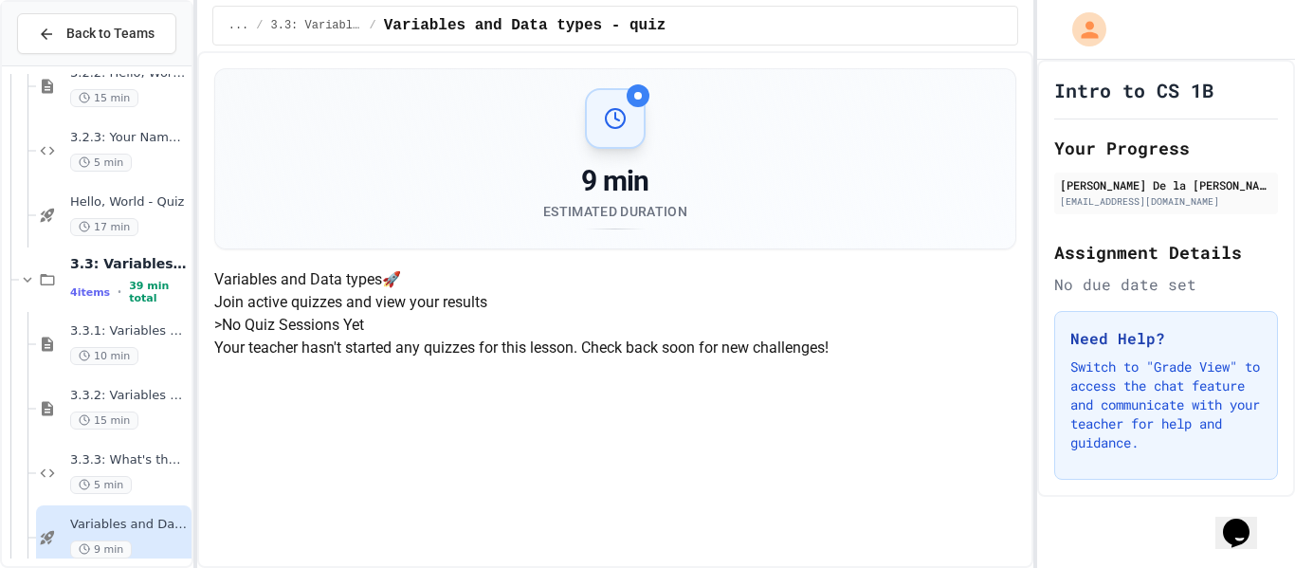
scroll to position [285, 0]
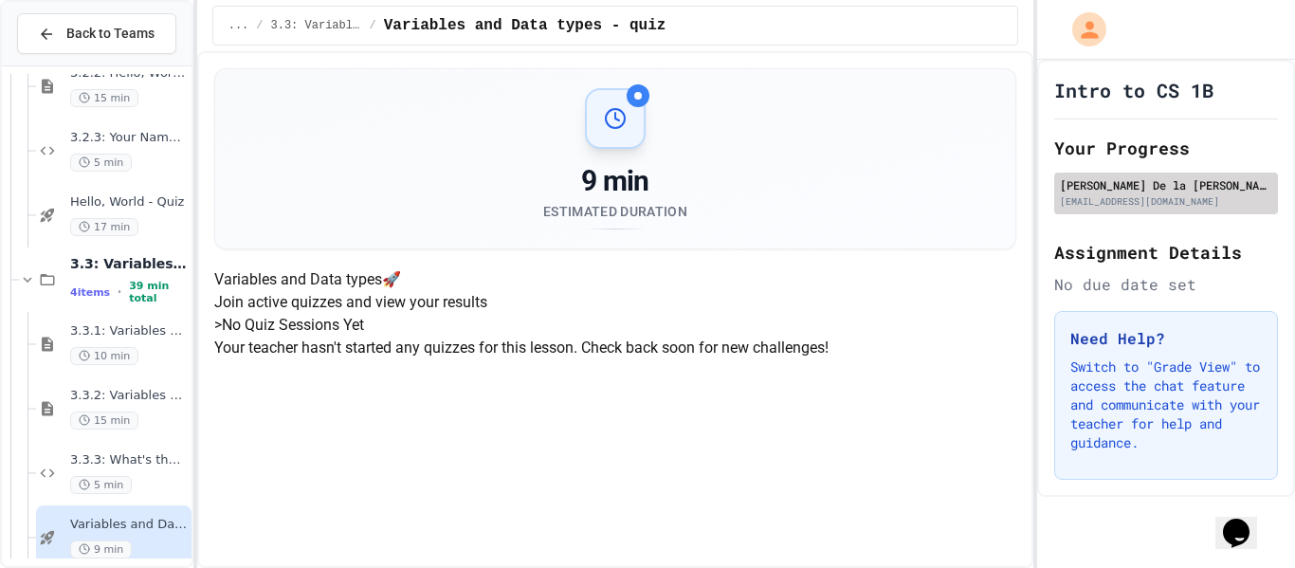
click at [1140, 198] on div "[EMAIL_ADDRESS][DOMAIN_NAME]" at bounding box center [1166, 201] width 212 height 14
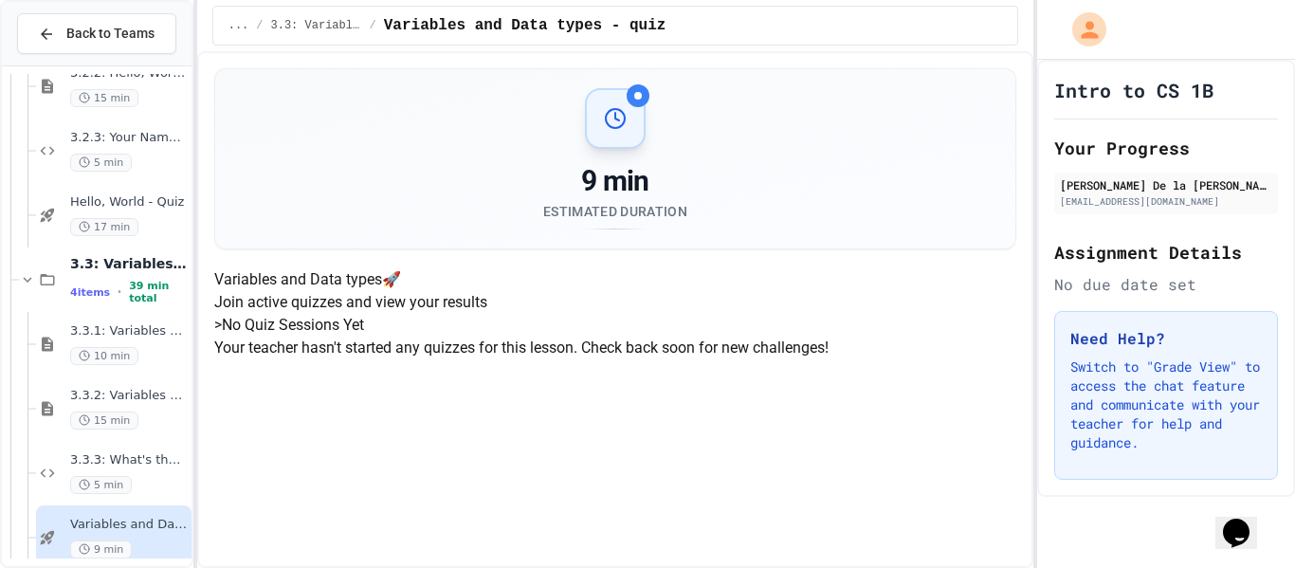
click at [1159, 263] on h2 "Assignment Details" at bounding box center [1166, 252] width 224 height 27
click at [143, 448] on div "3.3.3: What's the Type? 5 min" at bounding box center [113, 473] width 155 height 64
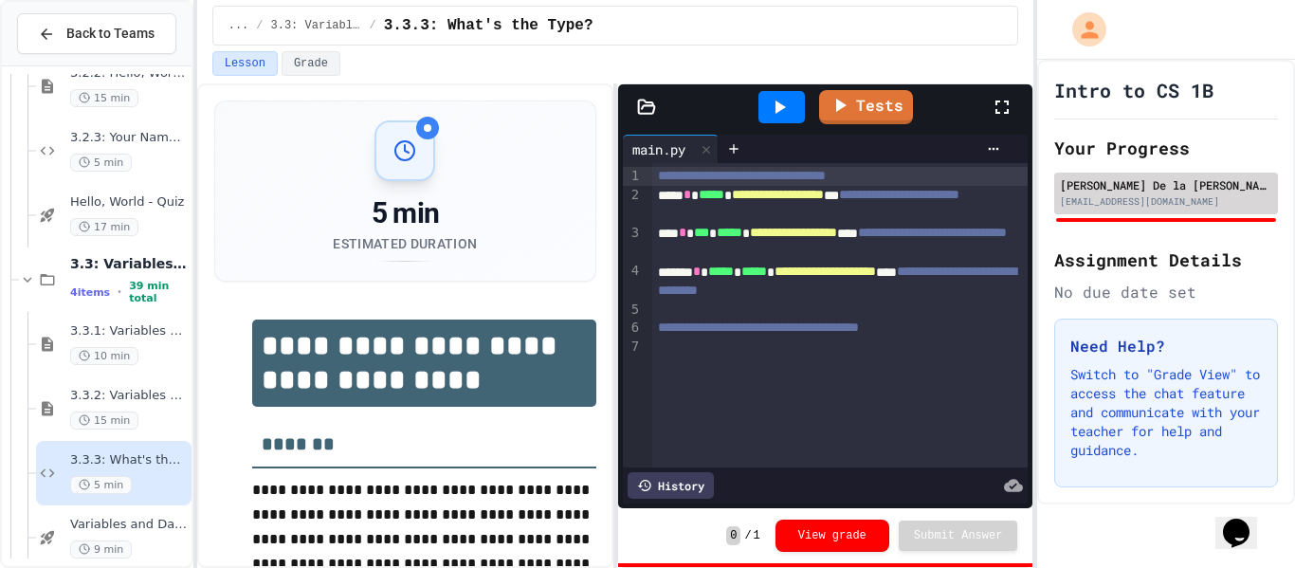
click at [1127, 180] on div "[PERSON_NAME] De la [PERSON_NAME]" at bounding box center [1166, 184] width 212 height 17
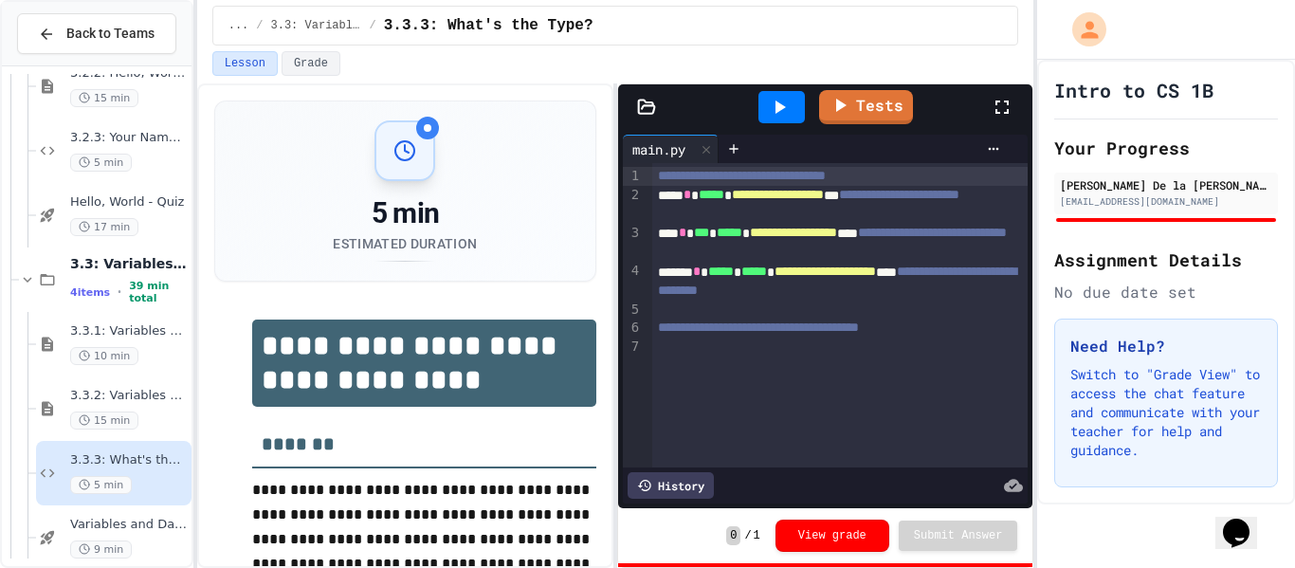
click at [349, 36] on div "... / 3.3: Variables and Data Types / 3.3.3: What's the Type?" at bounding box center [615, 25] width 775 height 23
click at [345, 28] on span "3.3: Variables and Data Types" at bounding box center [316, 25] width 91 height 15
click at [434, 21] on span "3.3.3: What's the Type?" at bounding box center [489, 25] width 210 height 23
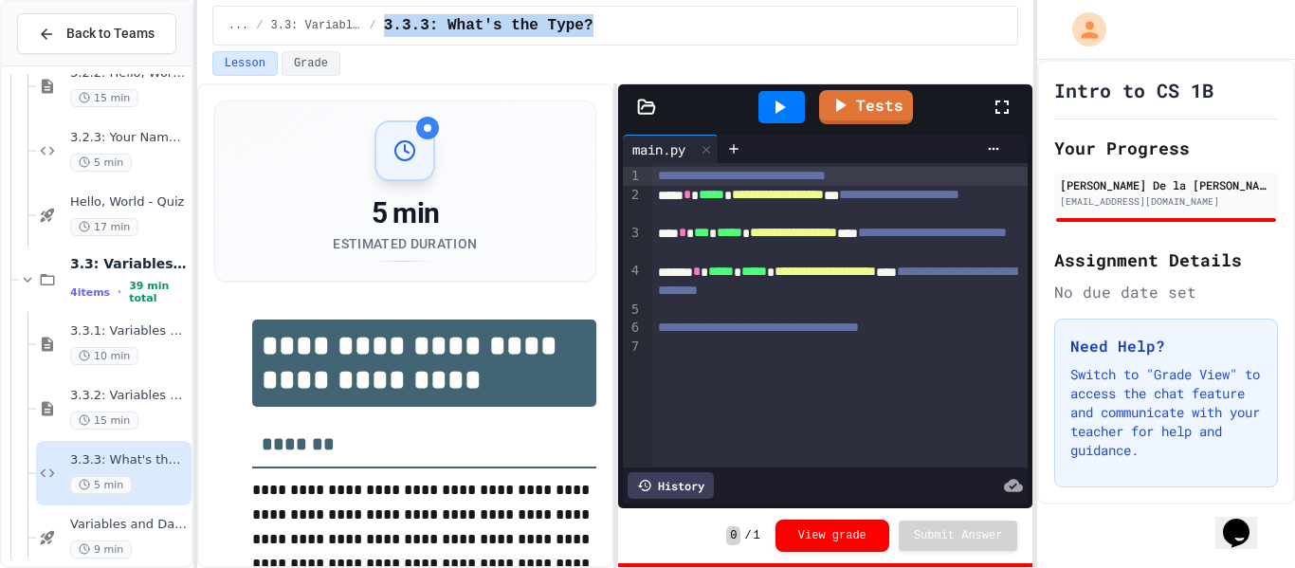
click at [434, 21] on span "3.3.3: What's the Type?" at bounding box center [489, 25] width 210 height 23
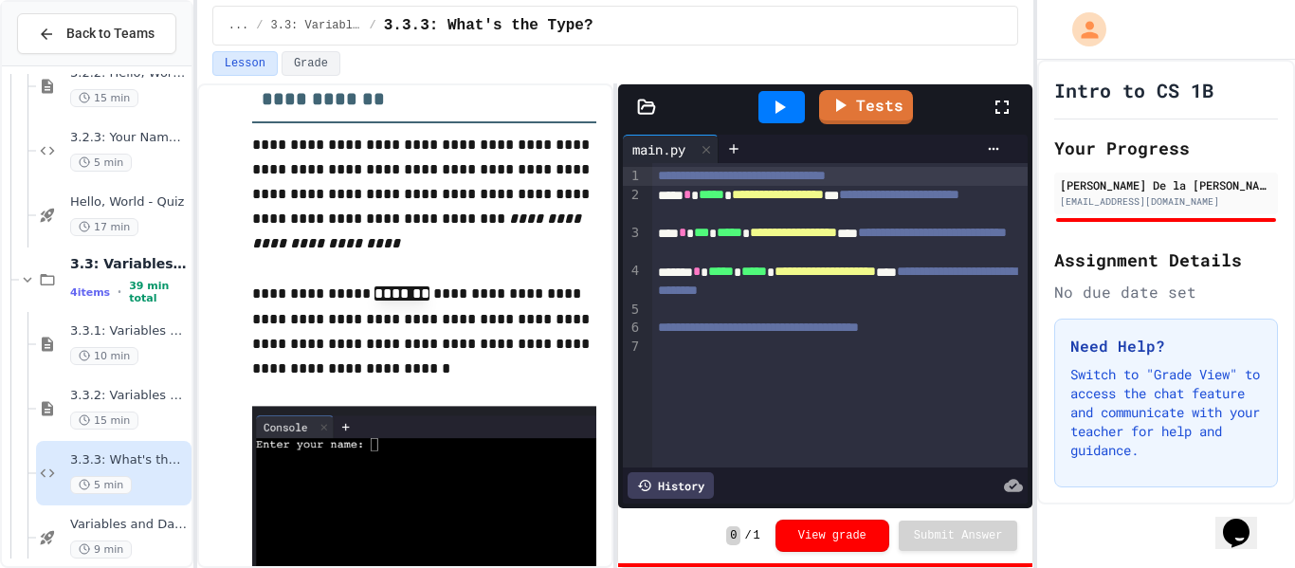
scroll to position [1530, 0]
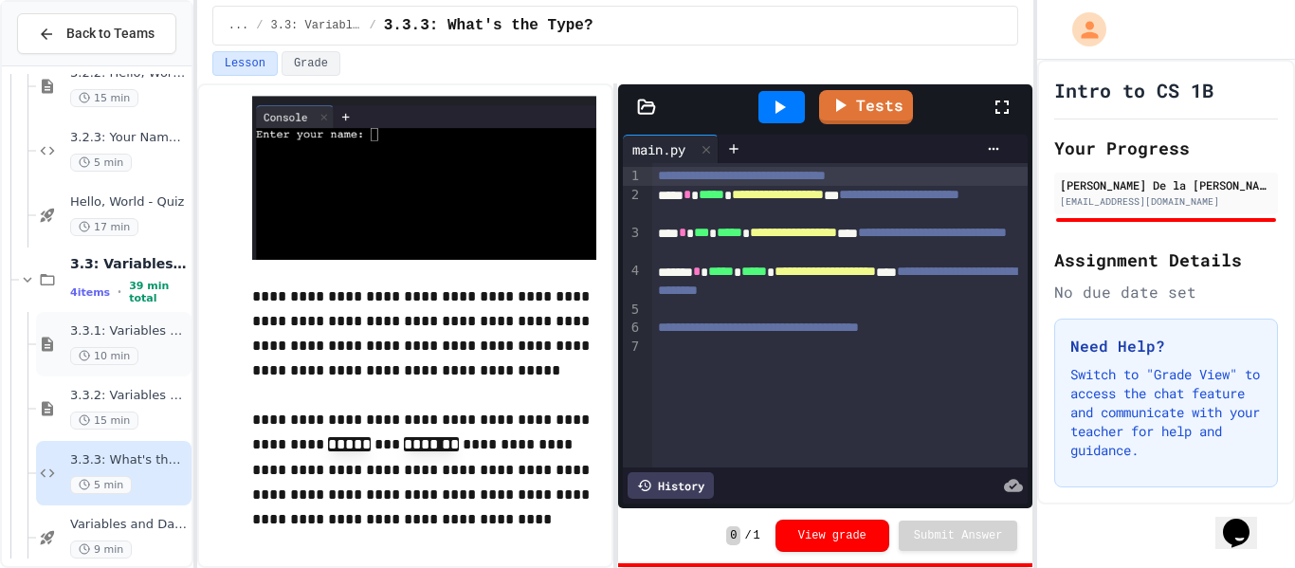
click at [116, 323] on span "3.3.1: Variables and Data Types" at bounding box center [129, 331] width 118 height 16
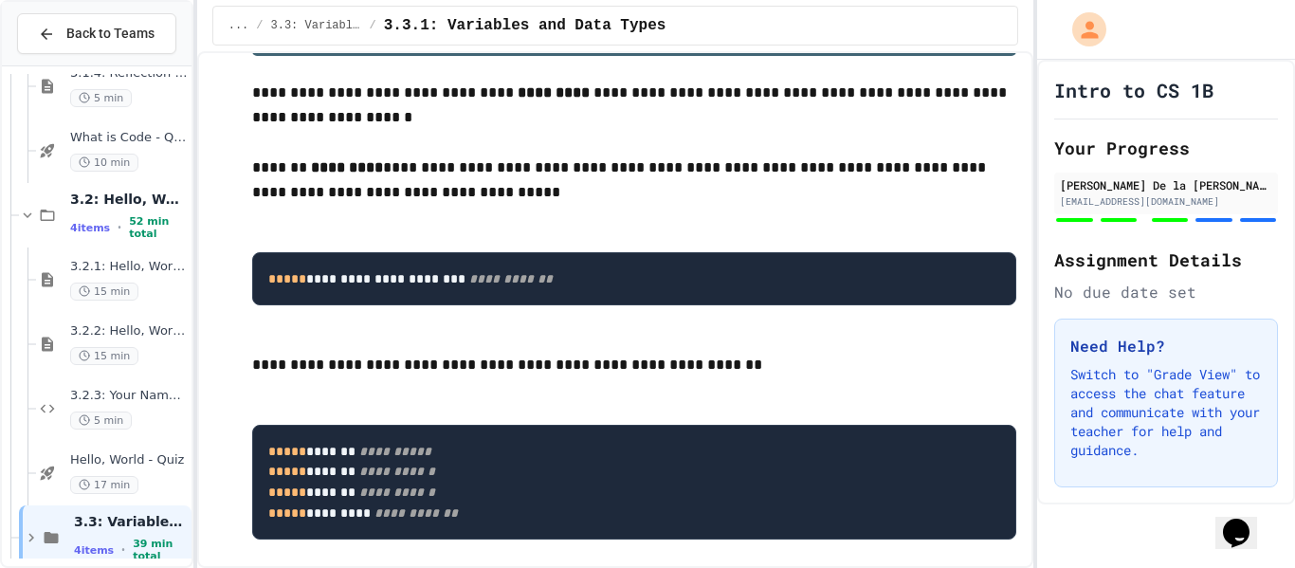
scroll to position [286, 0]
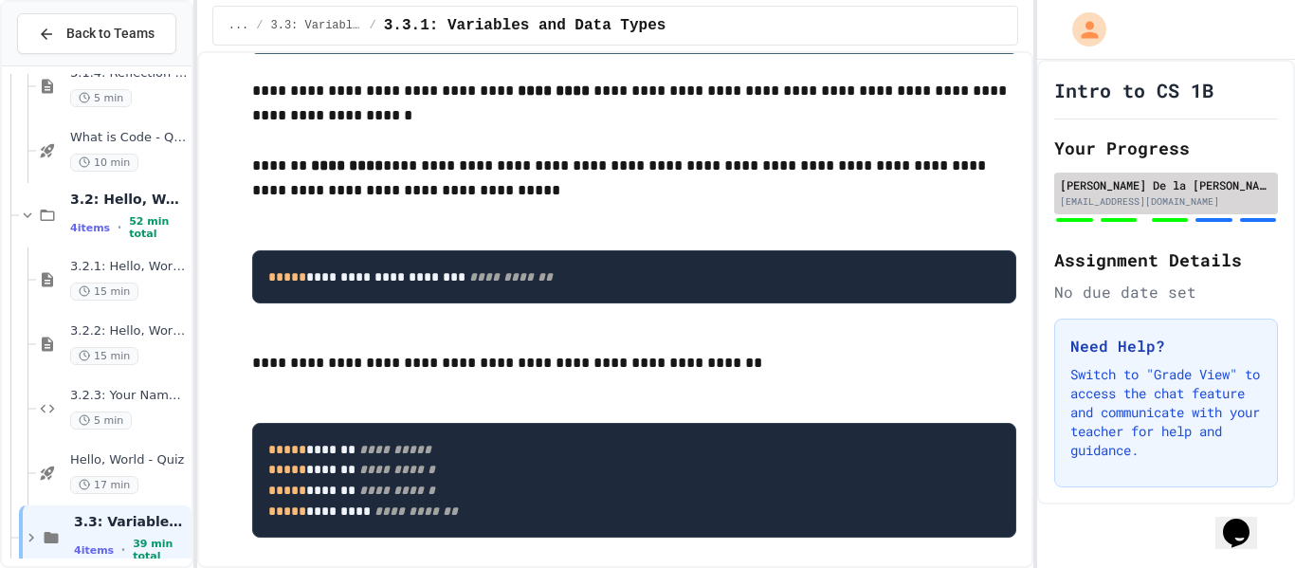
click at [1215, 191] on div "[PERSON_NAME] De la [PERSON_NAME]" at bounding box center [1166, 184] width 212 height 17
click at [1127, 171] on div "Your Progress [PERSON_NAME] De la [PERSON_NAME] [EMAIL_ADDRESS][DOMAIN_NAME]" at bounding box center [1166, 179] width 224 height 89
click at [1117, 180] on div "[PERSON_NAME] De la [PERSON_NAME]" at bounding box center [1166, 184] width 212 height 17
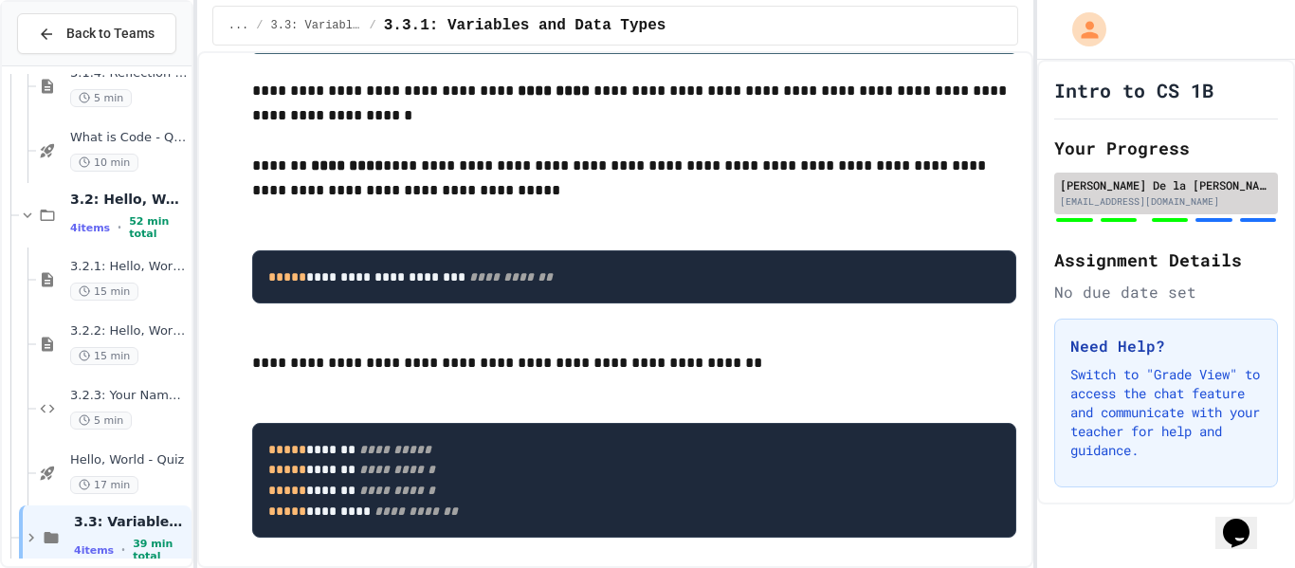
click at [1117, 180] on div "[PERSON_NAME] De la [PERSON_NAME]" at bounding box center [1166, 184] width 212 height 17
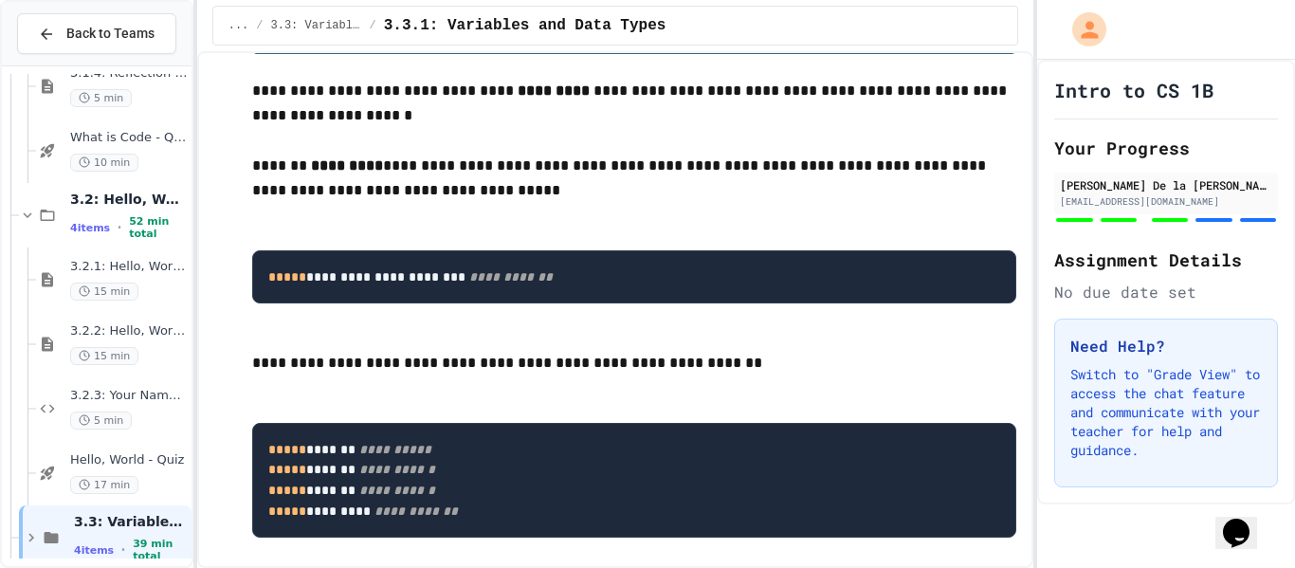
click at [1211, 214] on div "[PERSON_NAME] De la [PERSON_NAME] [EMAIL_ADDRESS][DOMAIN_NAME]" at bounding box center [1166, 198] width 224 height 51
click at [157, 446] on div "Hello, World - Quiz 17 min" at bounding box center [113, 473] width 155 height 64
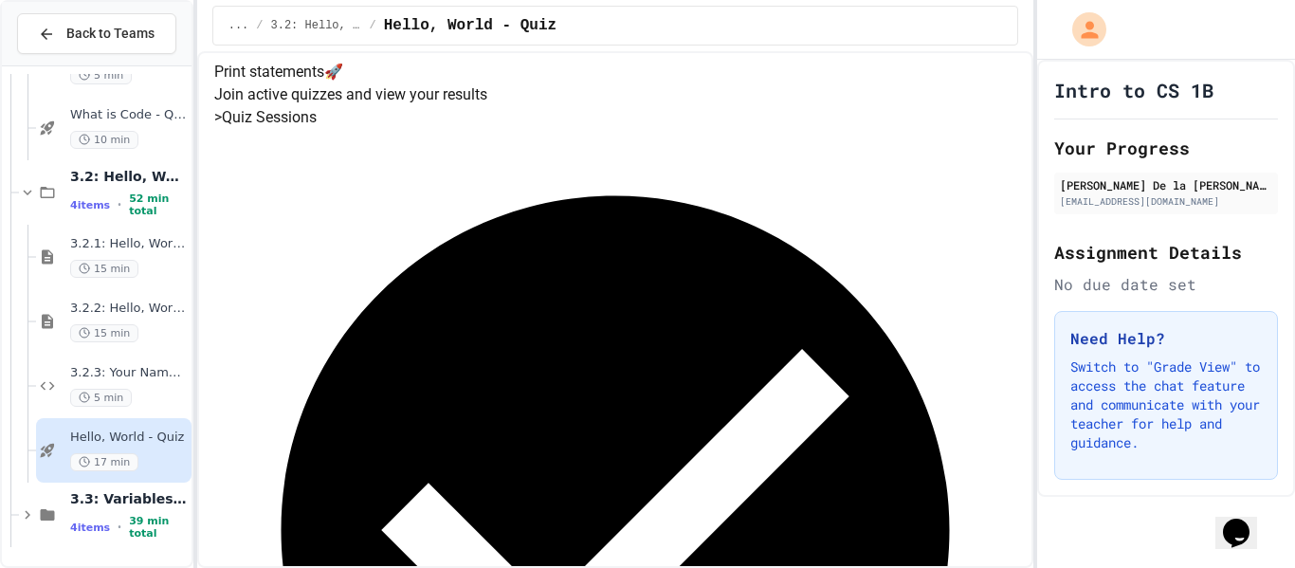
scroll to position [247, 0]
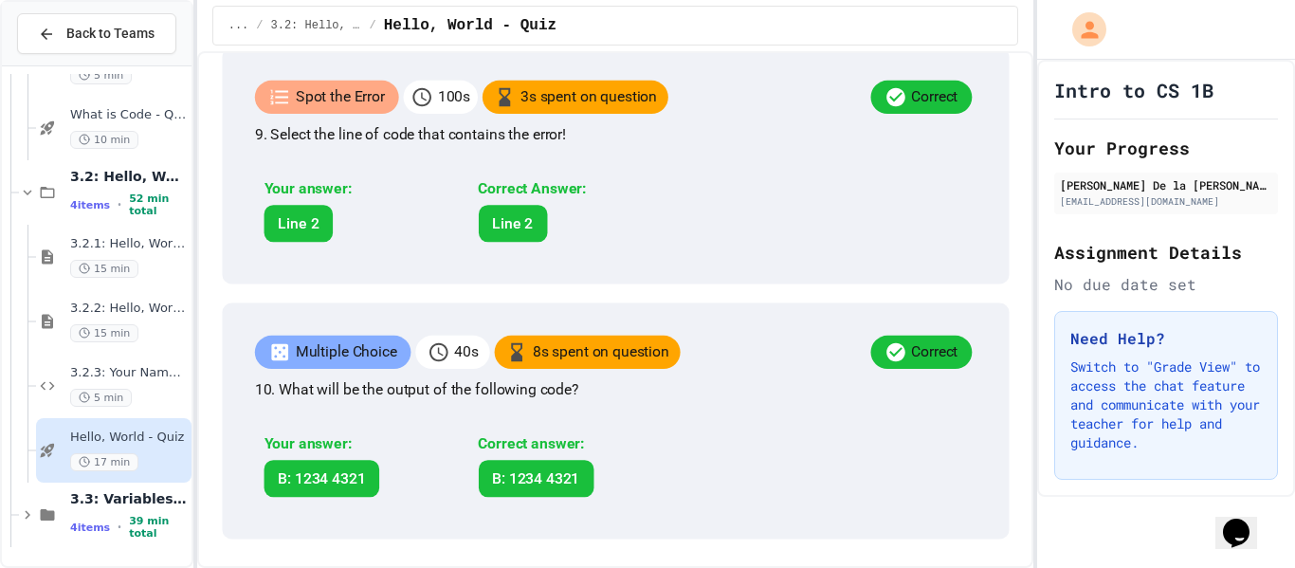
scroll to position [2945, 0]
click at [103, 507] on span "3.3: Variables and Data Types" at bounding box center [129, 498] width 118 height 17
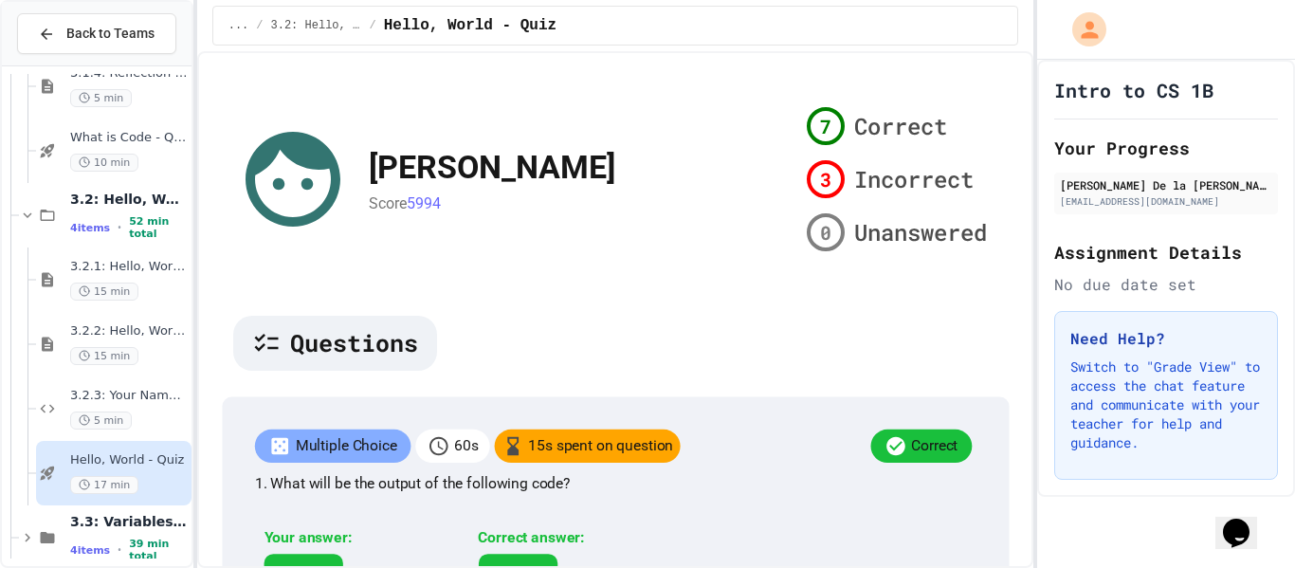
scroll to position [262, 0]
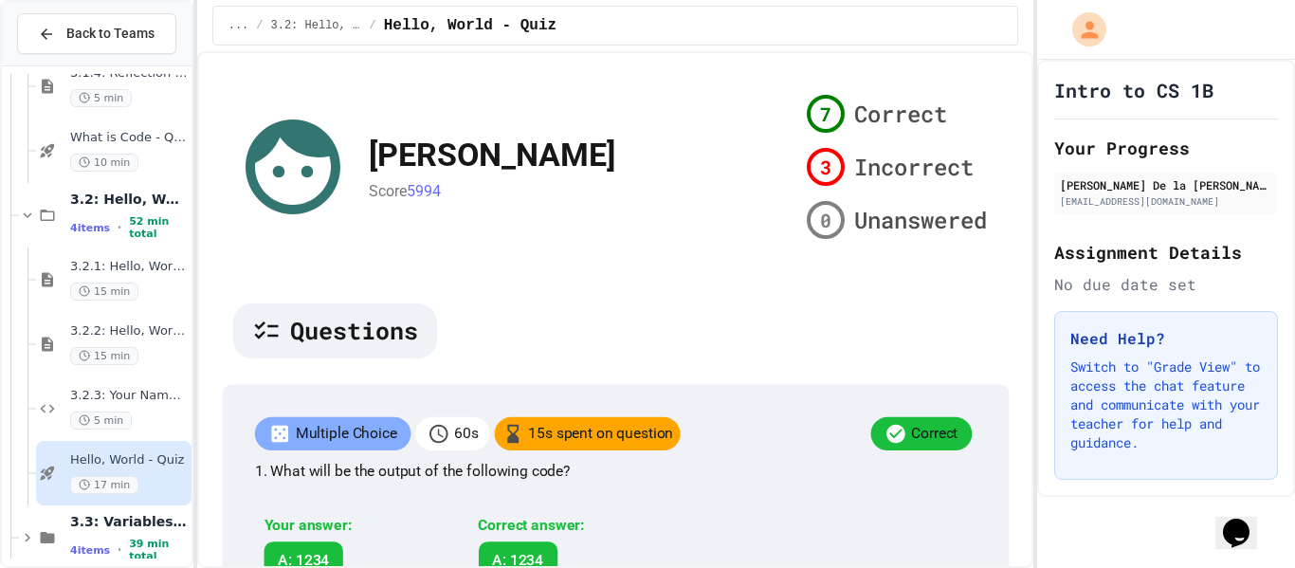
click at [321, 30] on button "Back to Quiz" at bounding box center [267, 19] width 107 height 24
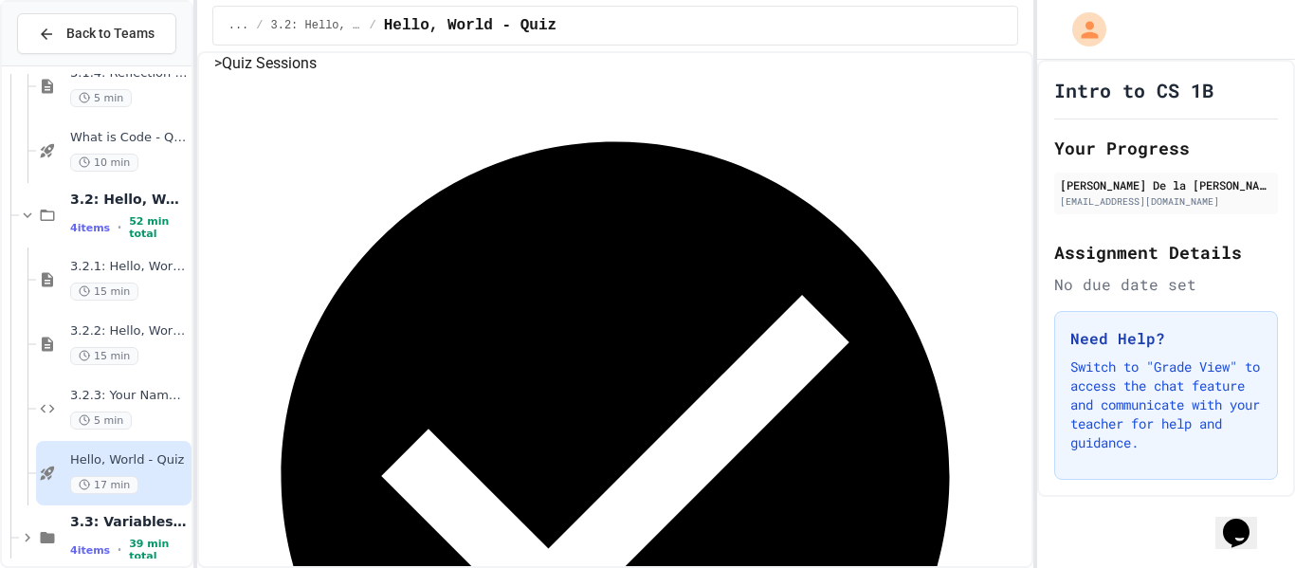
click at [479, 377] on div "Print statements 🚀 Join active quizzes and view your results > Quiz Sessions Co…" at bounding box center [615, 477] width 803 height 941
click at [144, 402] on span "3.2.3: Your Name and Favorite Movie" at bounding box center [129, 396] width 118 height 16
